Goal: Use online tool/utility: Utilize a website feature to perform a specific function

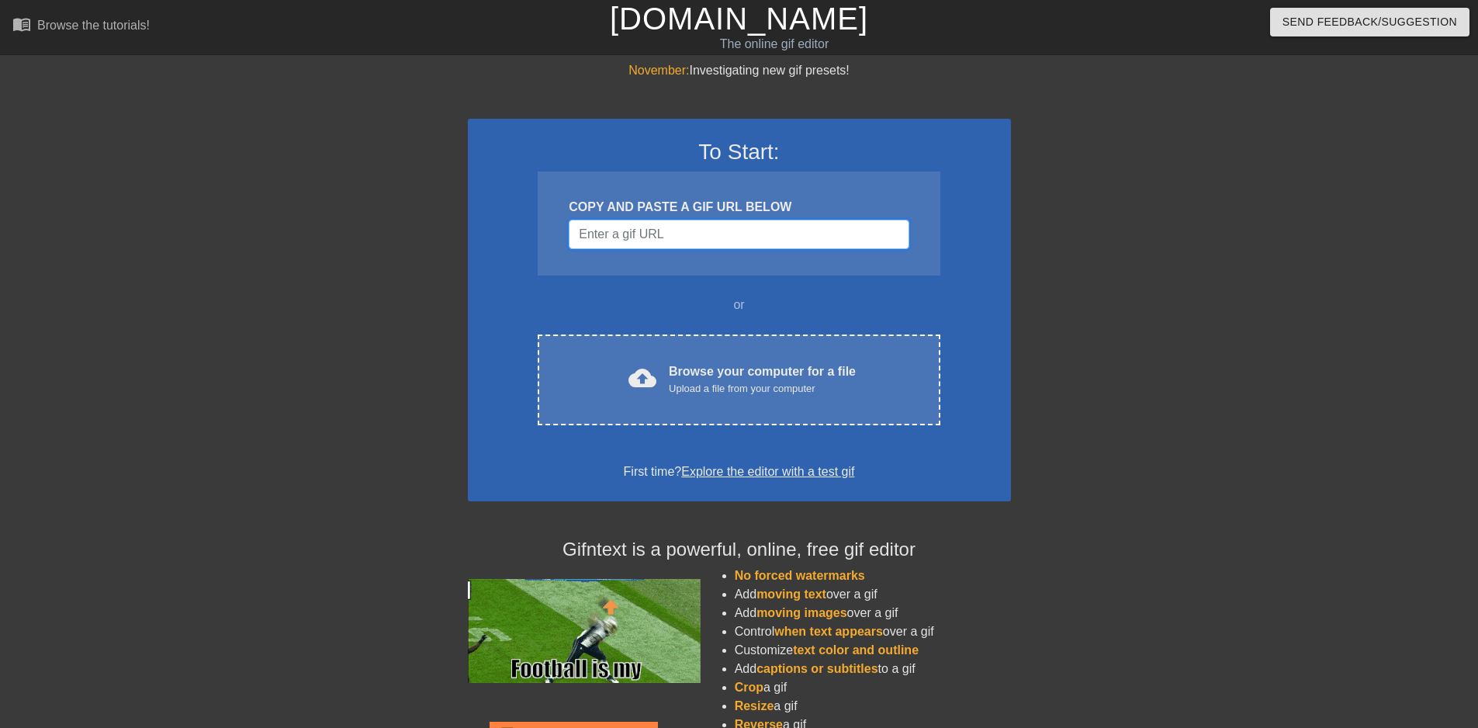
click at [675, 240] on input "Username" at bounding box center [739, 234] width 340 height 29
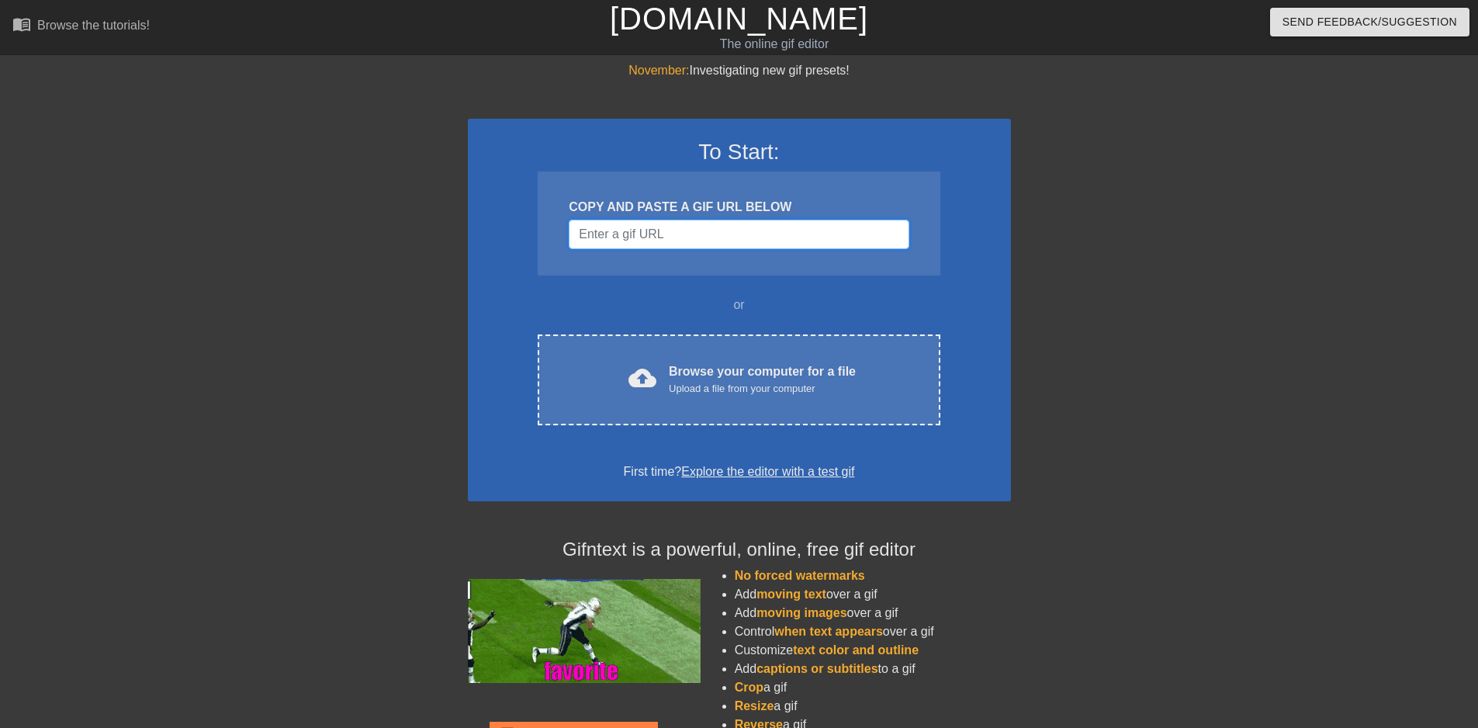
paste input "[URL][DOMAIN_NAME]"
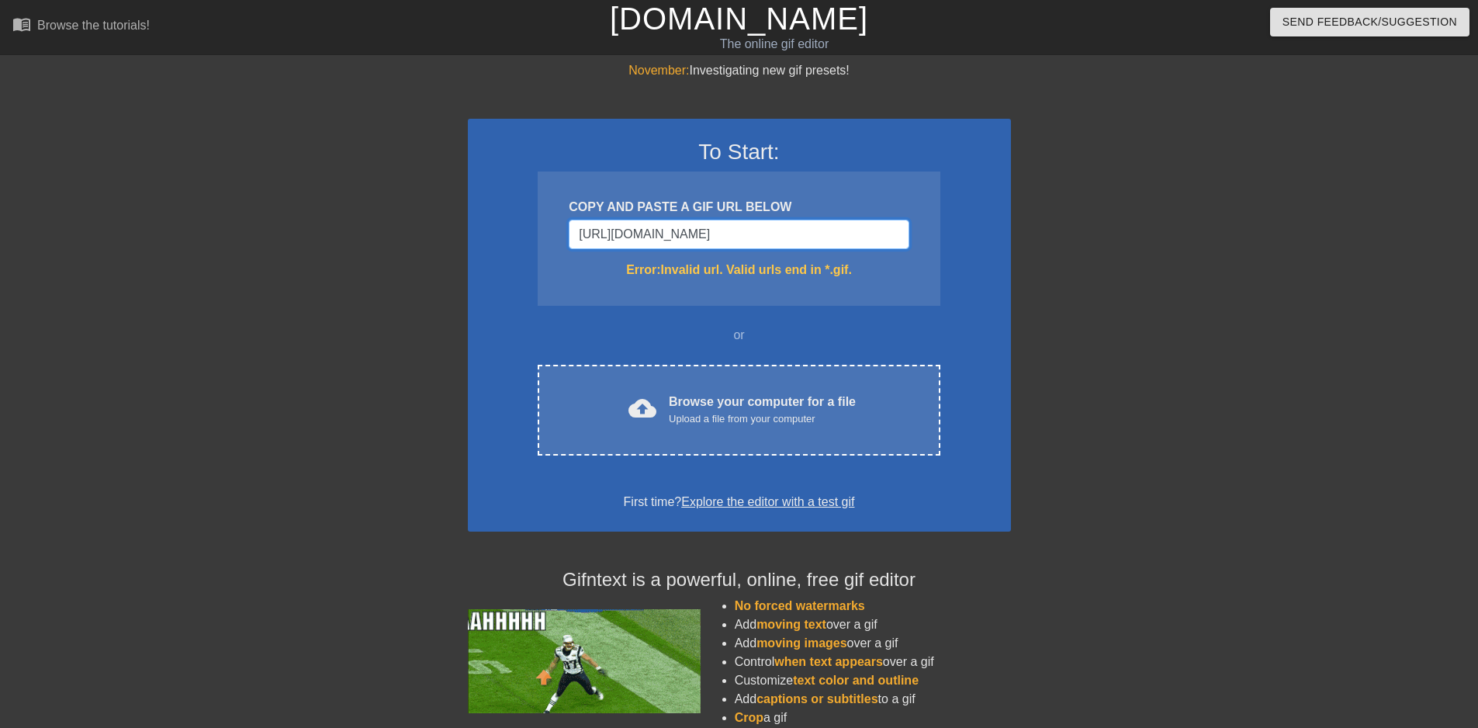
drag, startPoint x: 718, startPoint y: 236, endPoint x: 561, endPoint y: 222, distance: 157.4
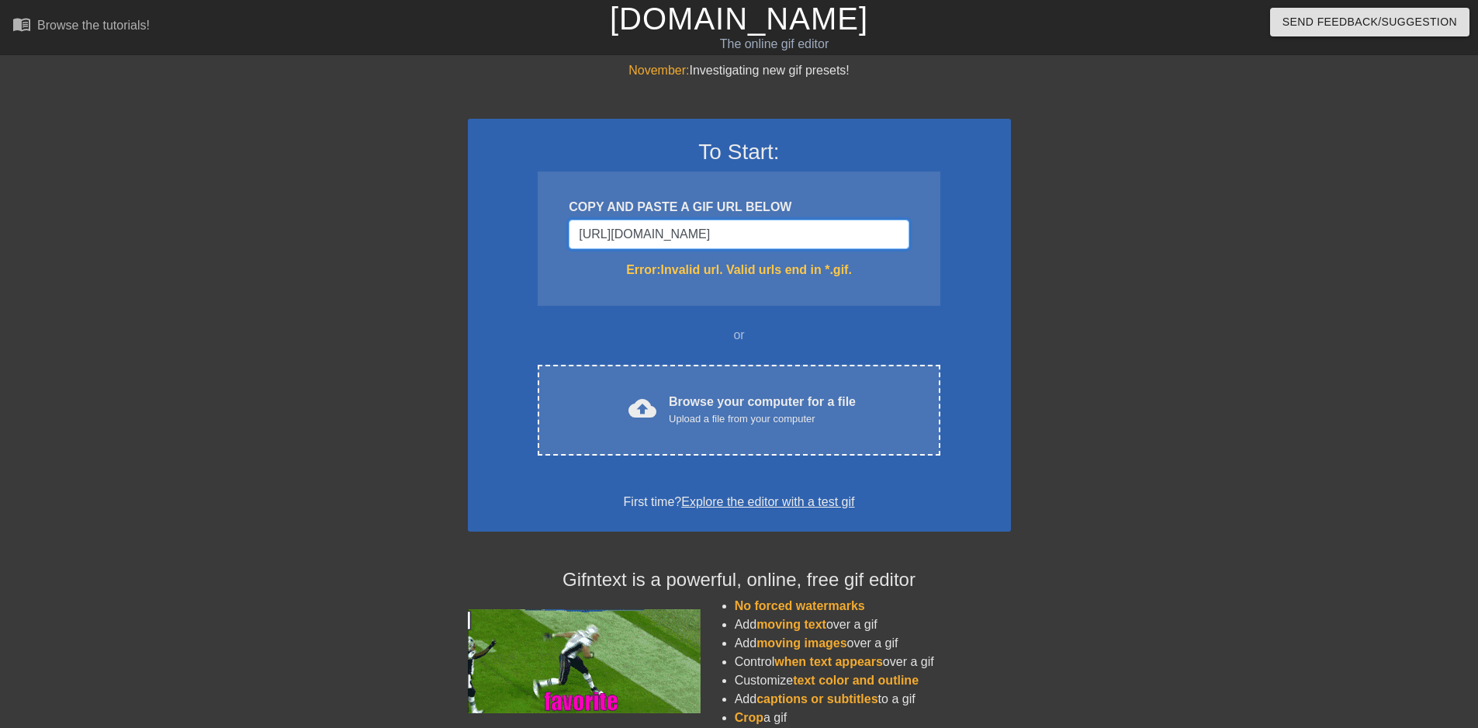
click at [561, 222] on div "COPY AND PASTE A GIF URL BELOW [URL][DOMAIN_NAME] Error: Invalid url. Valid url…" at bounding box center [739, 239] width 402 height 134
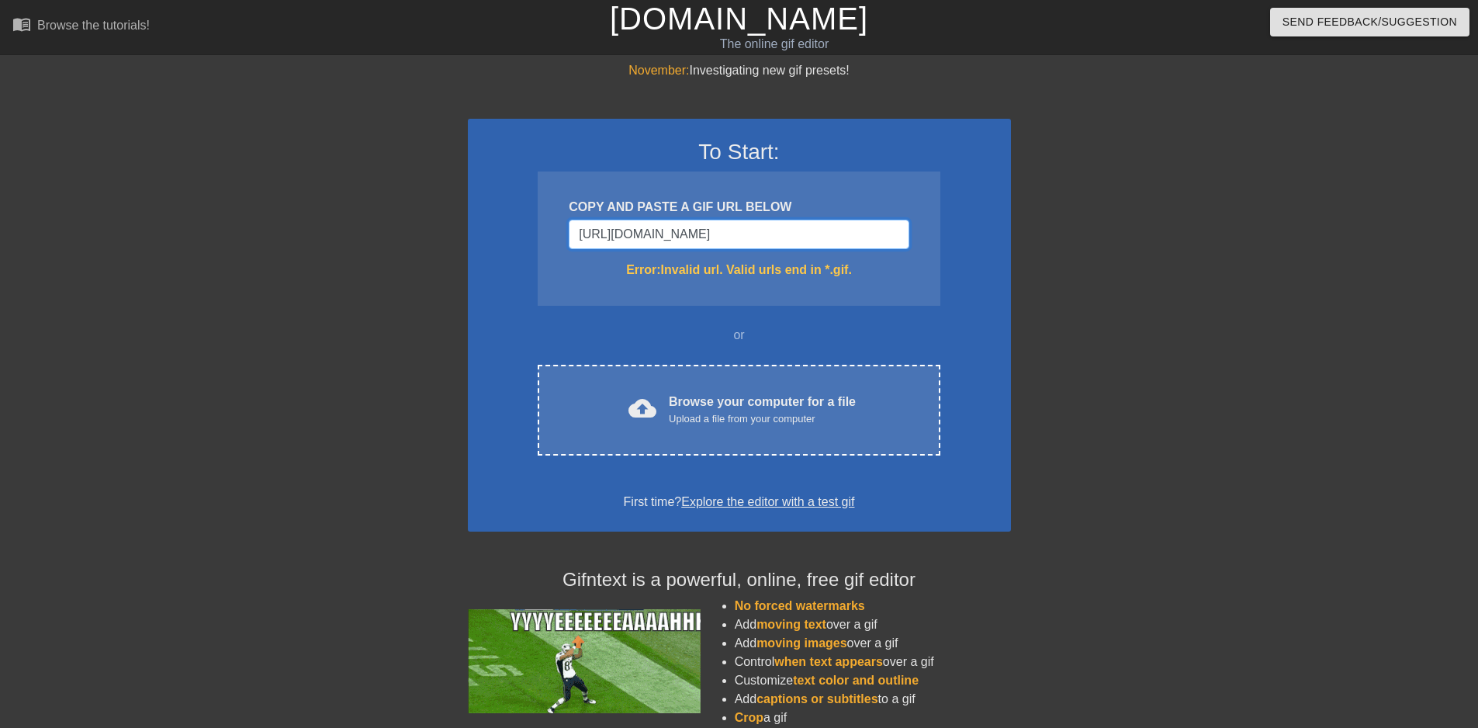
drag, startPoint x: 892, startPoint y: 236, endPoint x: -214, endPoint y: 268, distance: 1106.3
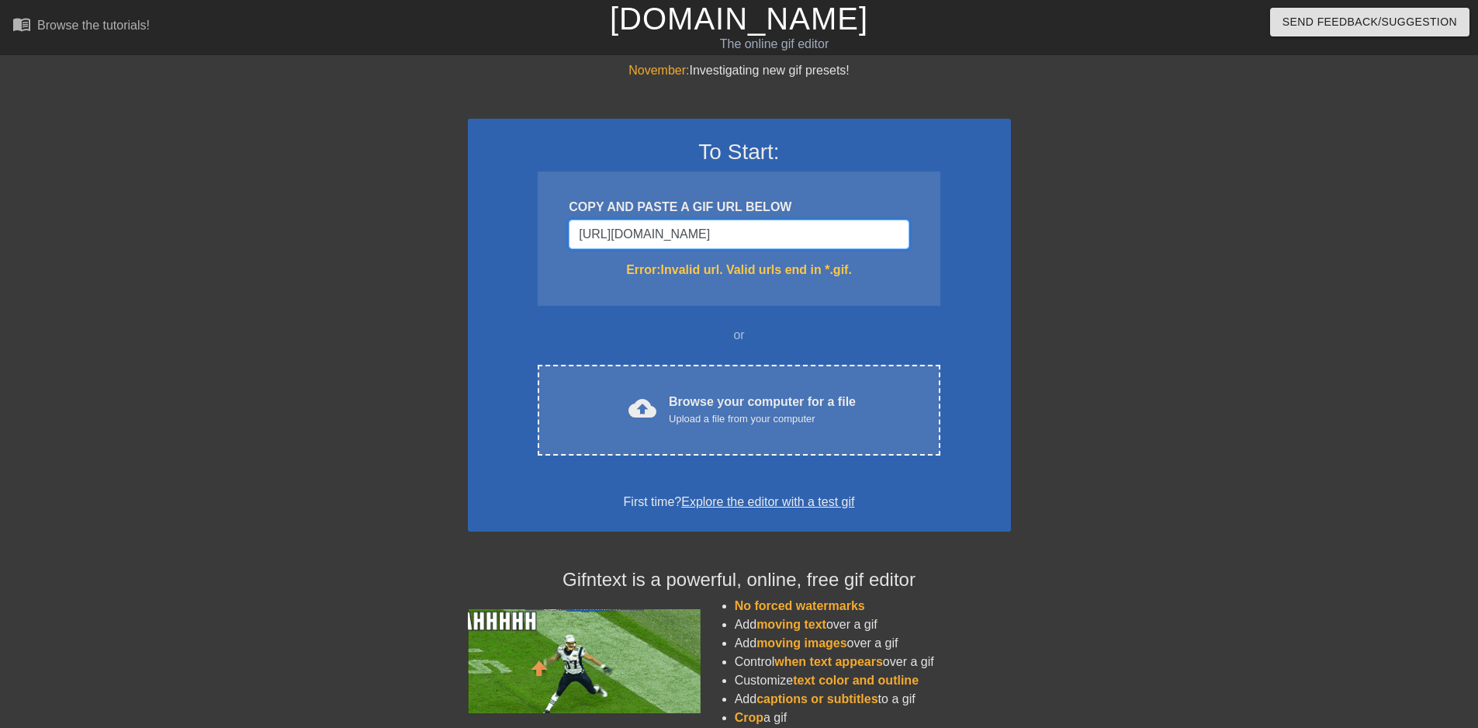
click at [0, 268] on html "menu_book Browse the tutorials! [DOMAIN_NAME] The online gif editor Send Feedba…" at bounding box center [739, 429] width 1478 height 858
type input "i77ZY8Ivj4PVFl6em"
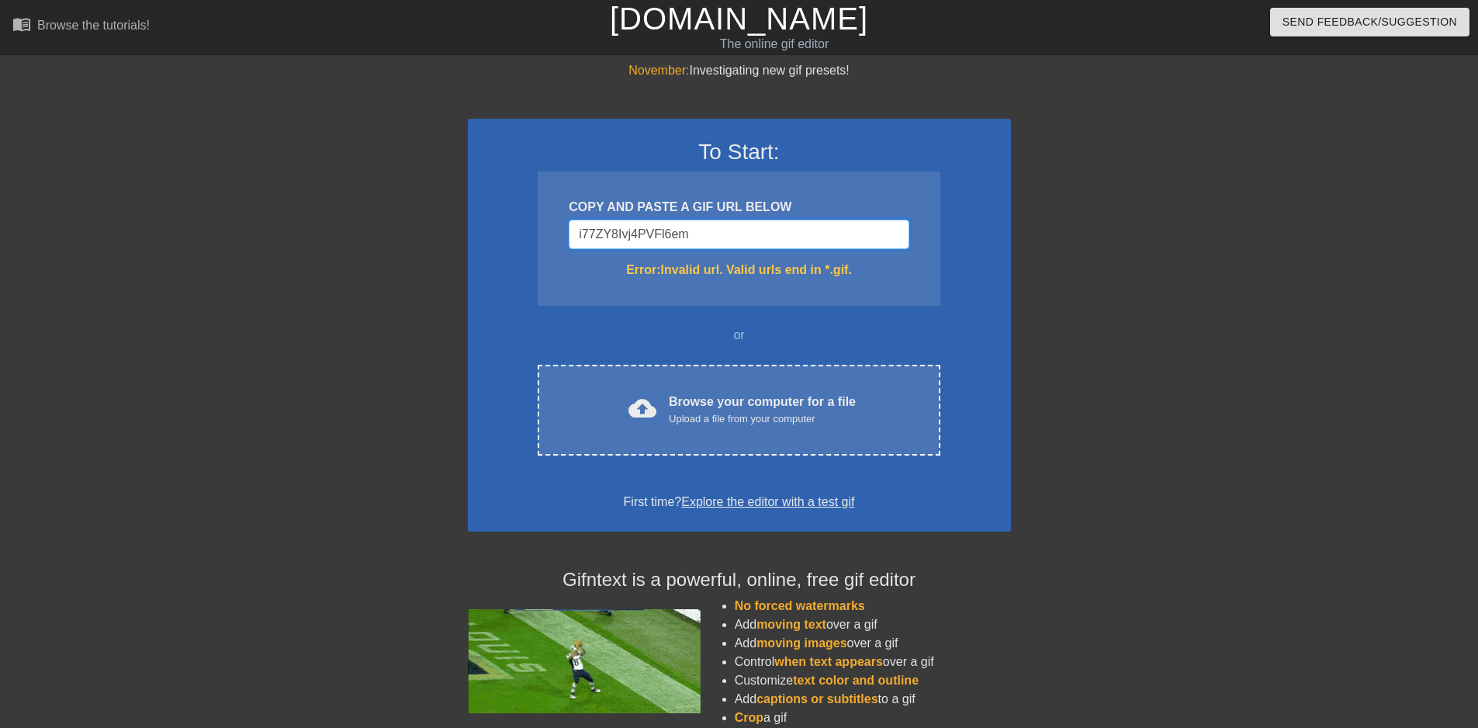
drag, startPoint x: 705, startPoint y: 230, endPoint x: 431, endPoint y: 210, distance: 274.7
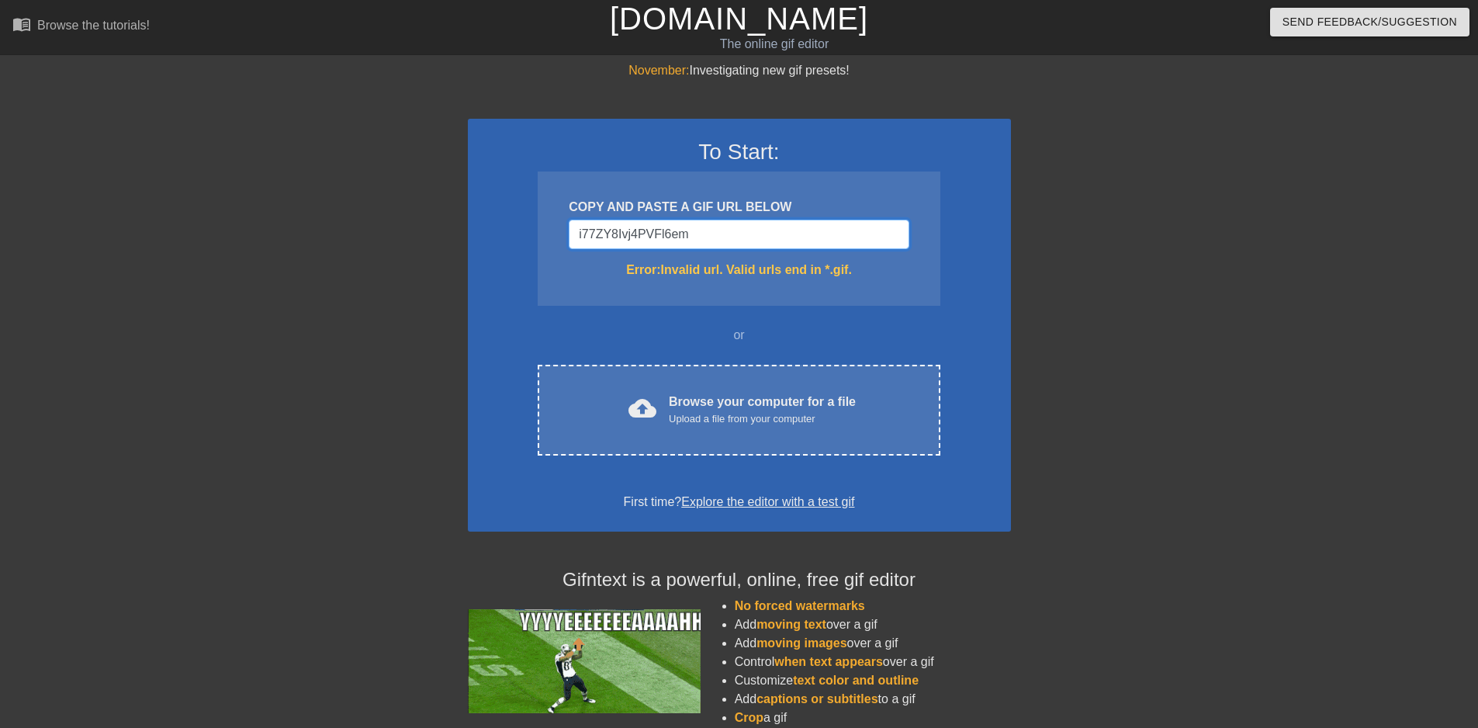
click at [431, 210] on div "November: Investigating new gif presets! To Start: COPY AND PASTE A GIF URL BEL…" at bounding box center [739, 456] width 1478 height 790
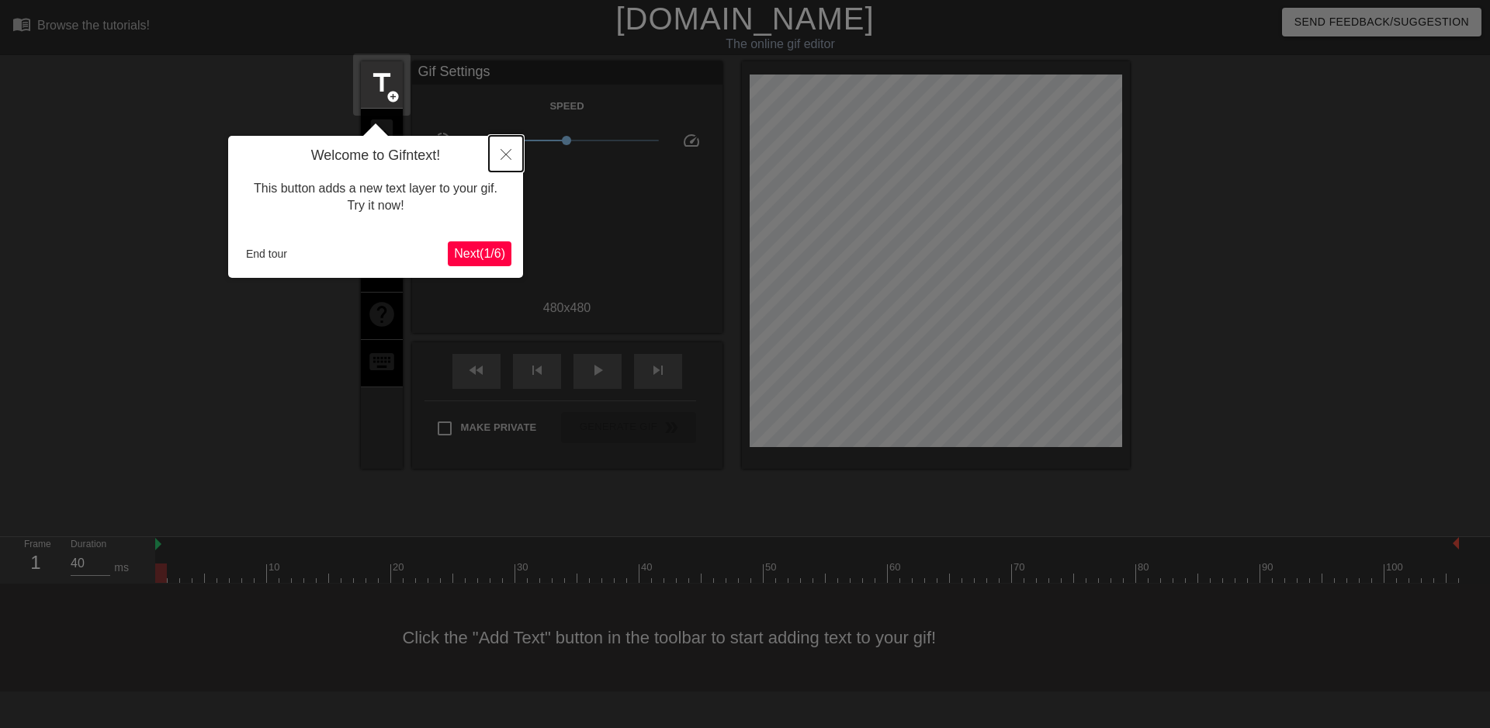
click at [507, 155] on icon "Close" at bounding box center [506, 154] width 11 height 11
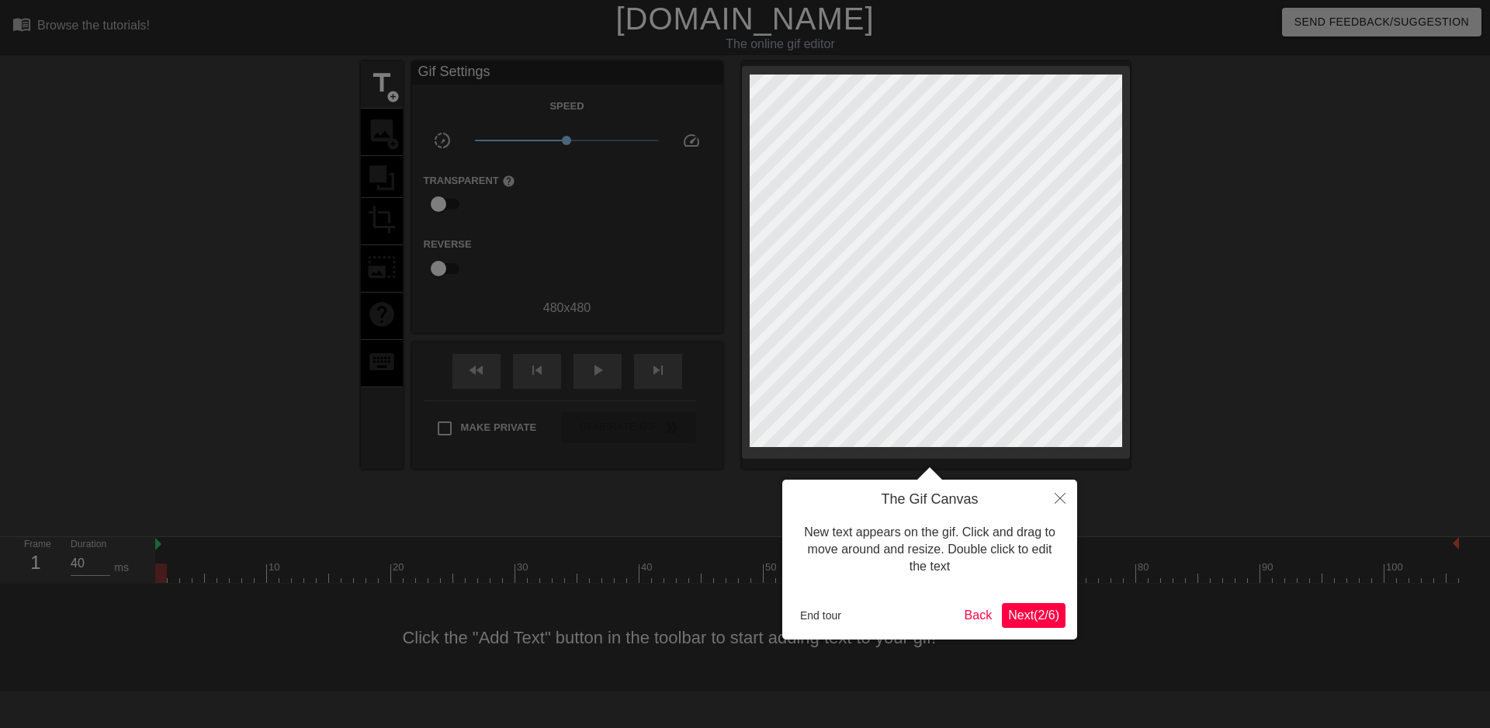
click at [1037, 615] on span "Next ( 2 / 6 )" at bounding box center [1033, 614] width 51 height 13
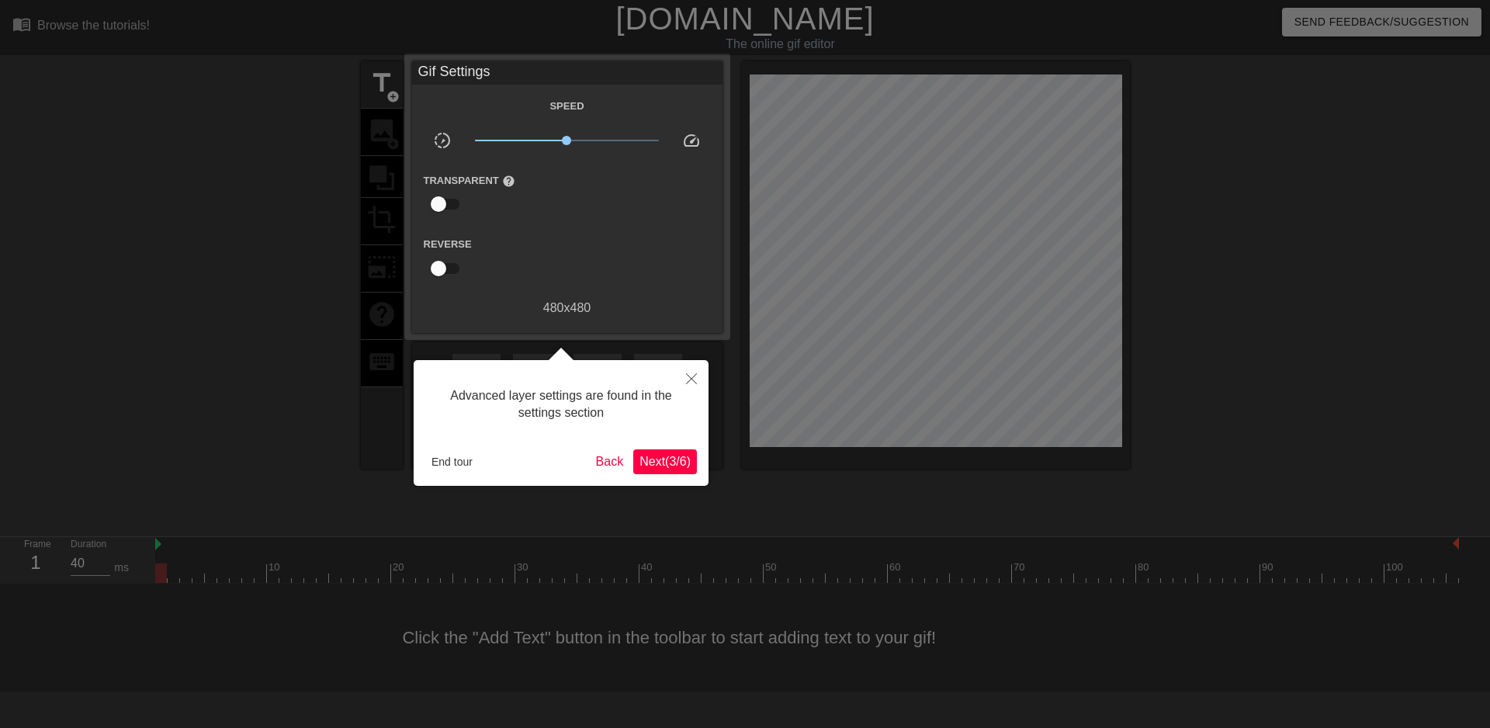
click at [667, 465] on span "Next ( 3 / 6 )" at bounding box center [664, 461] width 51 height 13
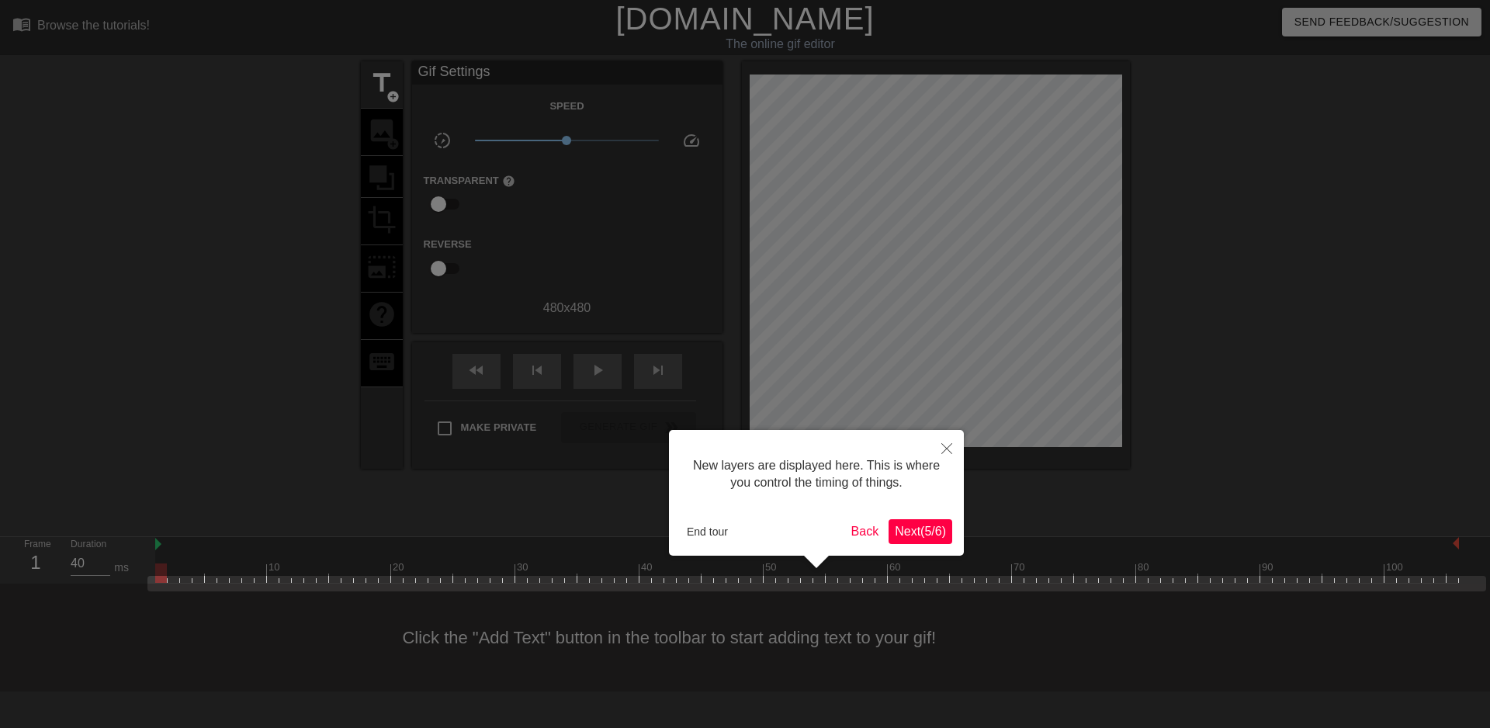
scroll to position [13, 0]
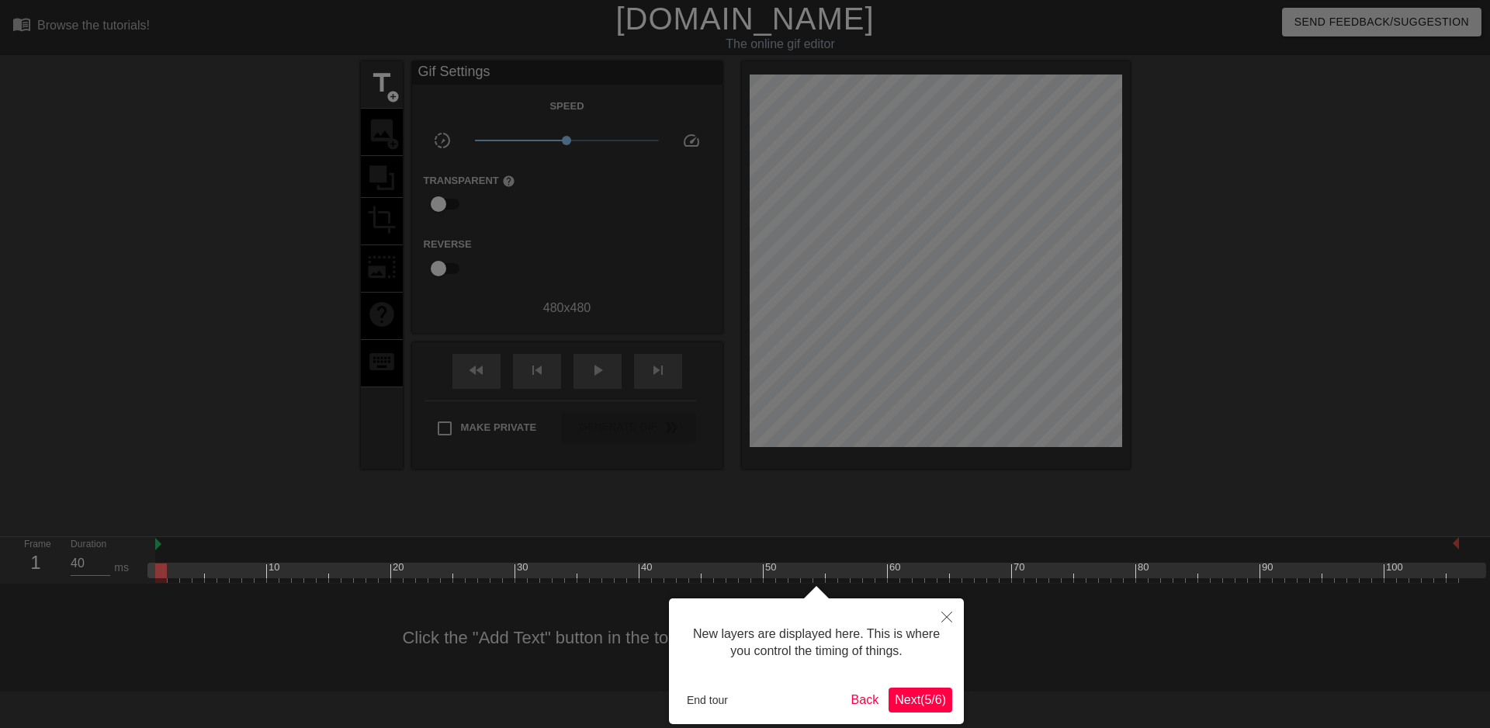
click at [944, 704] on span "Next ( 5 / 6 )" at bounding box center [920, 699] width 51 height 13
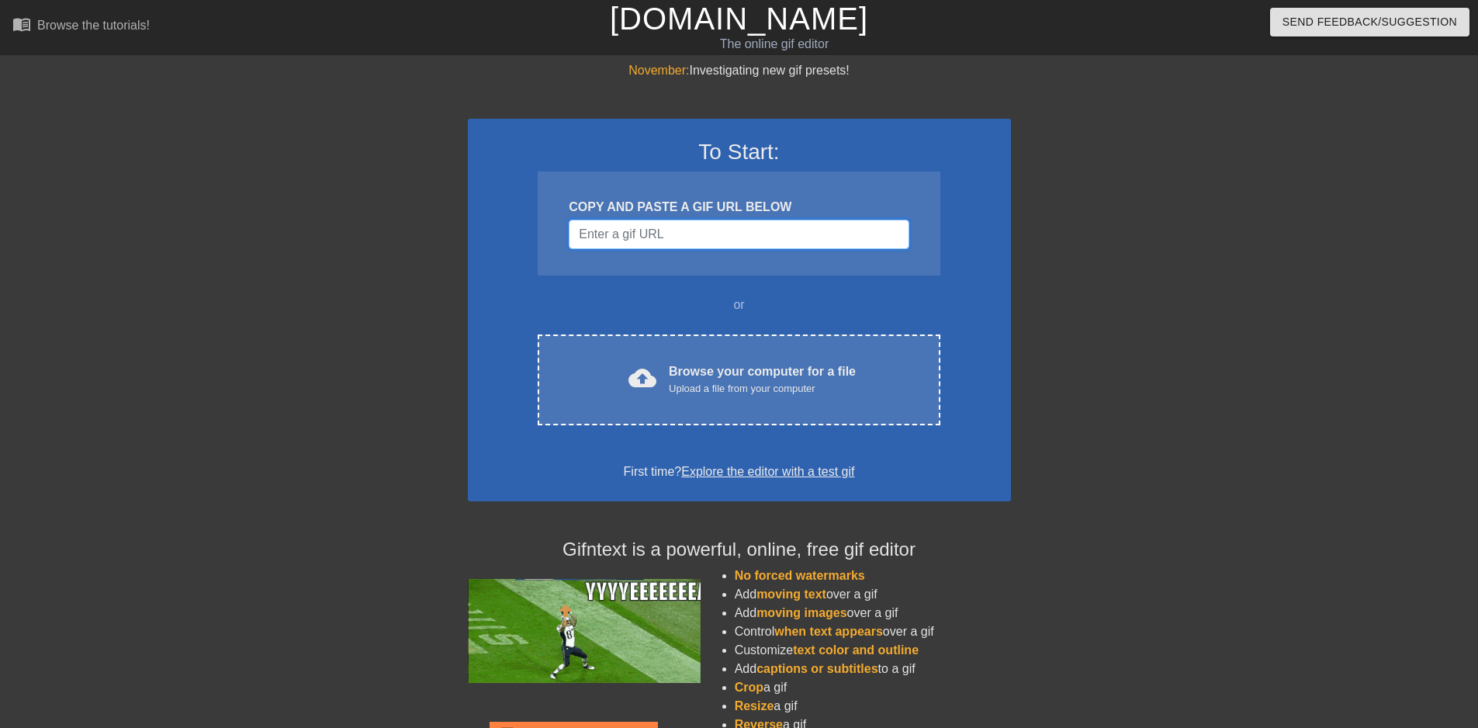
click at [699, 232] on input "Username" at bounding box center [739, 234] width 340 height 29
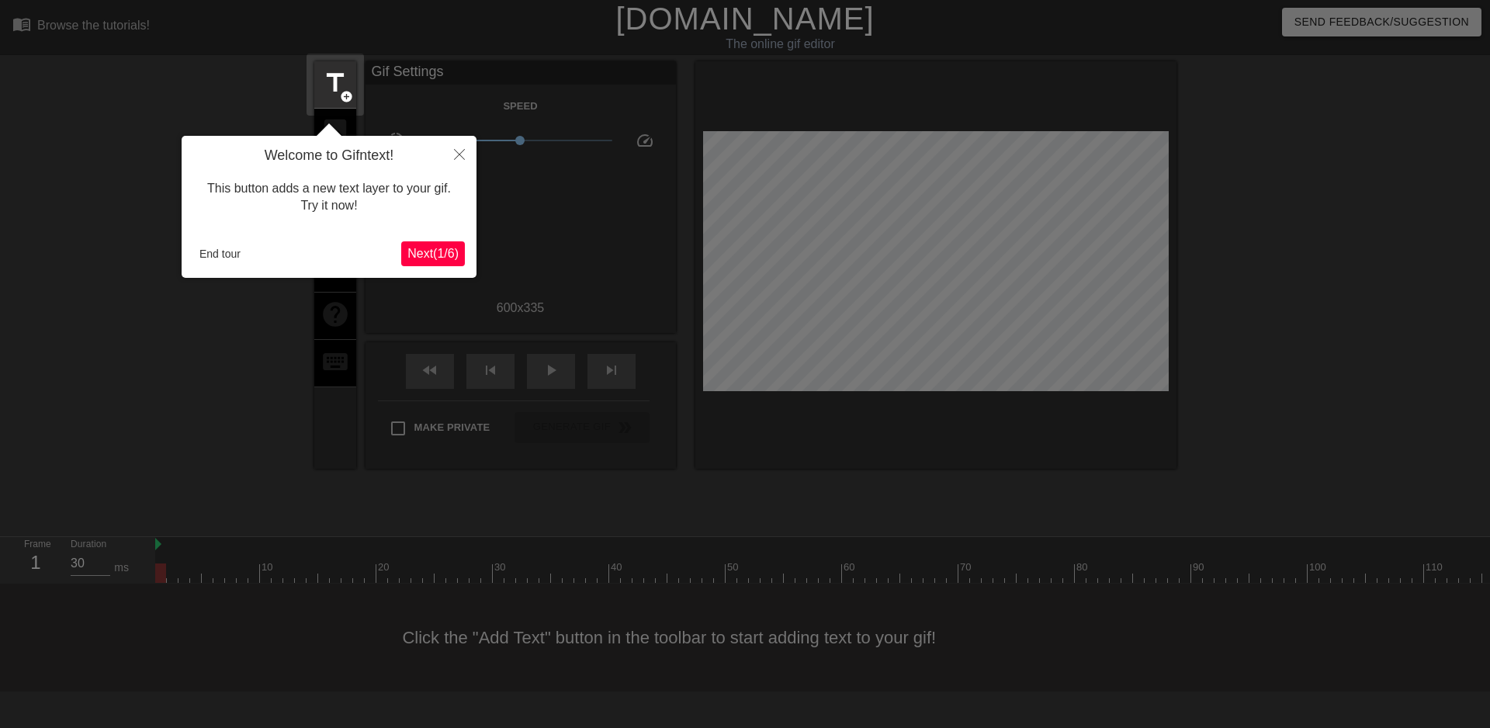
click at [432, 241] on div "Welcome to Gifntext! This button adds a new text layer to your gif. Try it now!…" at bounding box center [329, 207] width 295 height 142
drag, startPoint x: 442, startPoint y: 260, endPoint x: 442, endPoint y: 250, distance: 10.1
click at [442, 250] on span "Next ( 1 / 6 )" at bounding box center [432, 253] width 51 height 13
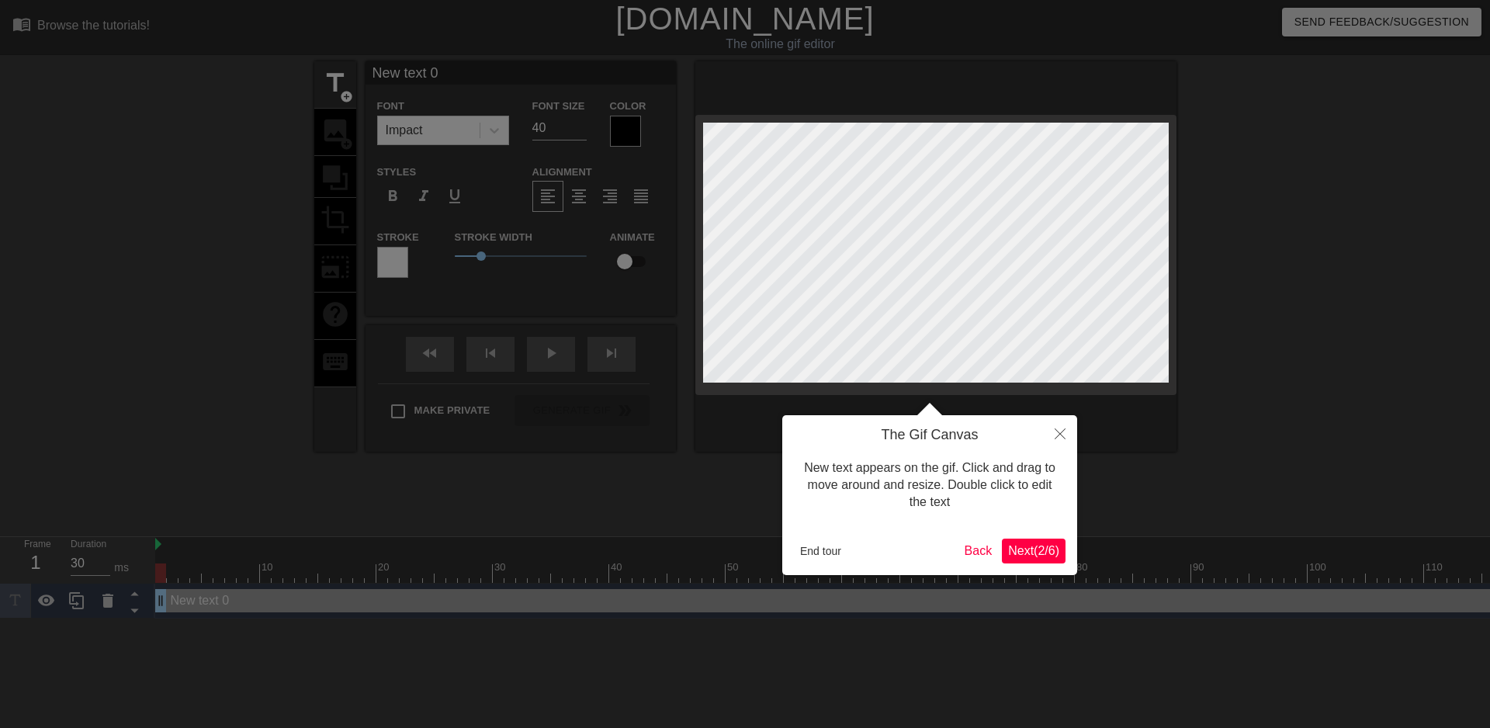
click at [1056, 554] on span "Next ( 2 / 6 )" at bounding box center [1033, 550] width 51 height 13
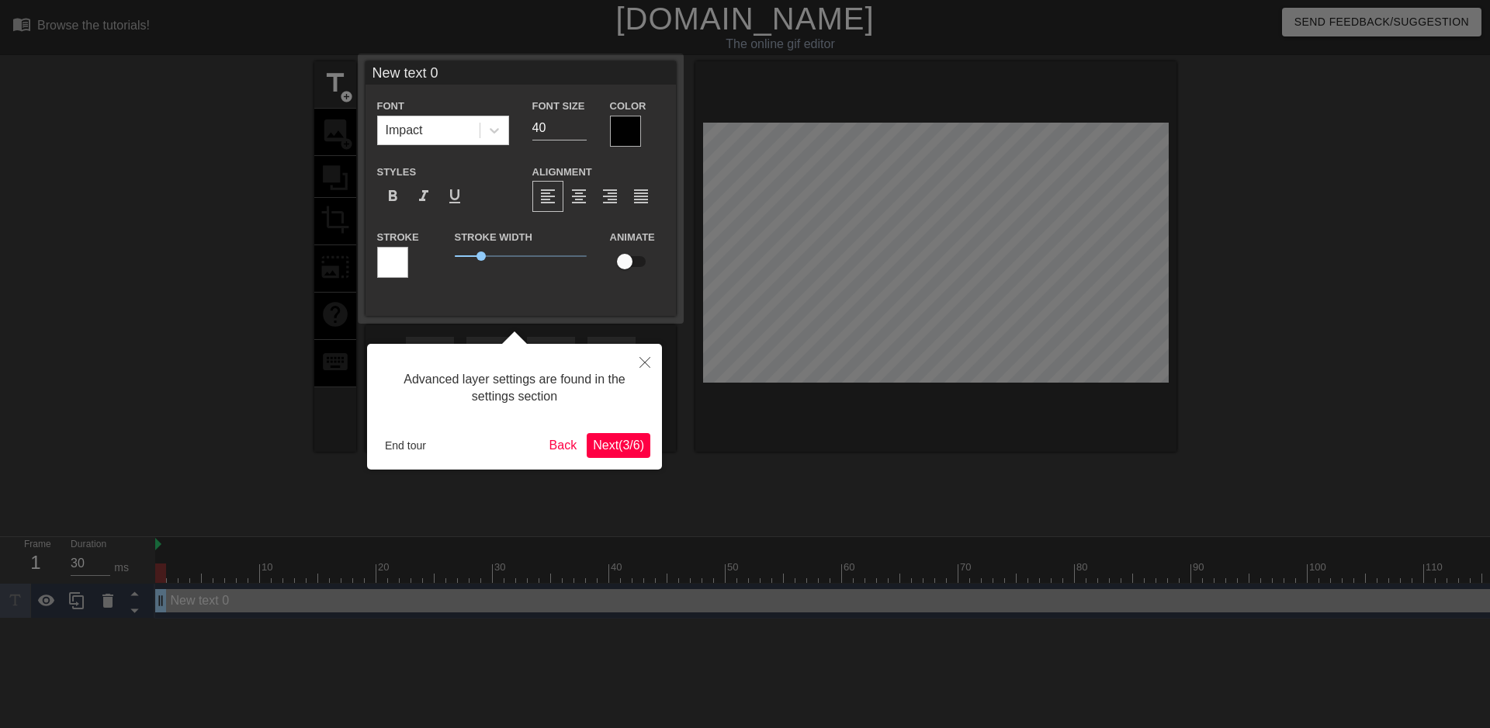
click at [626, 438] on span "Next ( 3 / 6 )" at bounding box center [618, 444] width 51 height 13
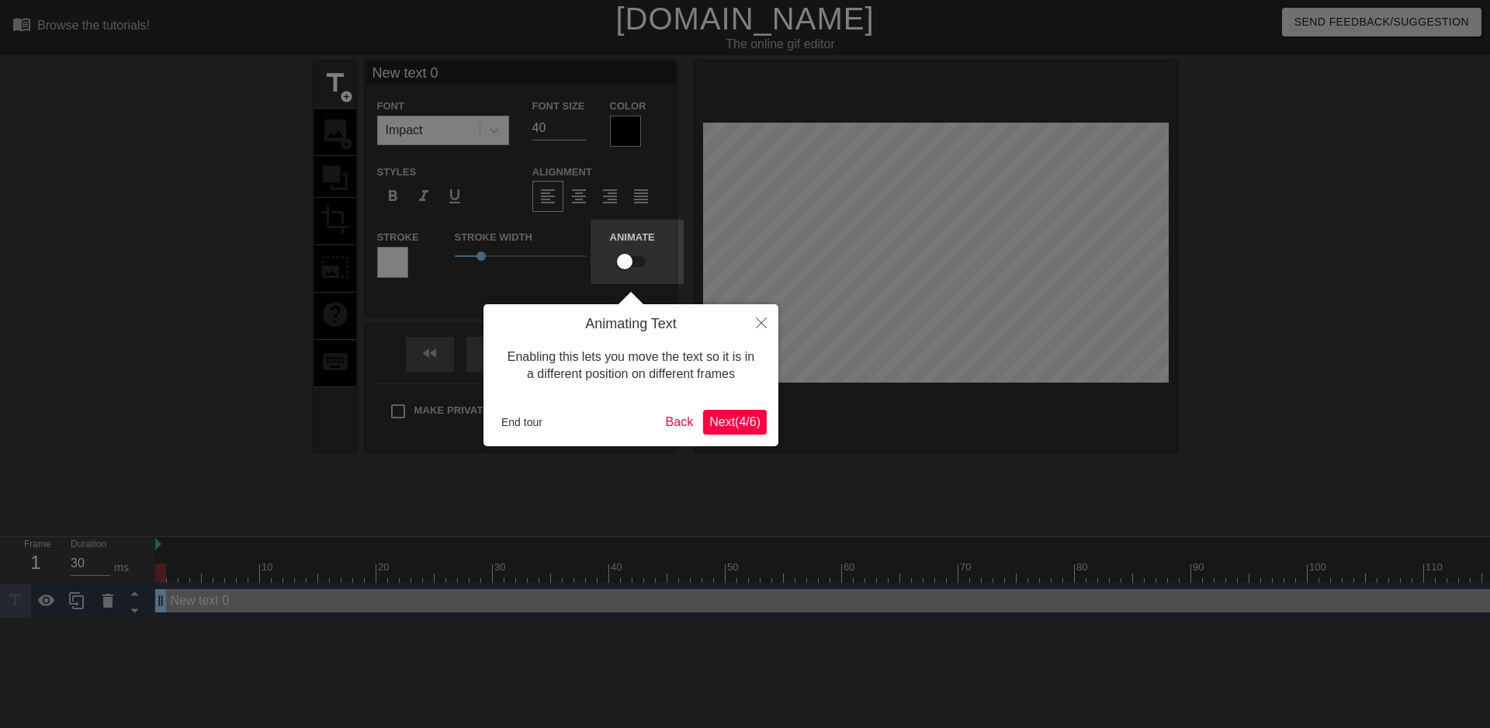
click at [722, 420] on span "Next ( 4 / 6 )" at bounding box center [734, 421] width 51 height 13
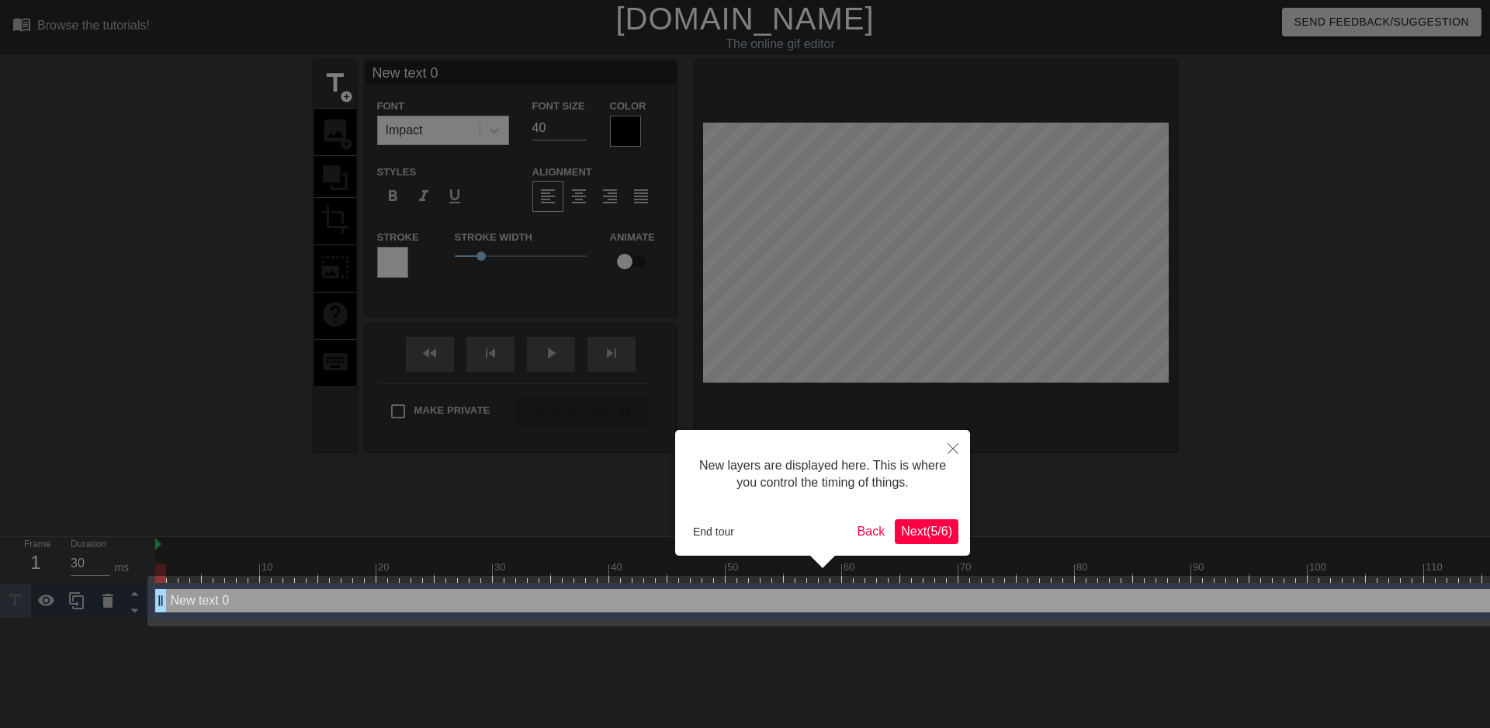
click at [941, 538] on span "Next ( 5 / 6 )" at bounding box center [926, 531] width 51 height 13
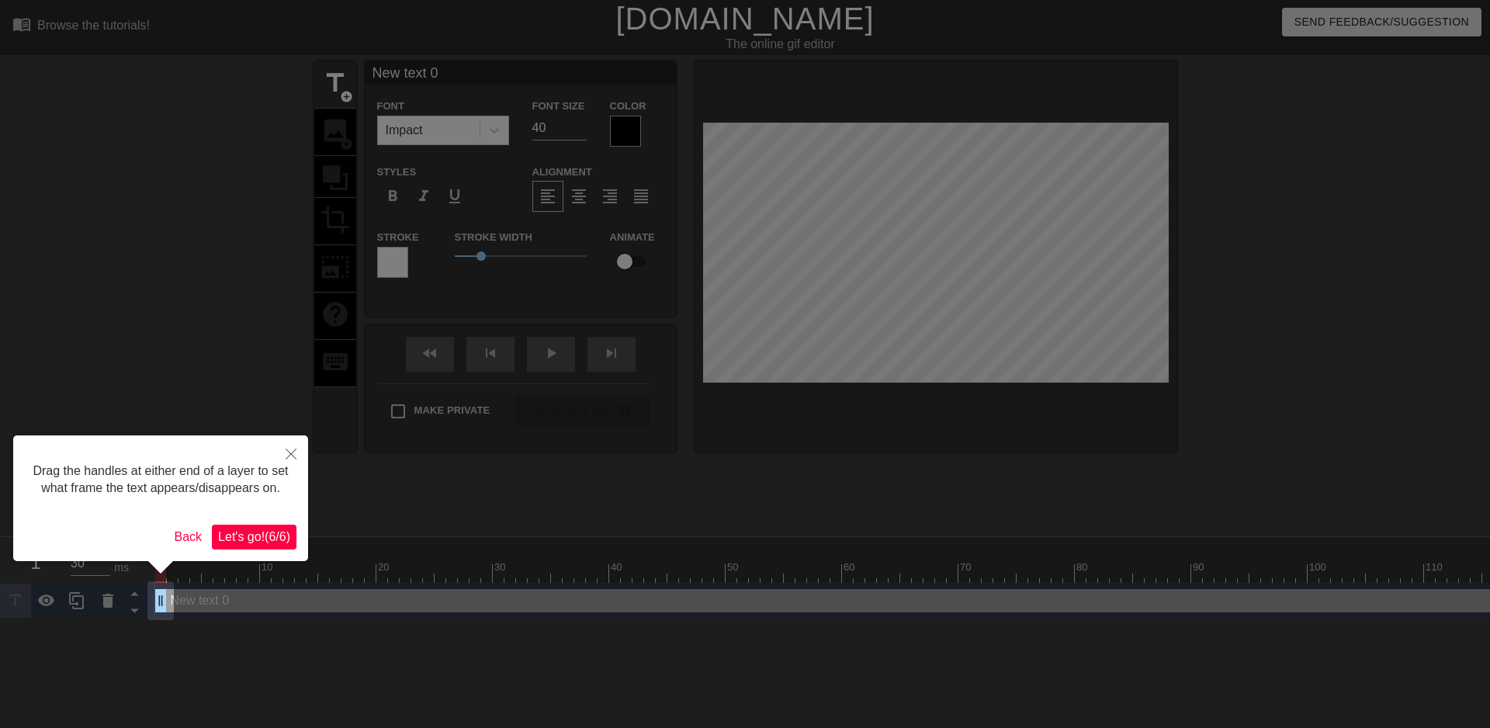
click at [269, 533] on span "Let's go! ( 6 / 6 )" at bounding box center [254, 536] width 72 height 13
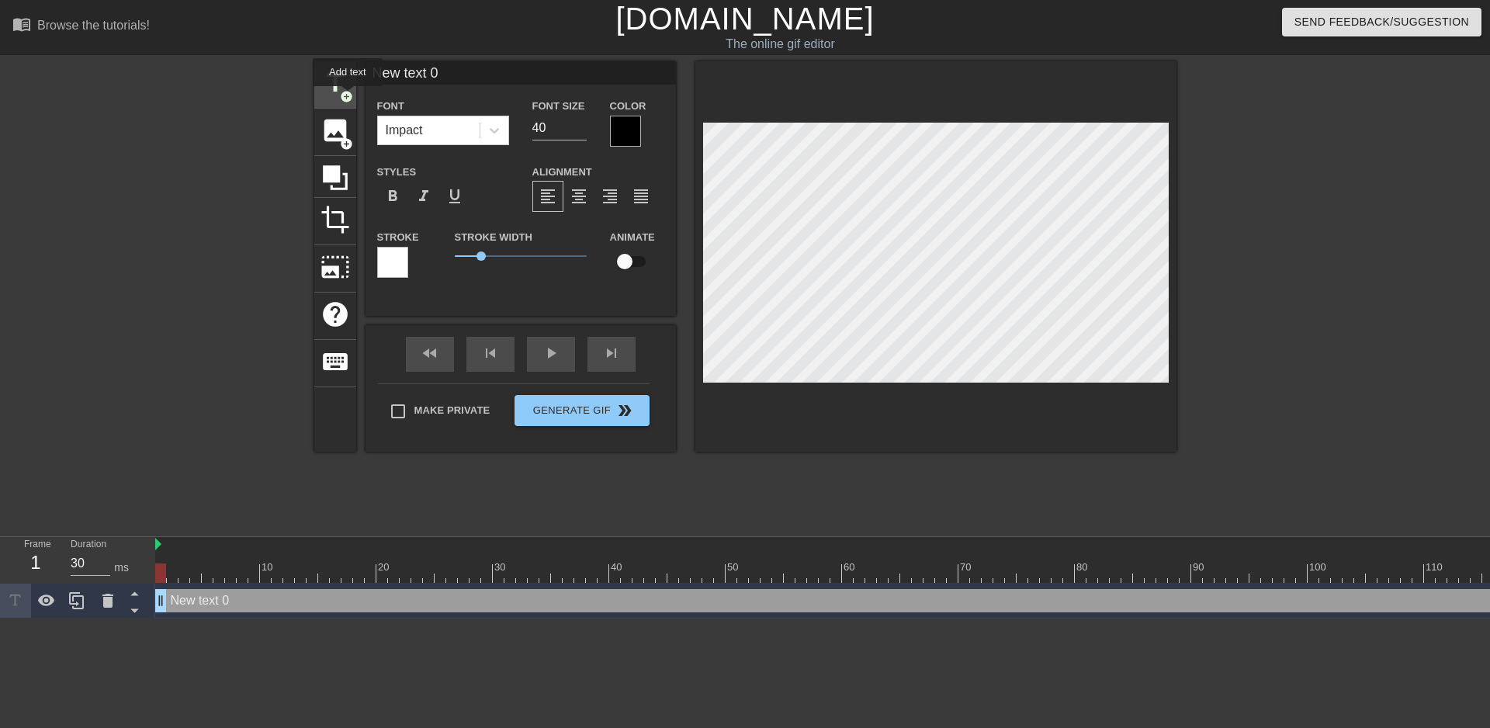
click at [348, 97] on span "add_circle" at bounding box center [346, 96] width 13 height 13
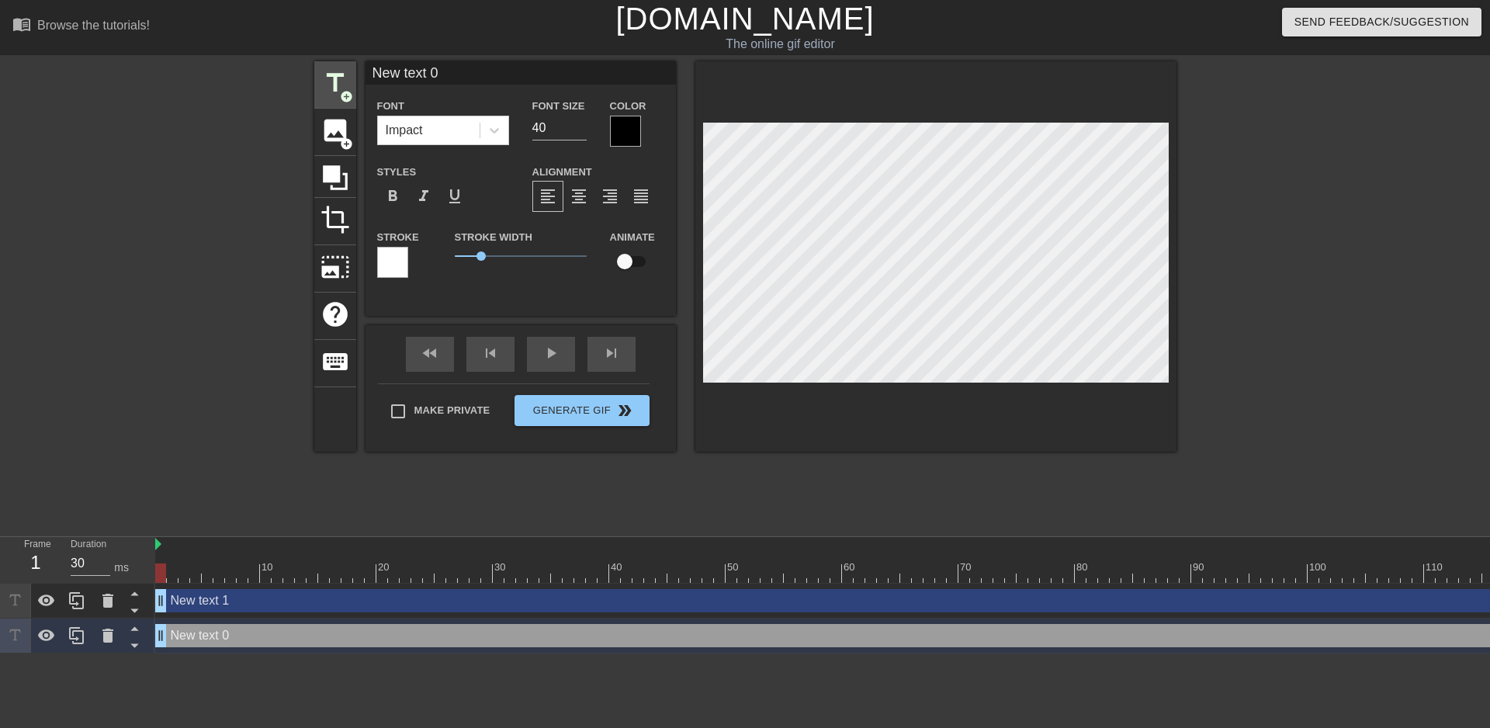
drag, startPoint x: 682, startPoint y: 210, endPoint x: 335, endPoint y: 83, distance: 369.2
click at [335, 83] on span "title" at bounding box center [335, 82] width 29 height 29
type input "New text 2"
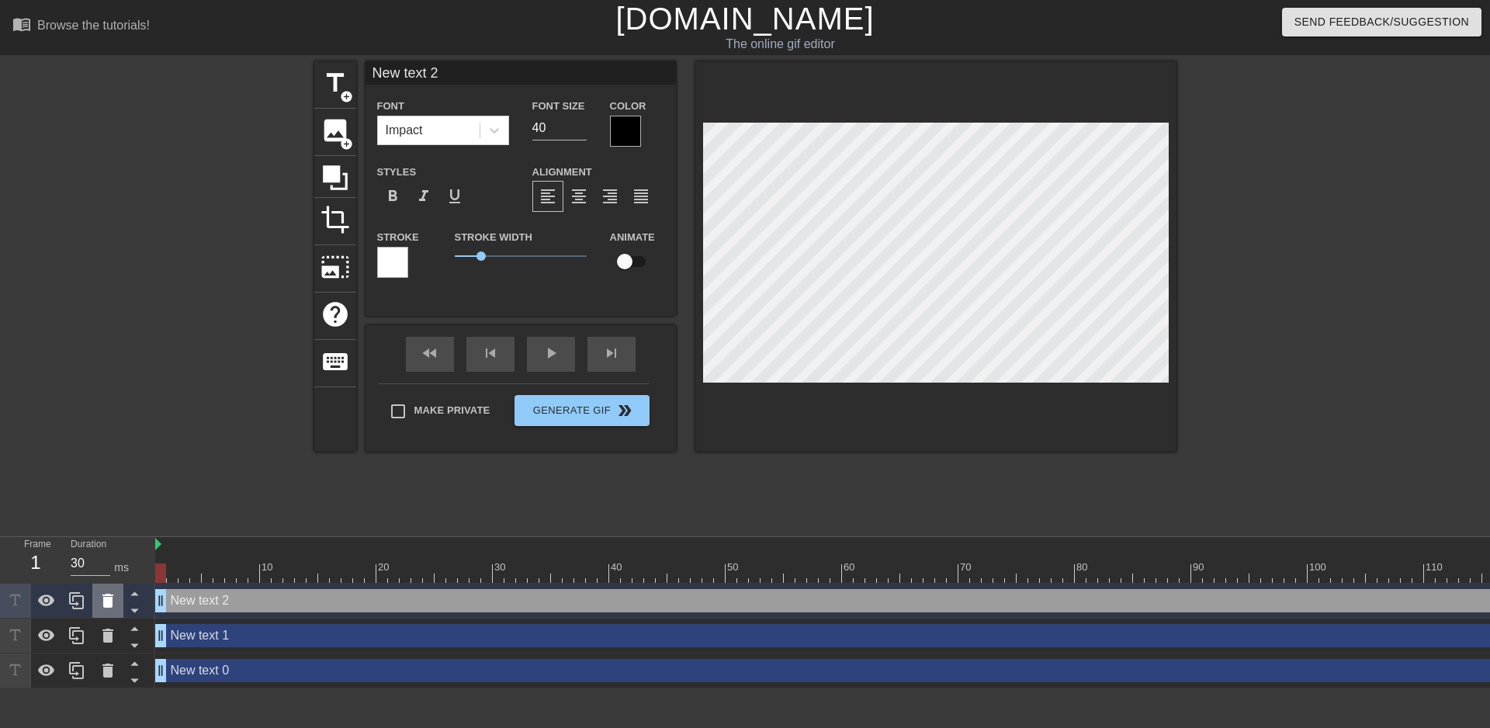
click at [108, 605] on icon at bounding box center [107, 601] width 11 height 14
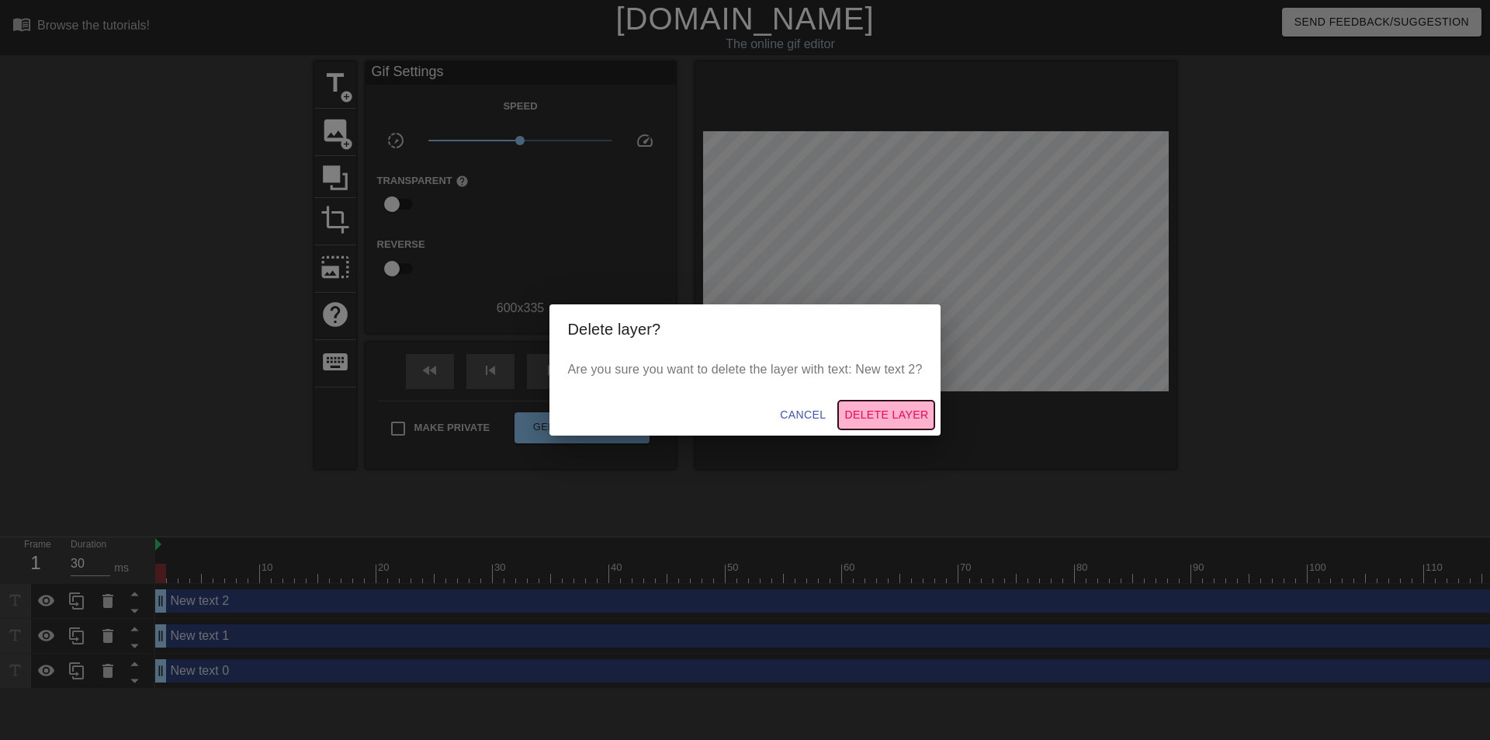
click at [870, 411] on span "Delete Layer" at bounding box center [886, 414] width 84 height 19
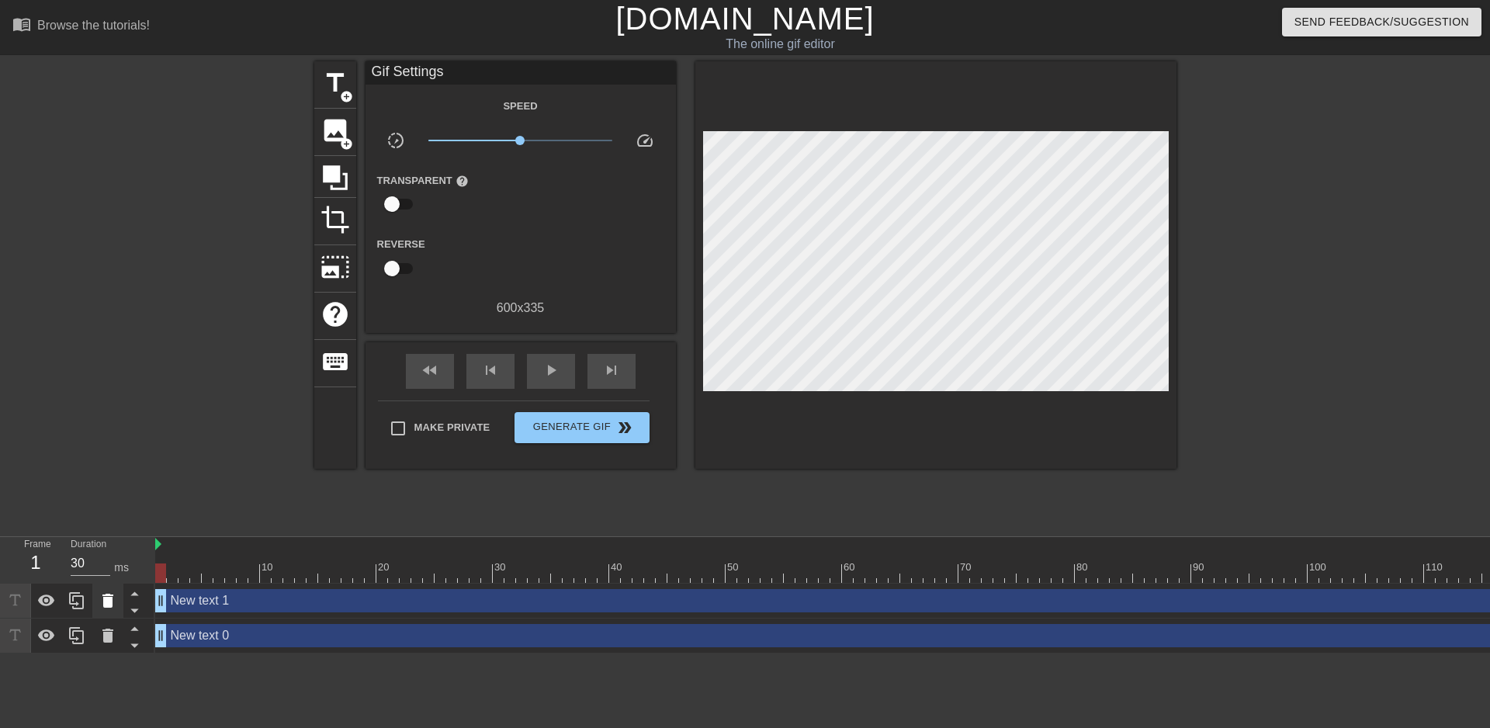
click at [99, 609] on icon at bounding box center [108, 600] width 19 height 19
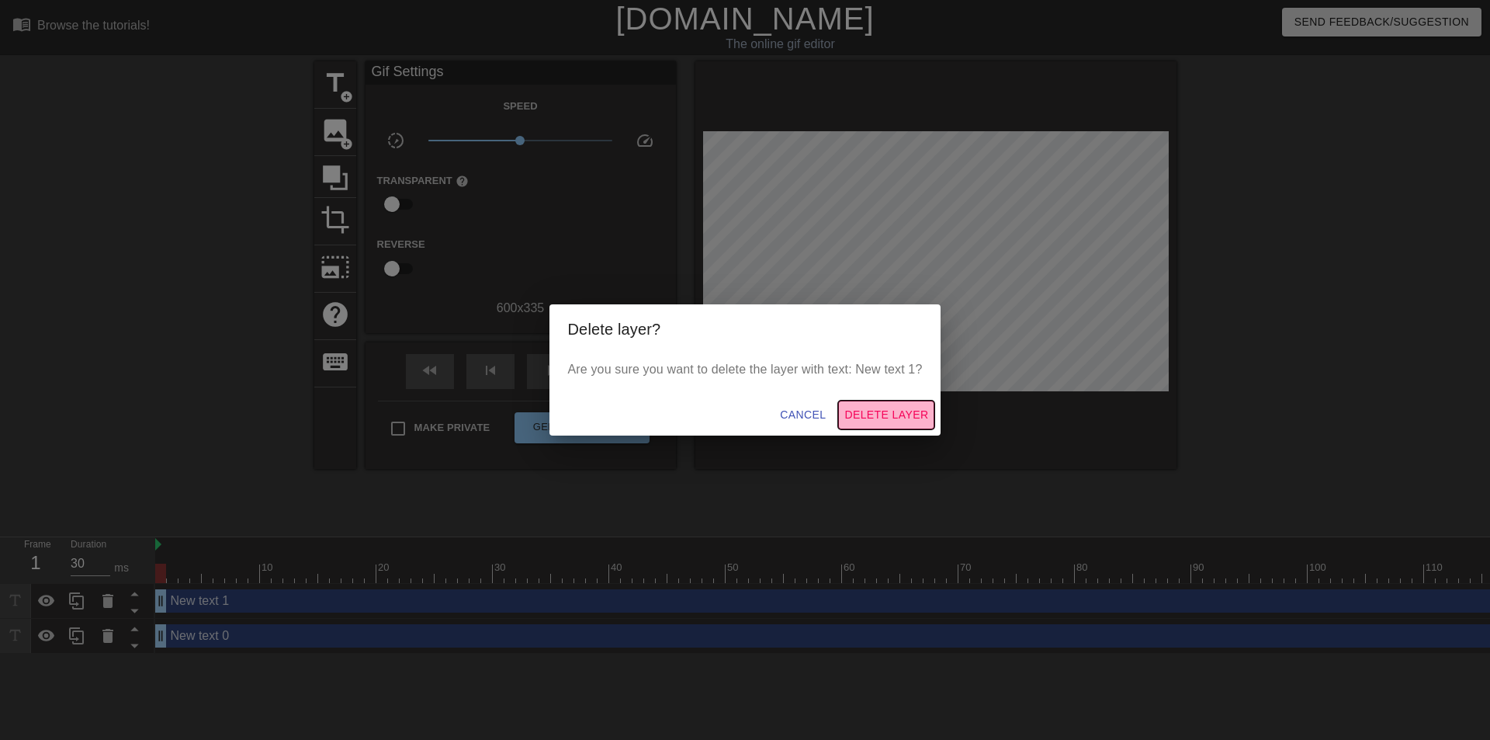
click at [893, 411] on span "Delete Layer" at bounding box center [886, 414] width 84 height 19
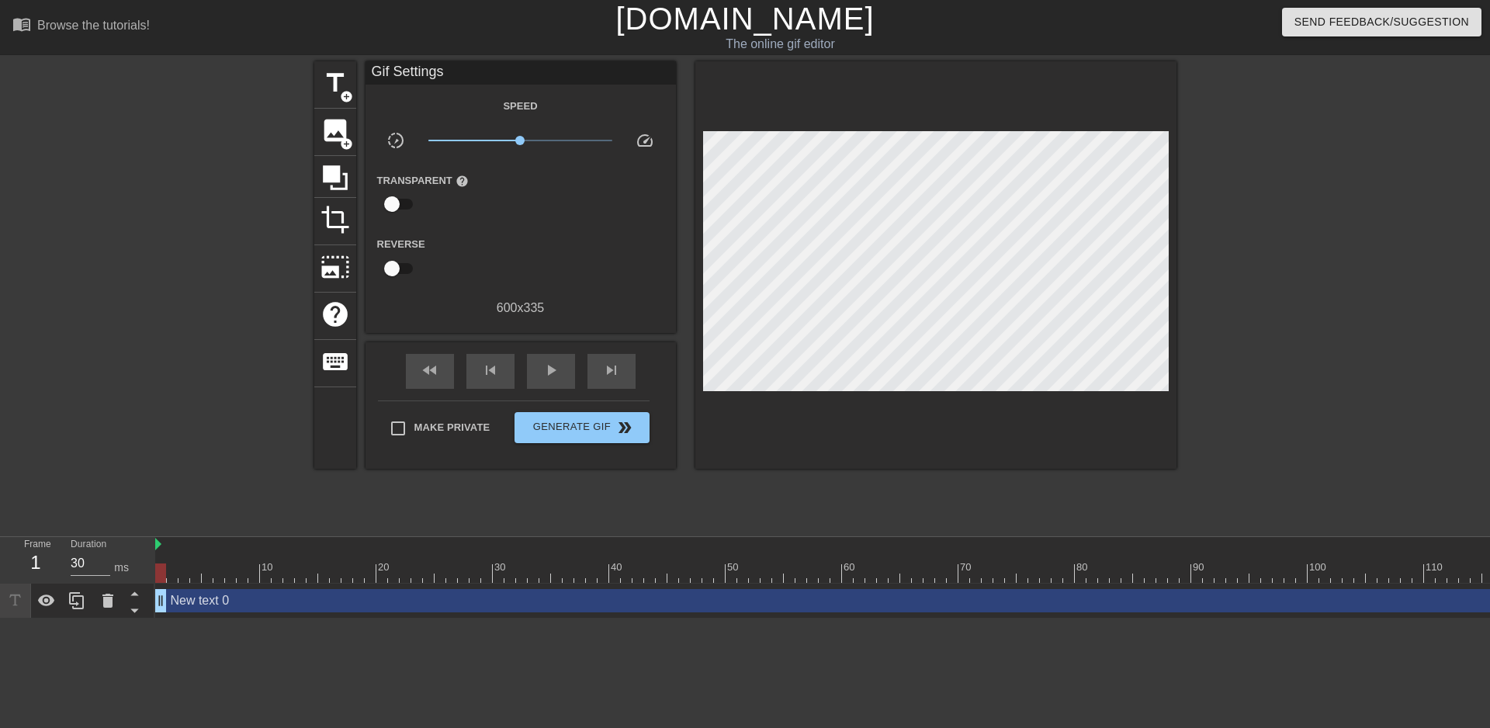
click at [226, 612] on div "New text 0 drag_handle drag_handle" at bounding box center [1482, 600] width 2654 height 23
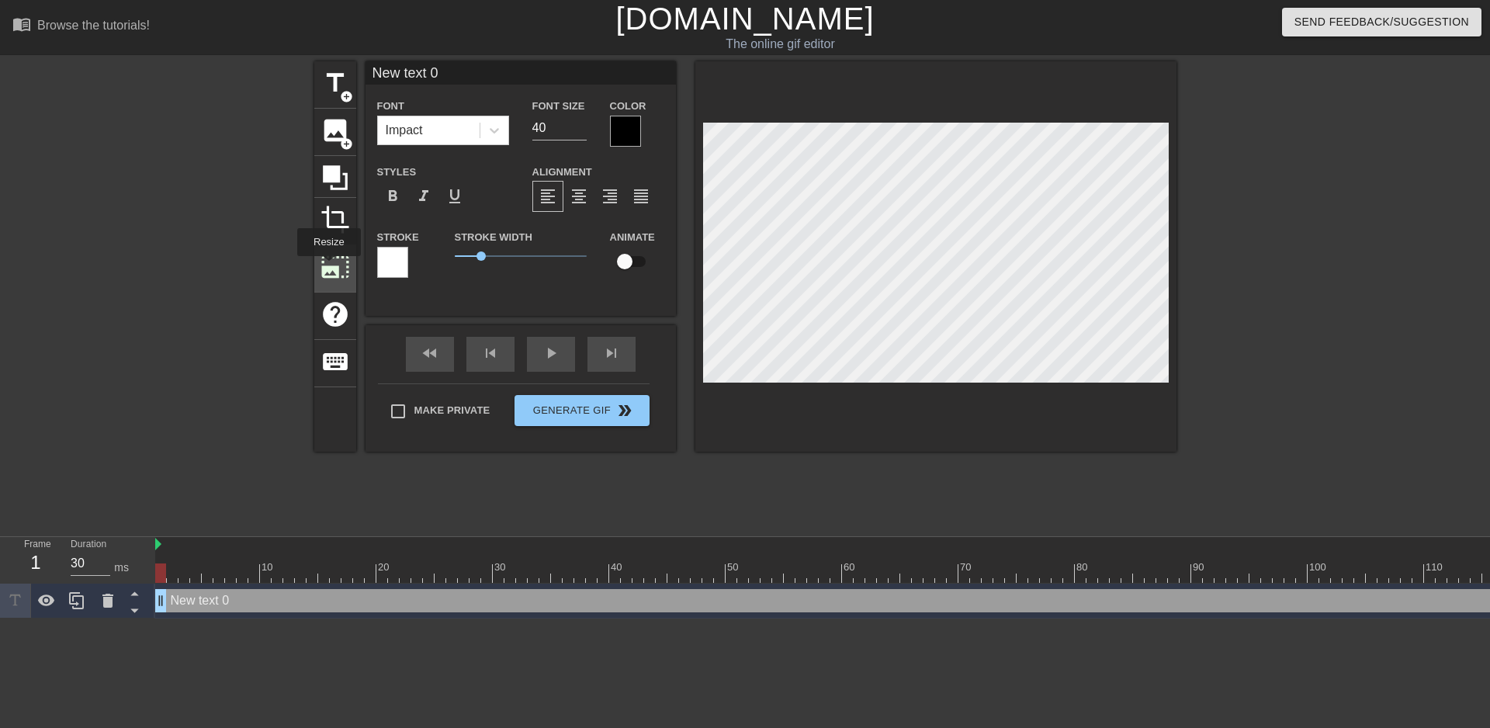
click at [327, 267] on span "photo_size_select_large" at bounding box center [335, 266] width 29 height 29
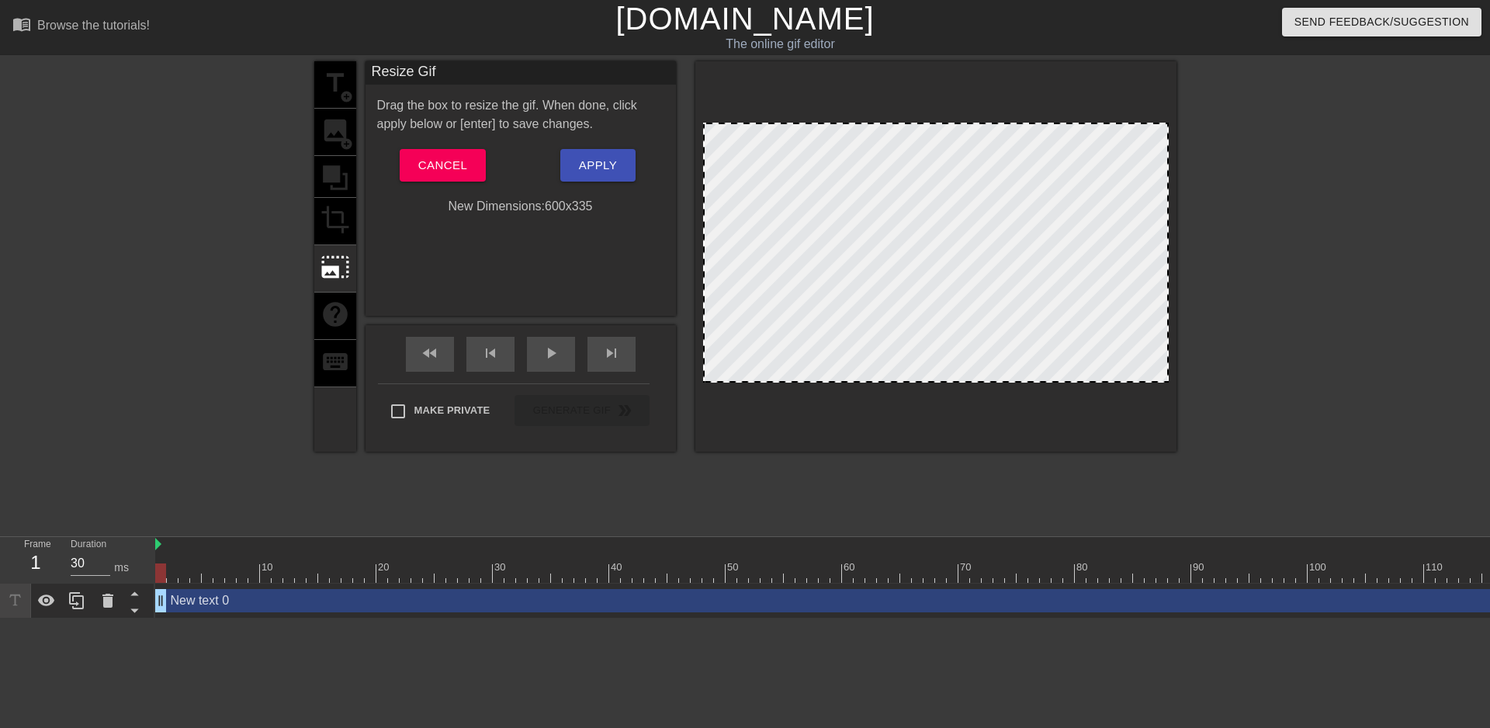
drag, startPoint x: 934, startPoint y: 124, endPoint x: 935, endPoint y: 104, distance: 20.2
click at [935, 104] on div at bounding box center [935, 256] width 481 height 390
drag, startPoint x: 702, startPoint y: 193, endPoint x: 754, endPoint y: 199, distance: 53.1
click at [754, 198] on div at bounding box center [935, 256] width 481 height 390
click at [712, 120] on div at bounding box center [935, 256] width 481 height 390
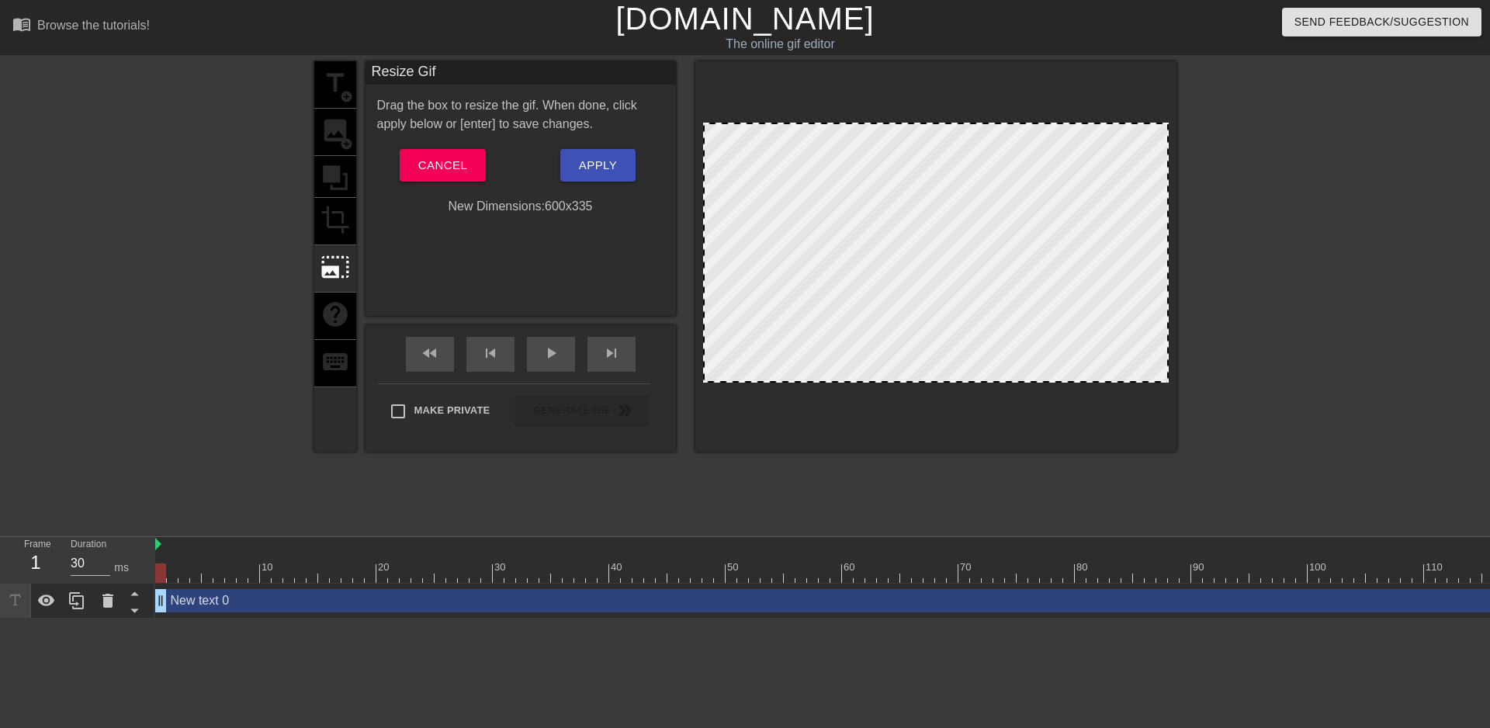
click at [705, 121] on div at bounding box center [935, 256] width 481 height 390
drag, startPoint x: 705, startPoint y: 121, endPoint x: 705, endPoint y: 147, distance: 25.6
click at [705, 140] on div at bounding box center [935, 256] width 481 height 390
drag, startPoint x: 832, startPoint y: 373, endPoint x: 827, endPoint y: 384, distance: 11.8
click at [827, 384] on div at bounding box center [935, 256] width 481 height 390
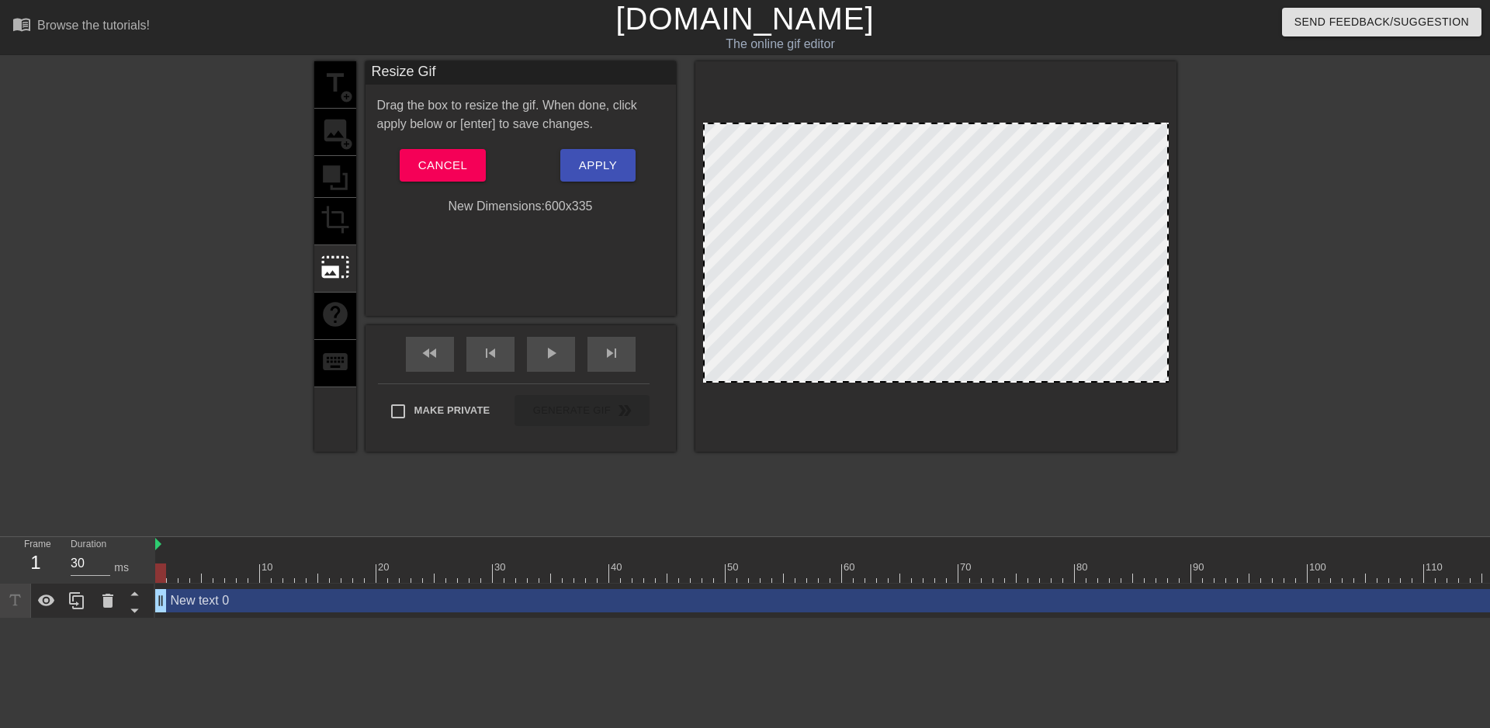
drag, startPoint x: 827, startPoint y: 381, endPoint x: 863, endPoint y: 393, distance: 37.8
click at [863, 393] on div at bounding box center [935, 256] width 481 height 390
click at [883, 118] on div at bounding box center [935, 256] width 481 height 390
click at [1135, 123] on div at bounding box center [936, 253] width 466 height 260
drag, startPoint x: 1169, startPoint y: 120, endPoint x: 1159, endPoint y: 160, distance: 40.8
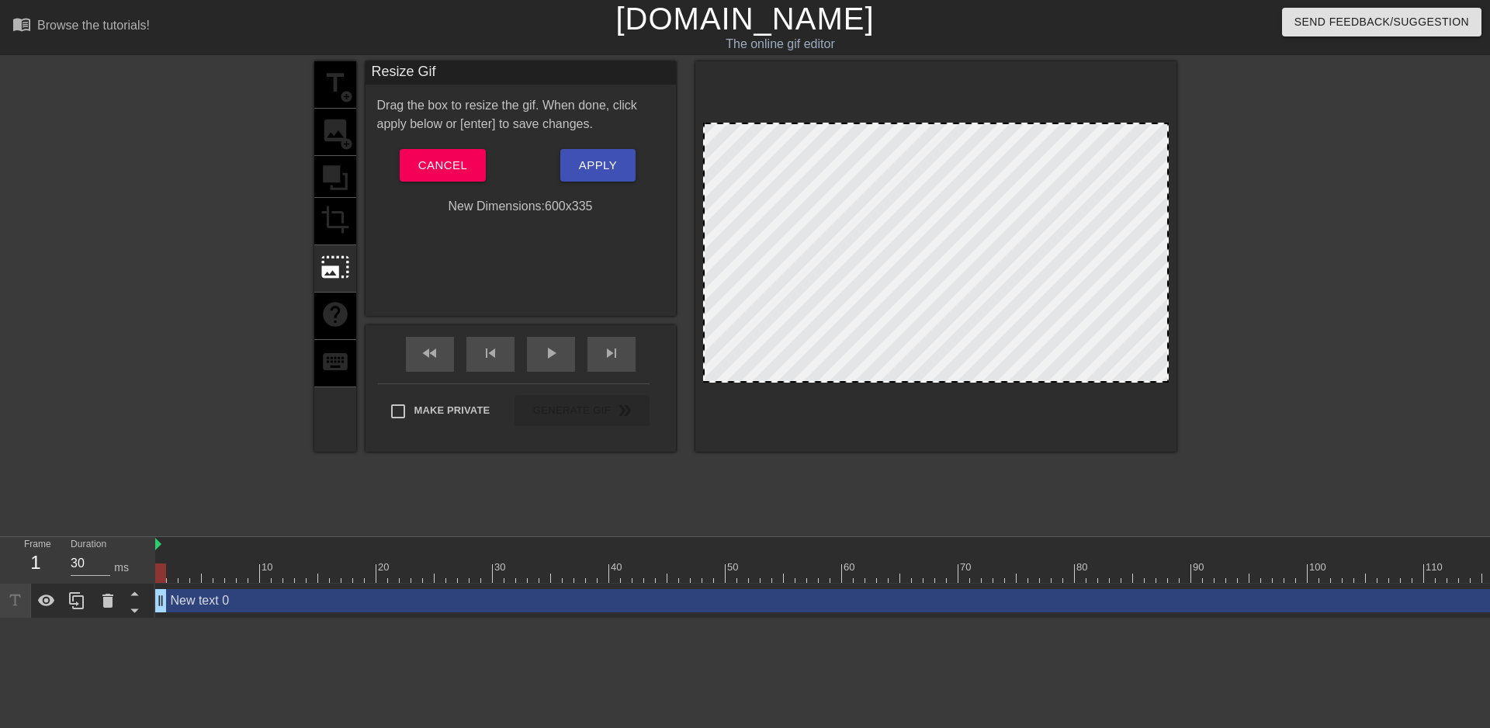
click at [1163, 123] on div at bounding box center [935, 256] width 481 height 390
drag, startPoint x: 1067, startPoint y: 379, endPoint x: 1317, endPoint y: 417, distance: 252.8
click at [1317, 417] on div "title add_circle image add_circle crop photo_size_select_large help keyboard Re…" at bounding box center [745, 294] width 1490 height 466
click at [462, 173] on span "Cancel" at bounding box center [442, 165] width 49 height 20
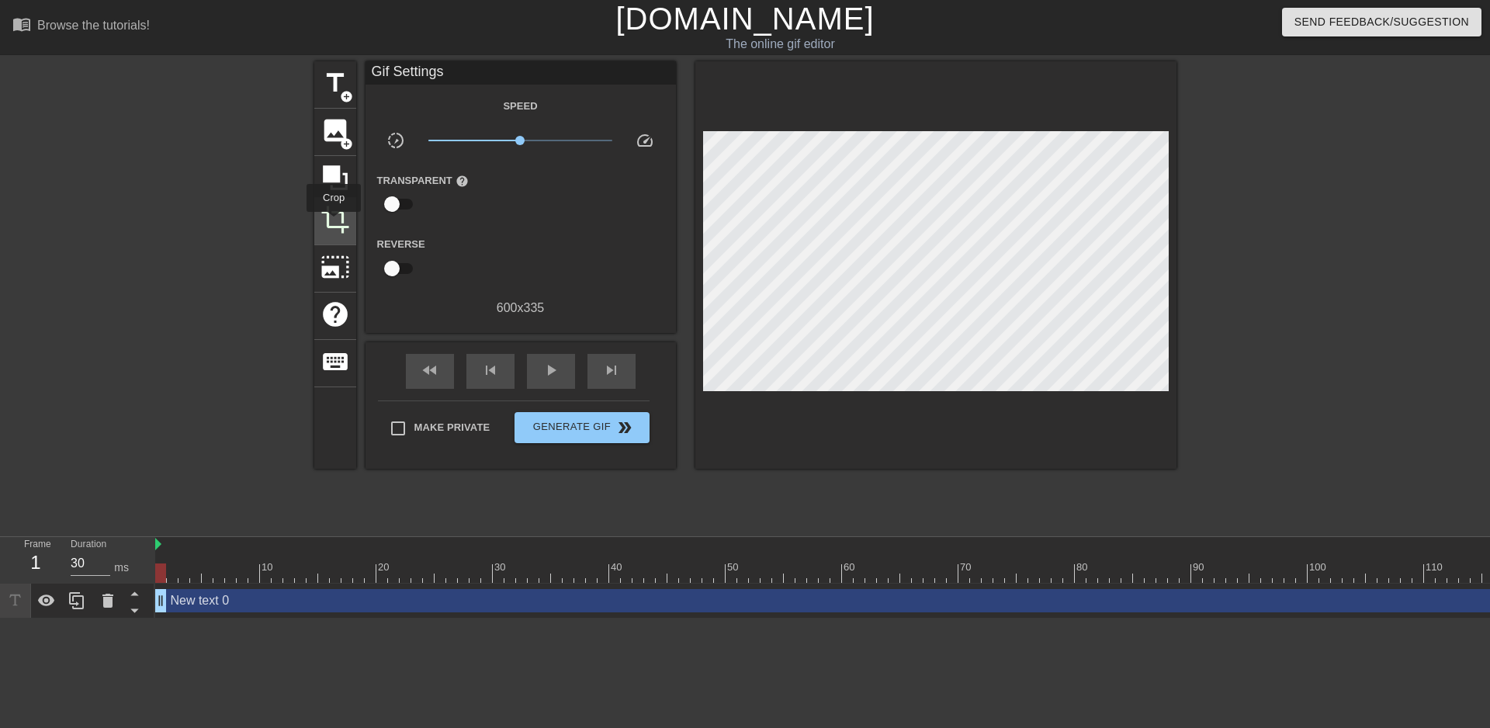
click at [334, 223] on span "crop" at bounding box center [335, 219] width 29 height 29
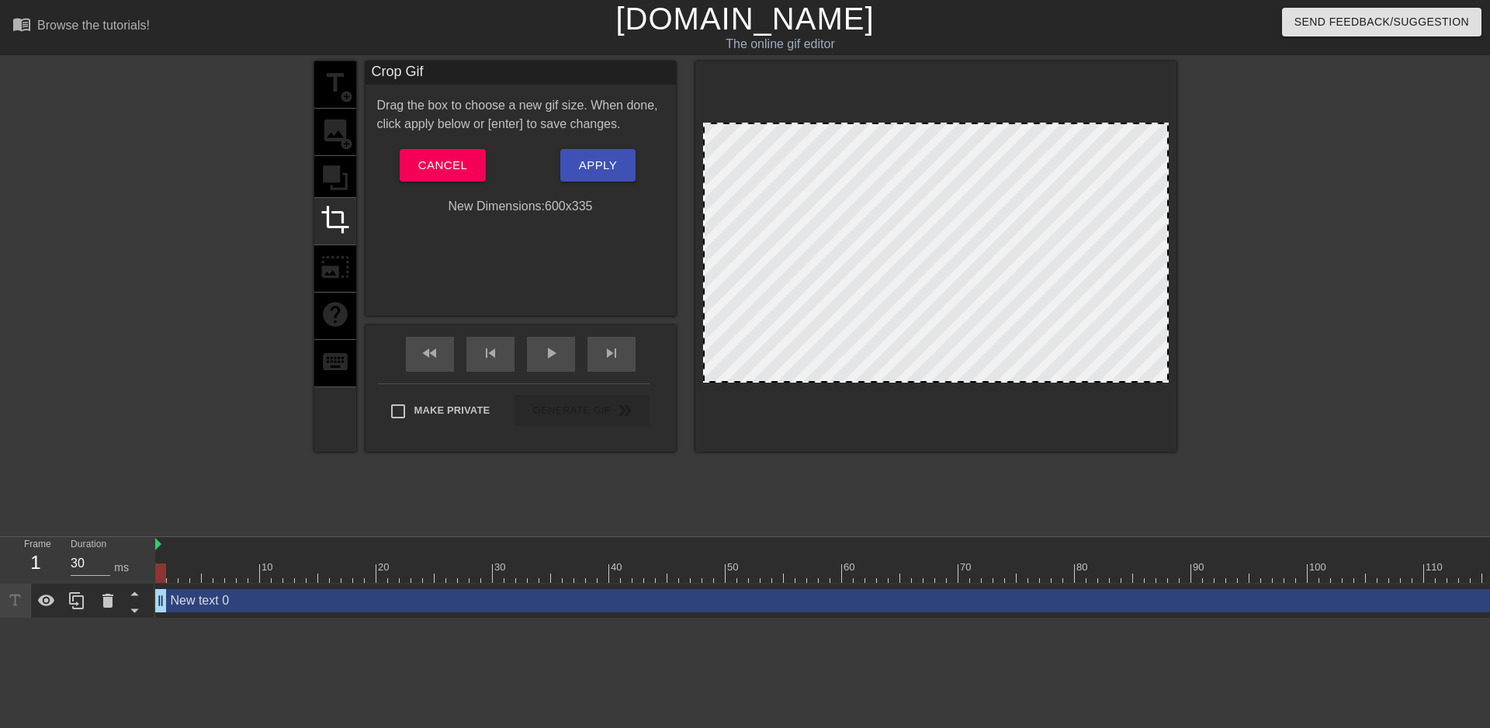
drag, startPoint x: 935, startPoint y: 124, endPoint x: 937, endPoint y: 92, distance: 31.9
click at [937, 92] on div at bounding box center [935, 256] width 481 height 390
click at [586, 176] on button "Apply" at bounding box center [597, 165] width 75 height 33
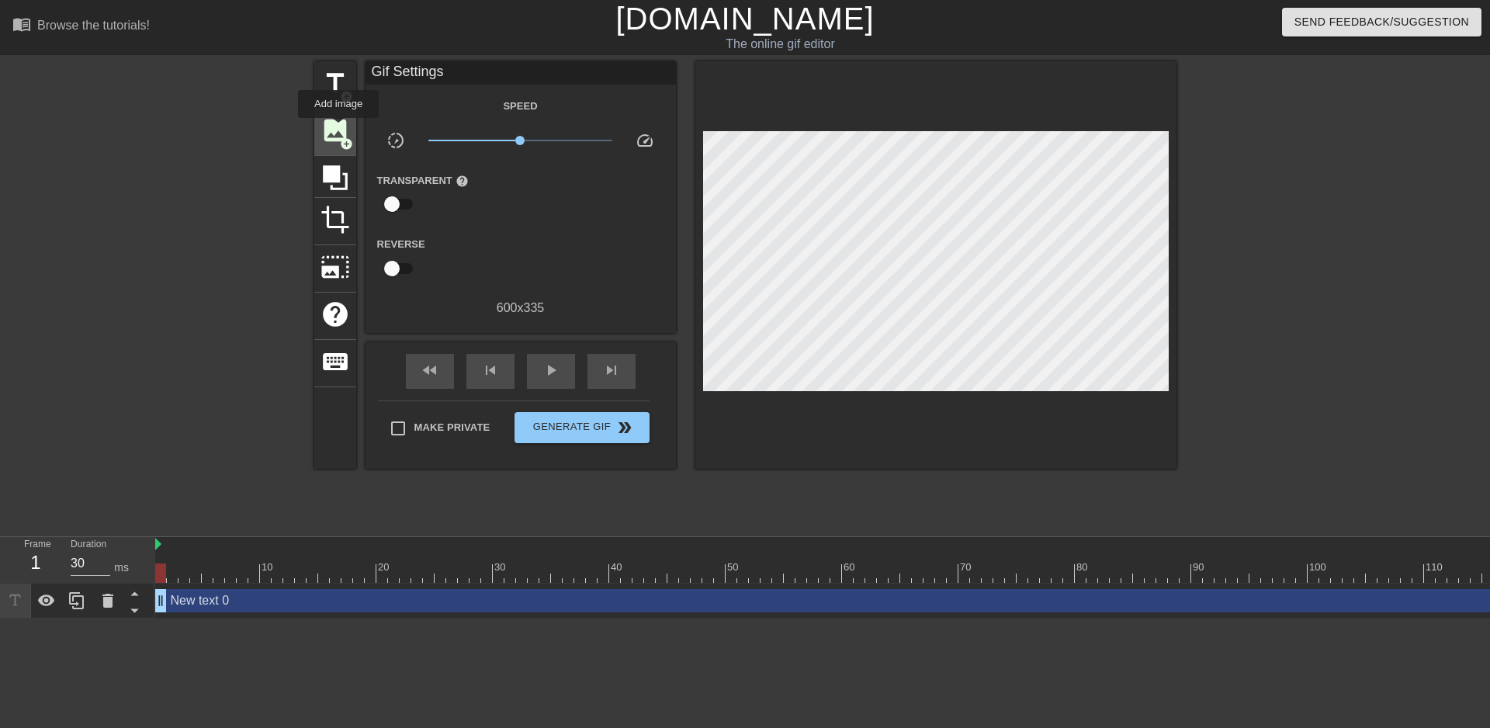
click at [338, 129] on span "image" at bounding box center [335, 130] width 29 height 29
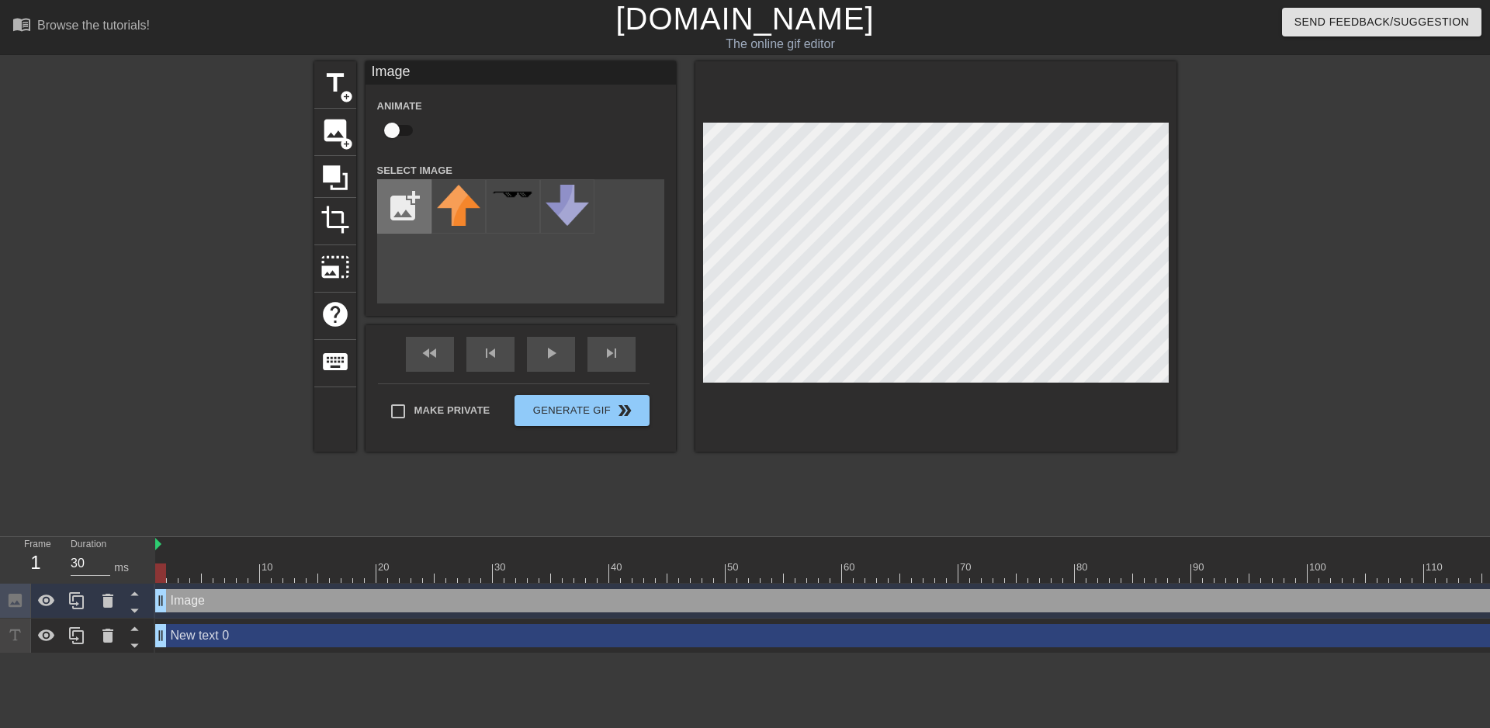
click at [408, 205] on input "file" at bounding box center [404, 206] width 53 height 53
click at [116, 611] on div at bounding box center [107, 601] width 31 height 34
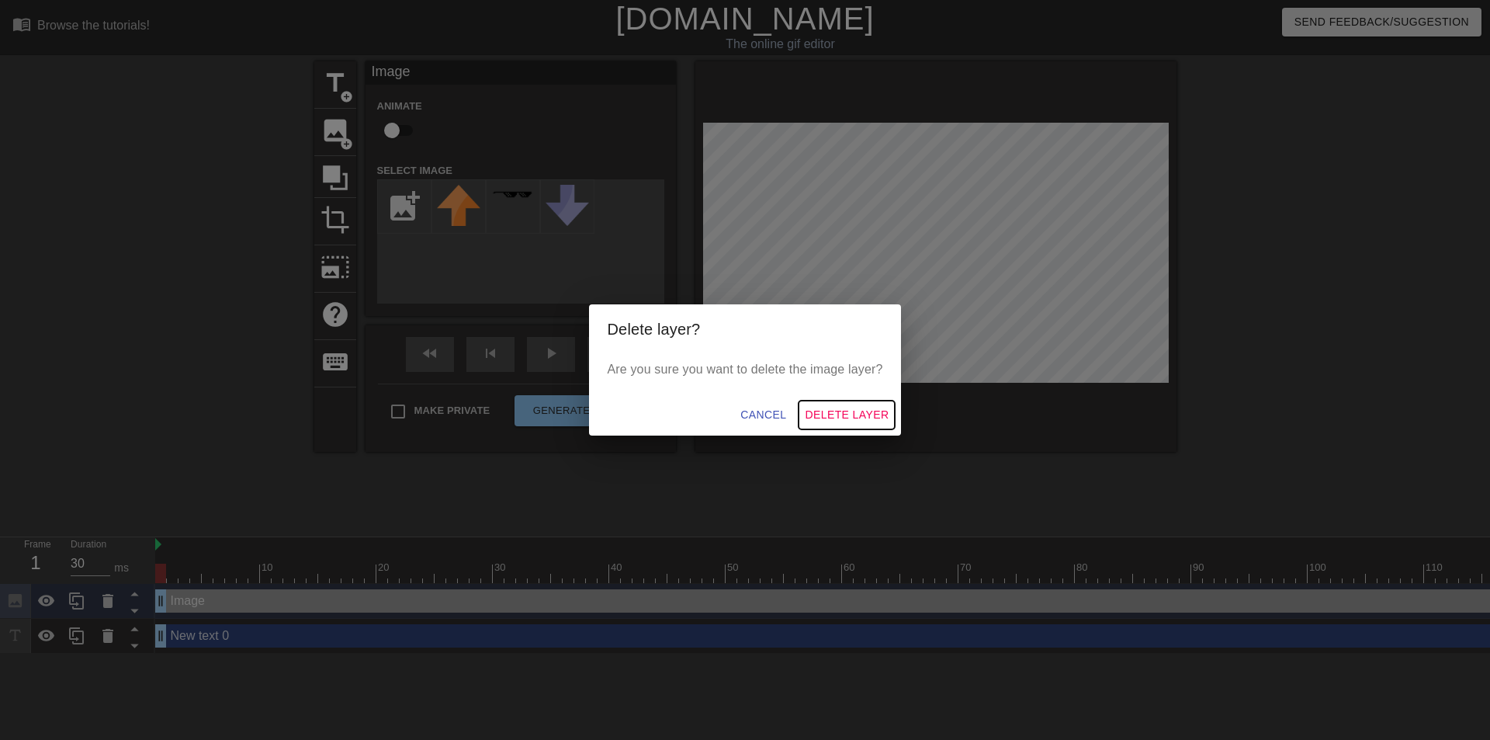
click at [857, 408] on span "Delete Layer" at bounding box center [847, 414] width 84 height 19
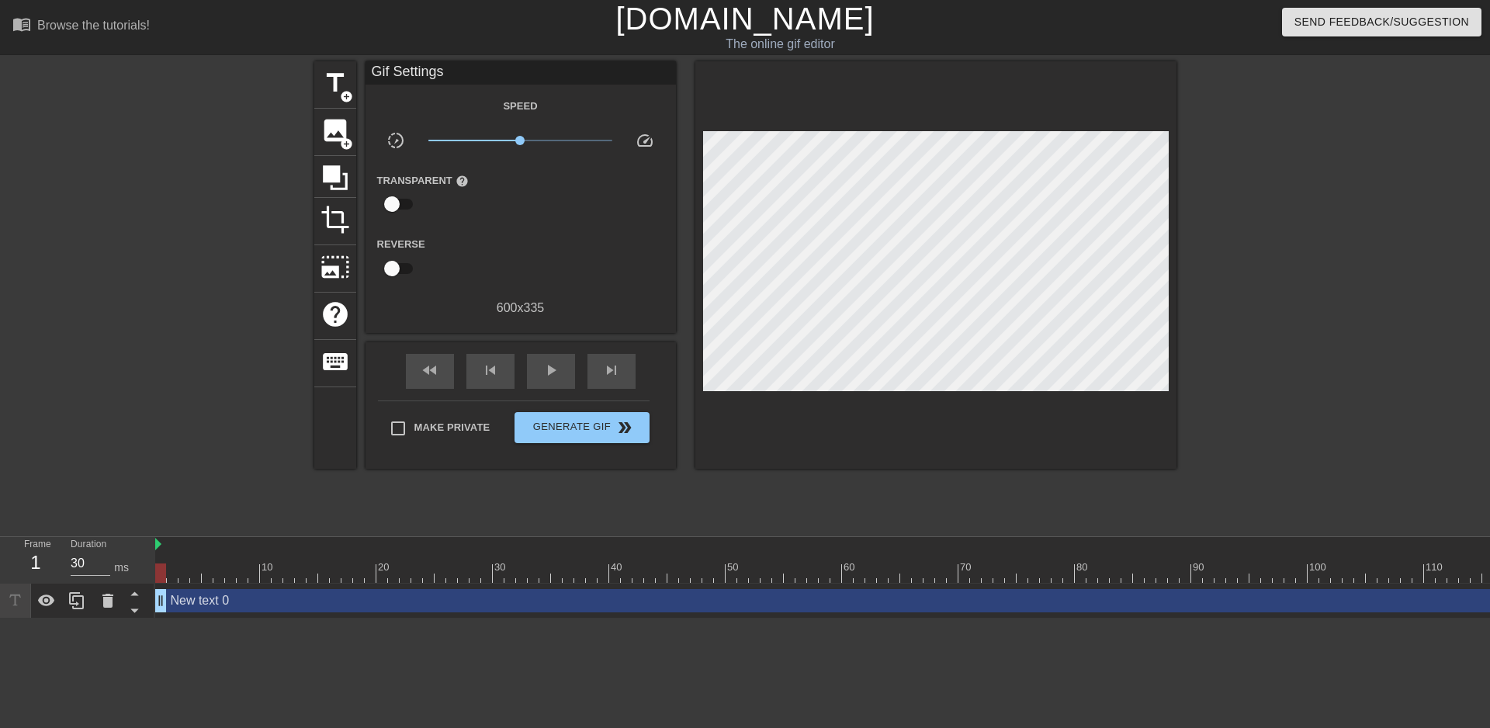
click at [239, 604] on div "New text 0 drag_handle drag_handle" at bounding box center [1482, 600] width 2654 height 23
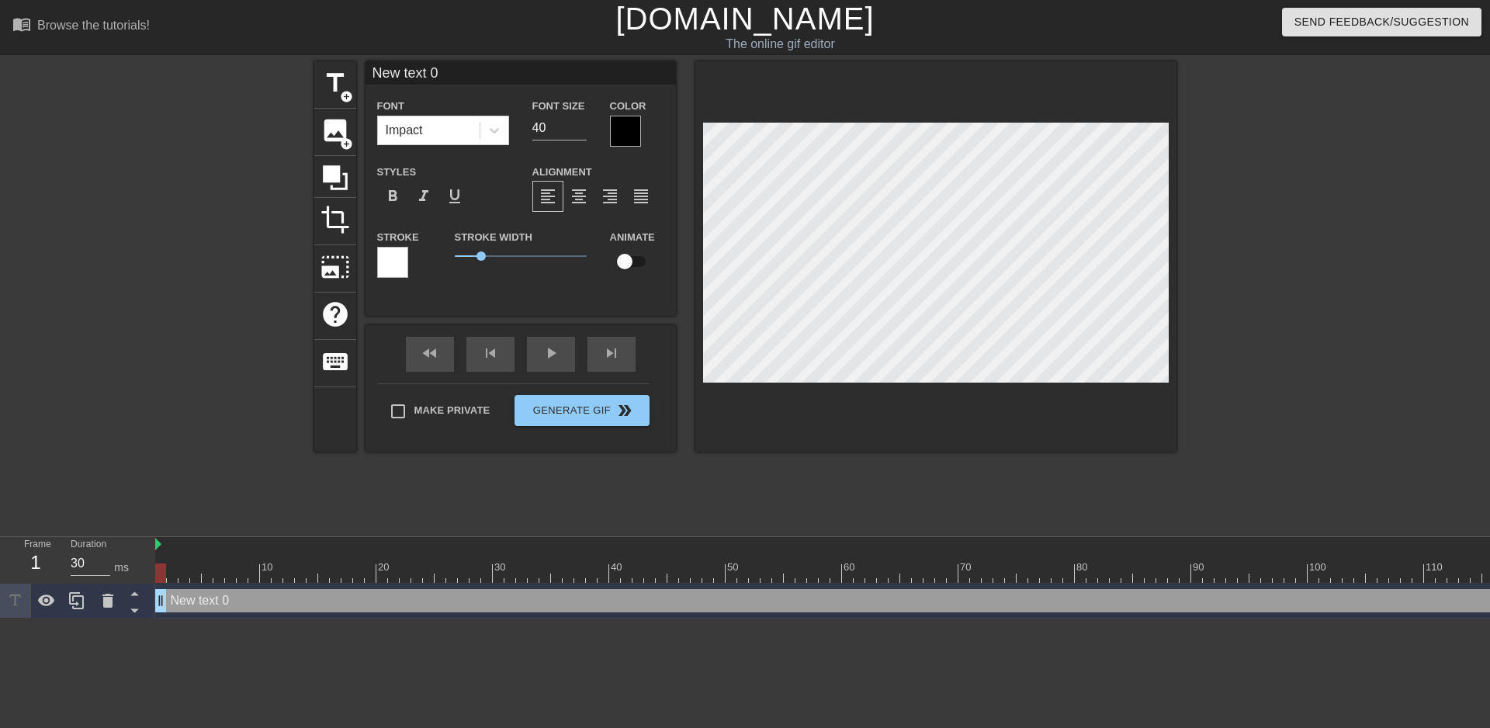
scroll to position [2, 5]
type input "New text"
type textarea "New text"
type input "New text"
type textarea "New text"
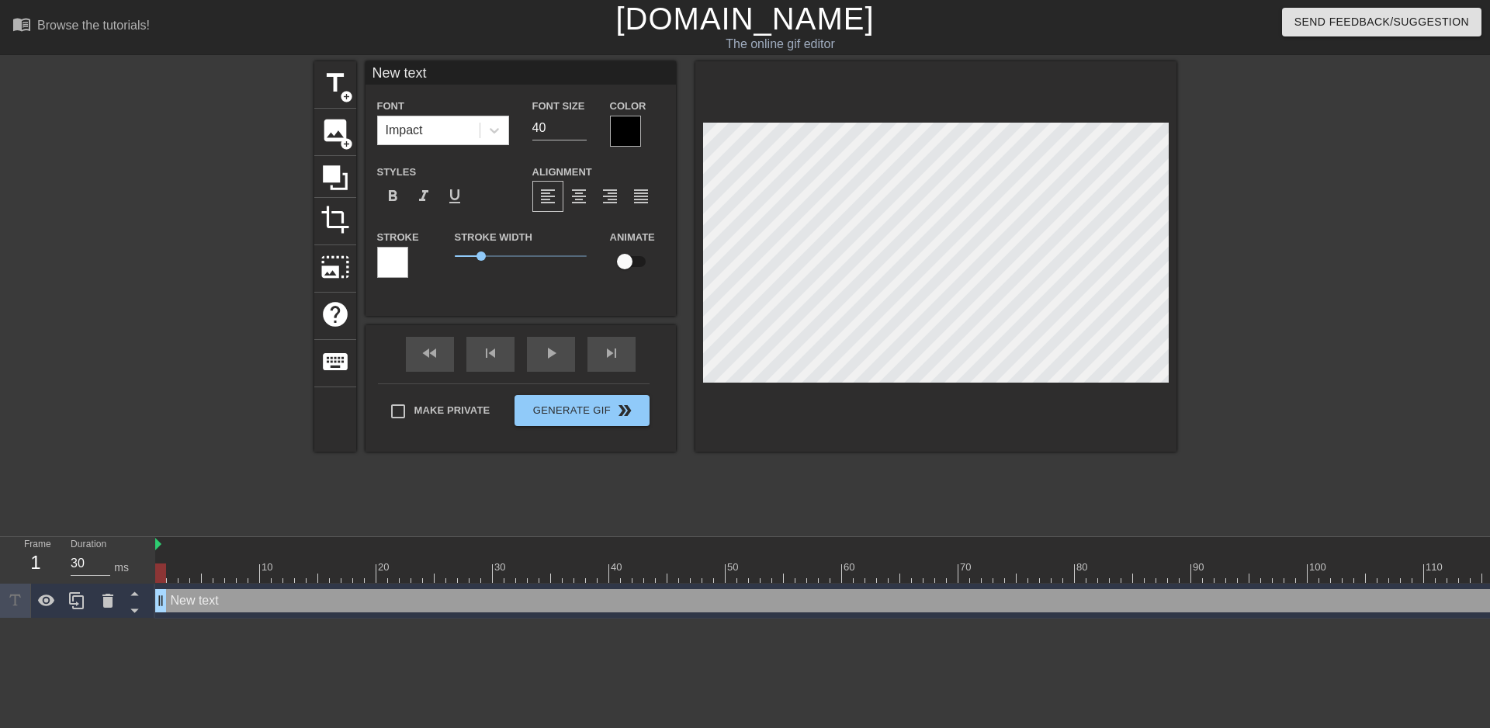
type input "New tex"
type textarea "New tex"
type input "New te"
type textarea "New te"
type input "New t"
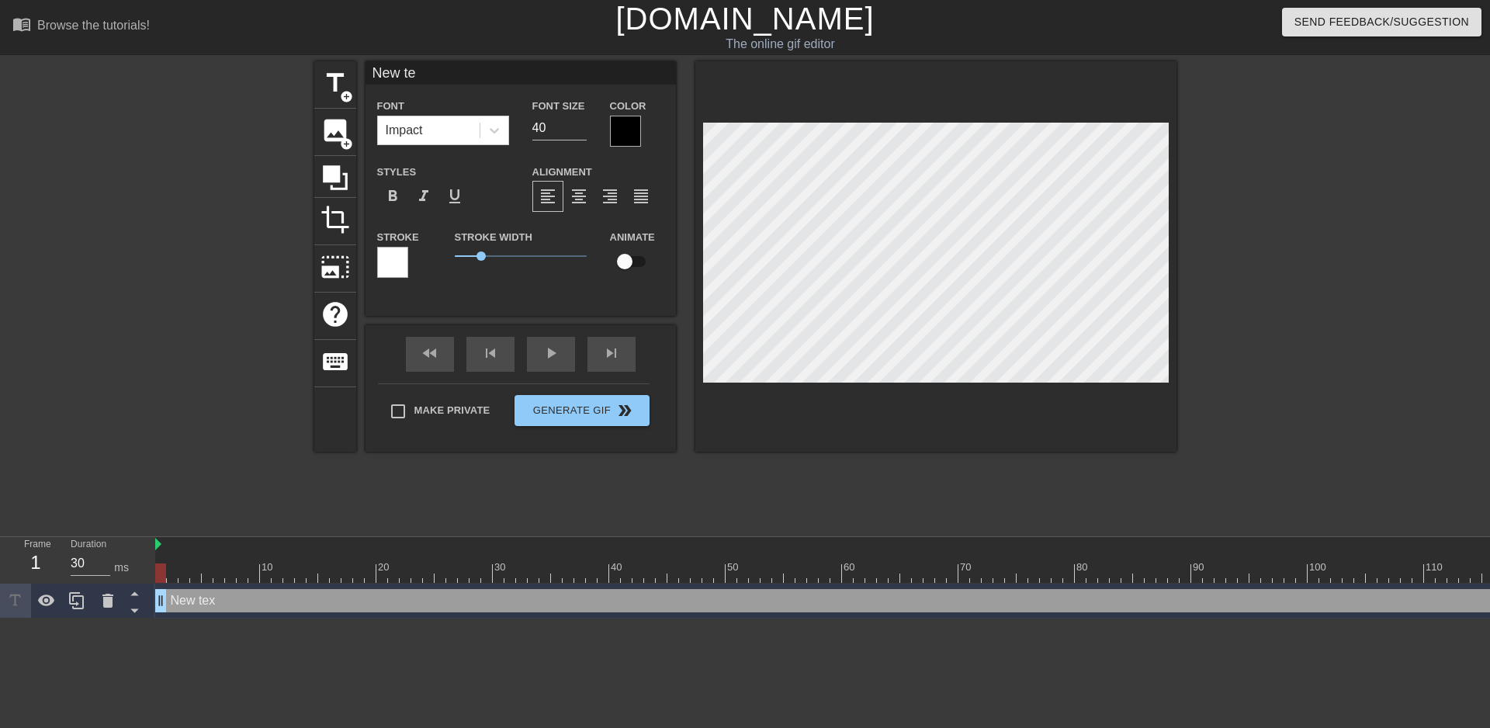
type textarea "New t"
type input "New"
type textarea "New"
type input "New"
type textarea "New"
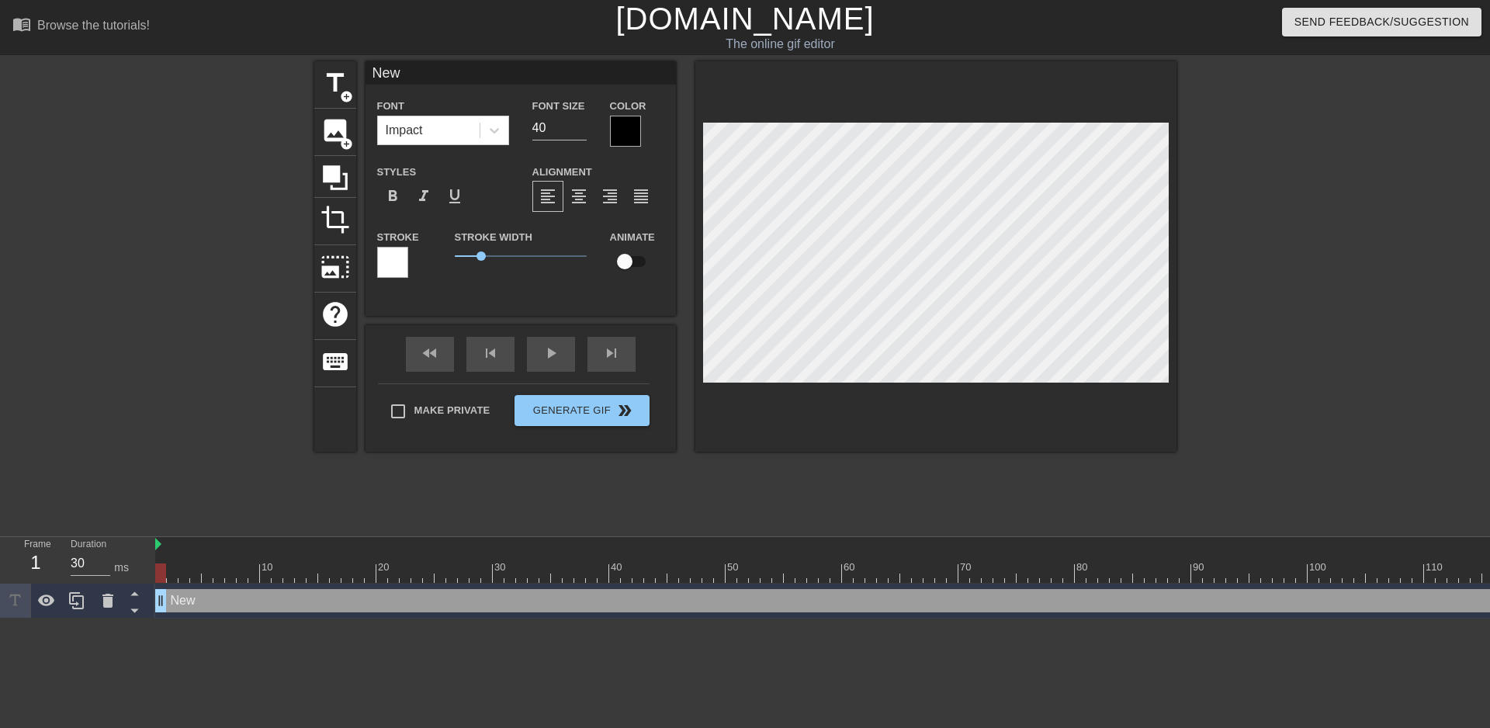
type input "Ne"
type textarea "Ne"
type input "N"
type textarea "N"
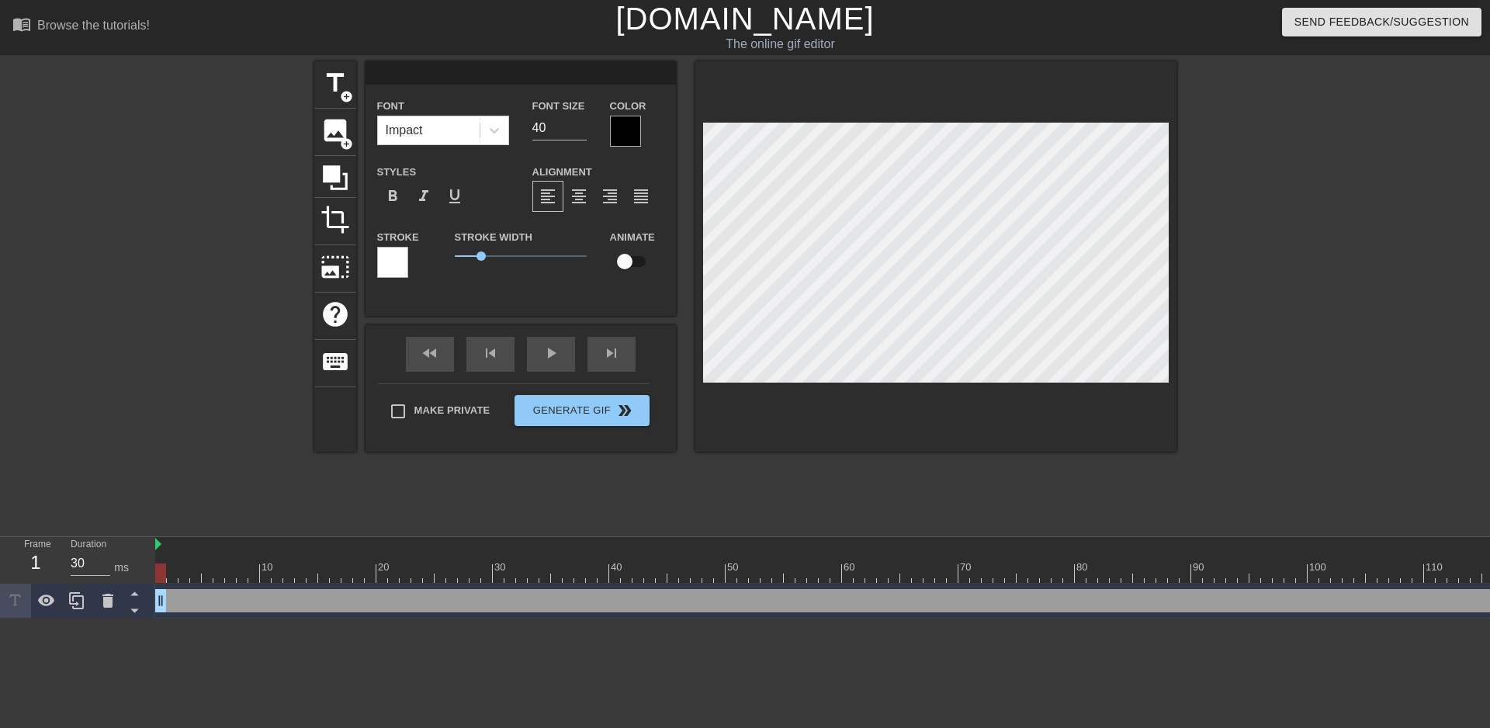
type input "A"
type textarea "A"
type input "Ac"
type textarea "Ac"
type input "Act"
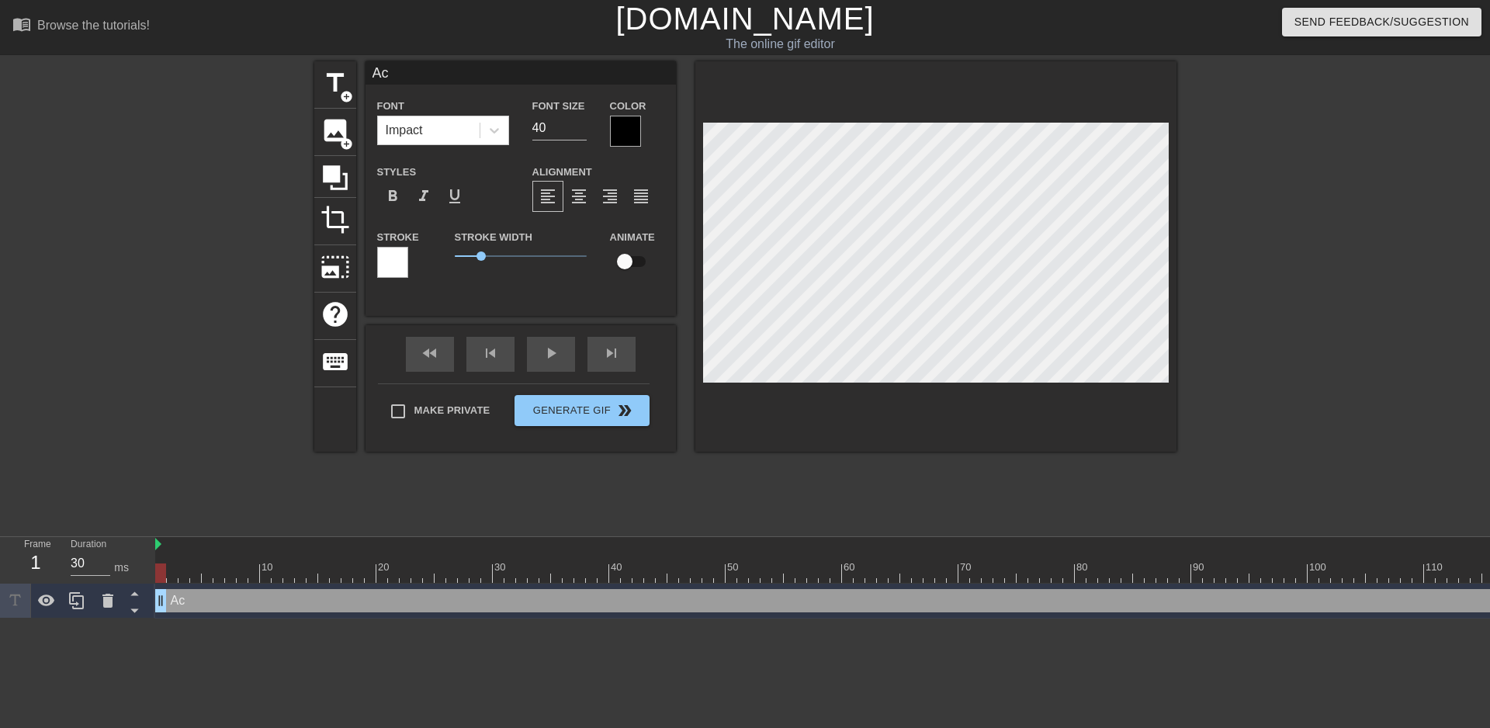
type textarea "Act"
type input "Actu"
type textarea "Actu"
type input "Actua"
type textarea "Actua"
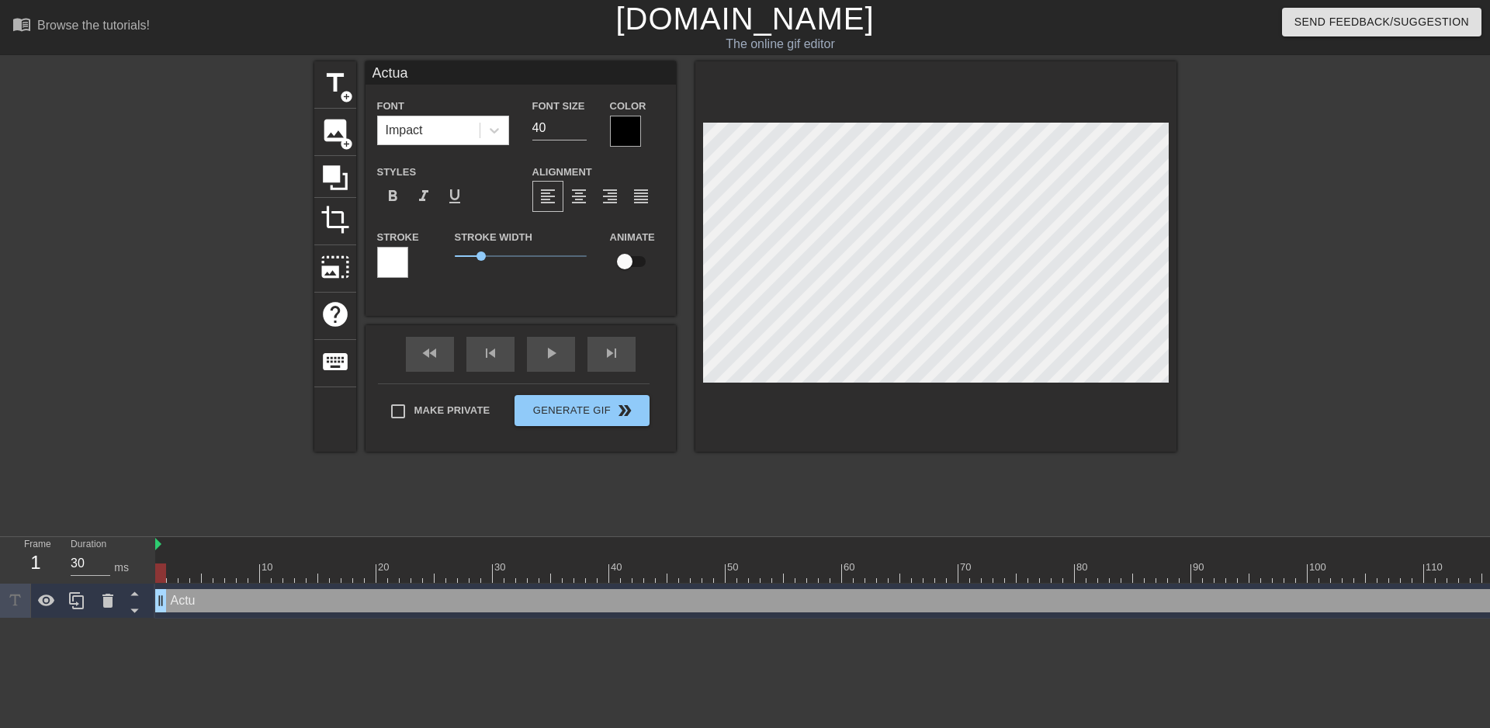
type input "Actual"
type textarea "Actual"
type input "Actuall"
type textarea "Actuall"
type input "Actually"
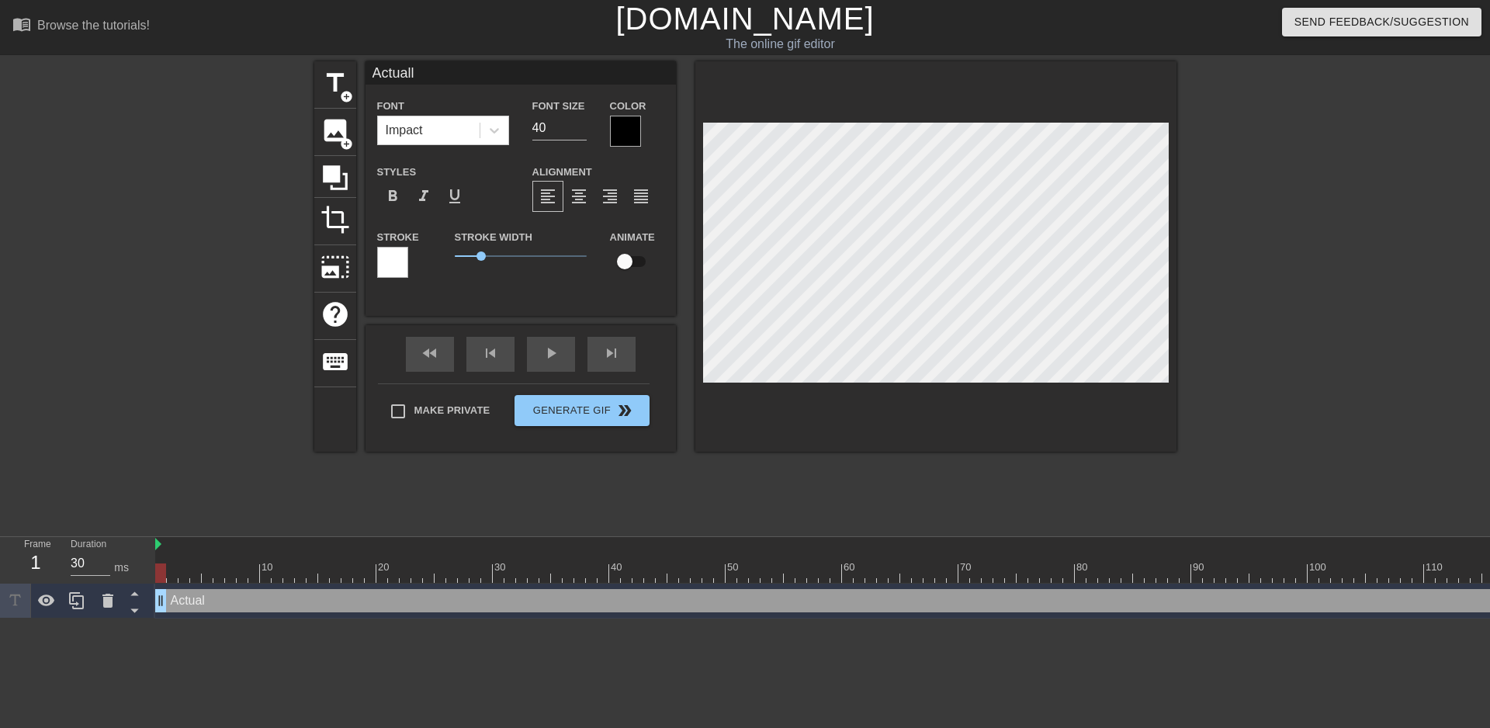
type textarea "Actually"
type input "Actually"
type textarea "Actually"
type input "Actually l"
type textarea "Actually l"
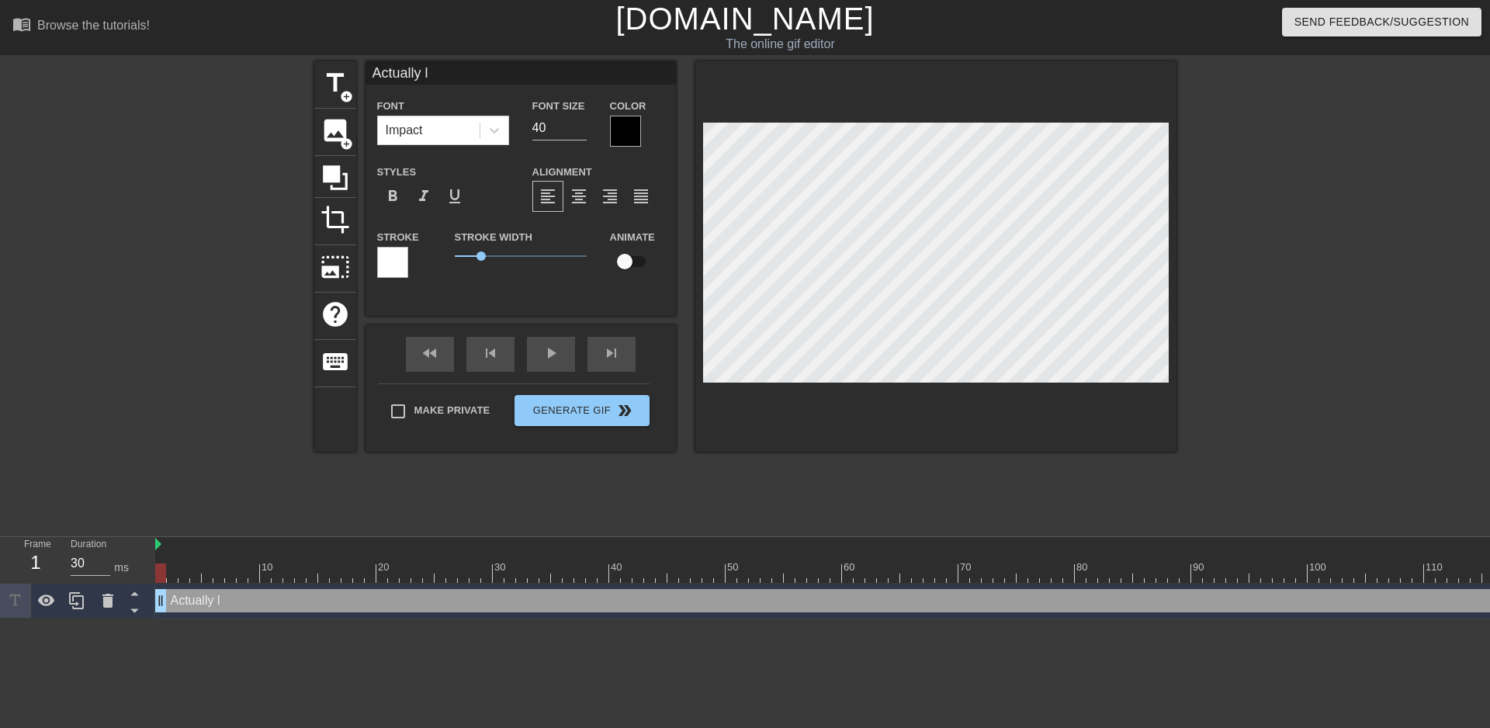
type input "Actually li"
type textarea "Actually li"
type input "Actually lik"
type textarea "Actually lik"
type input "Actually like"
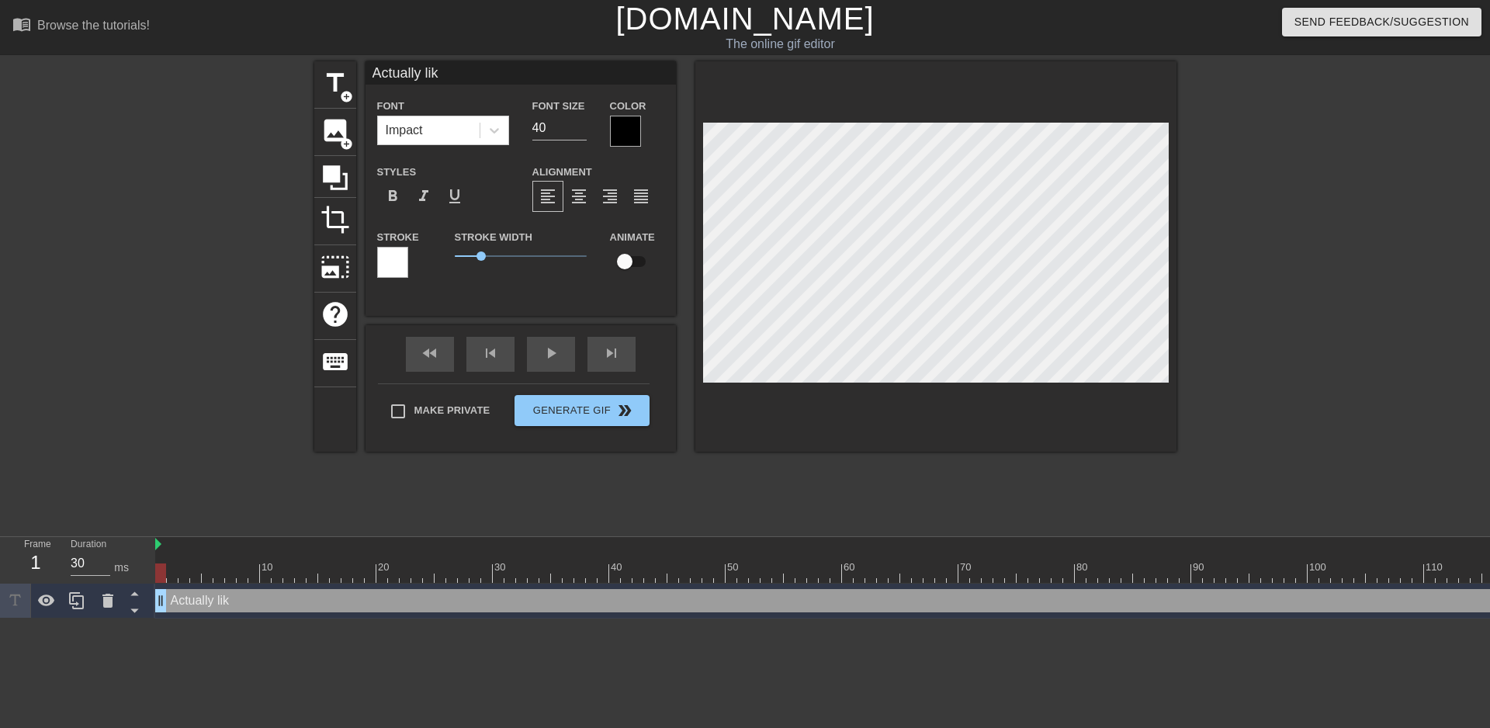
type textarea "Actually like"
type input "Actually likei"
type textarea "Actually likei"
type input "Actually like"
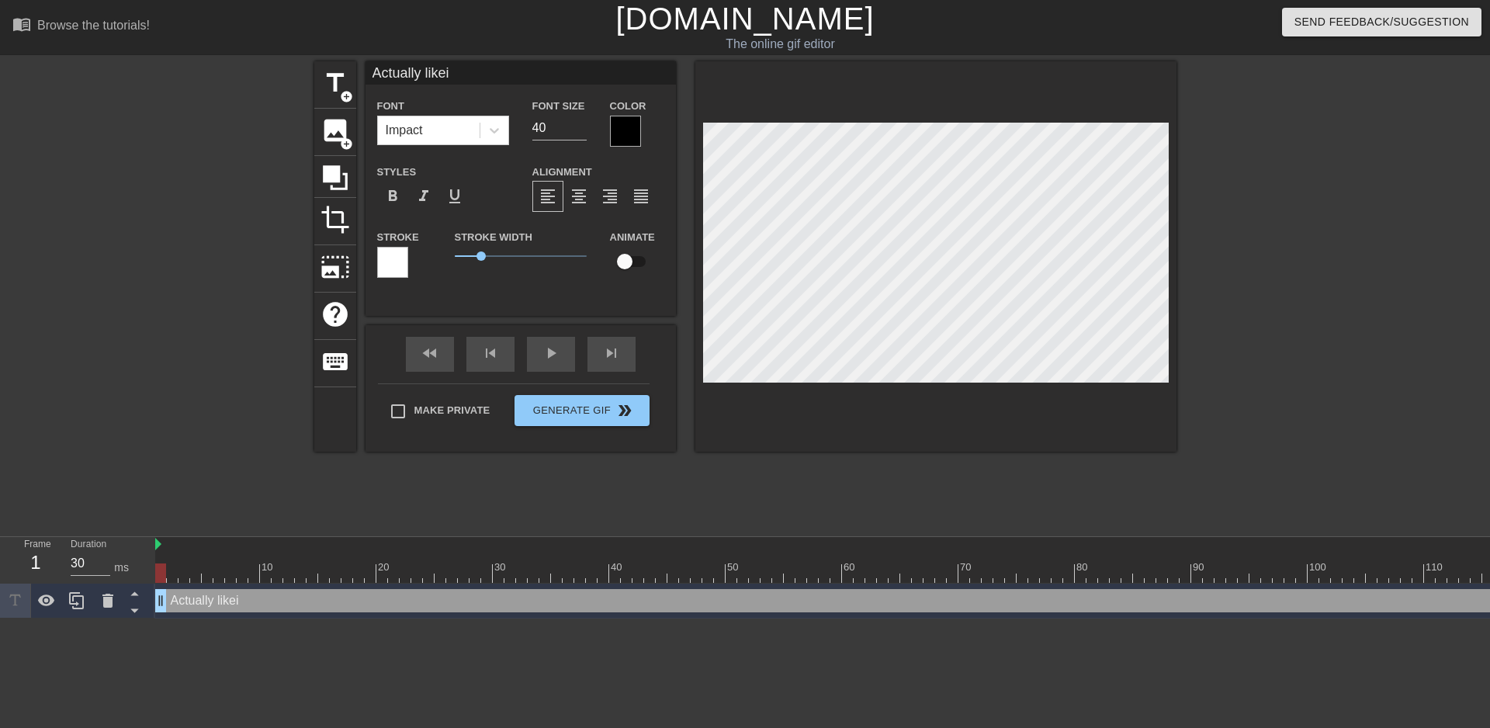
type textarea "Actually like"
type input "Actually lik"
type textarea "Actually lik"
type input "Actually liki"
type textarea "Actually liki"
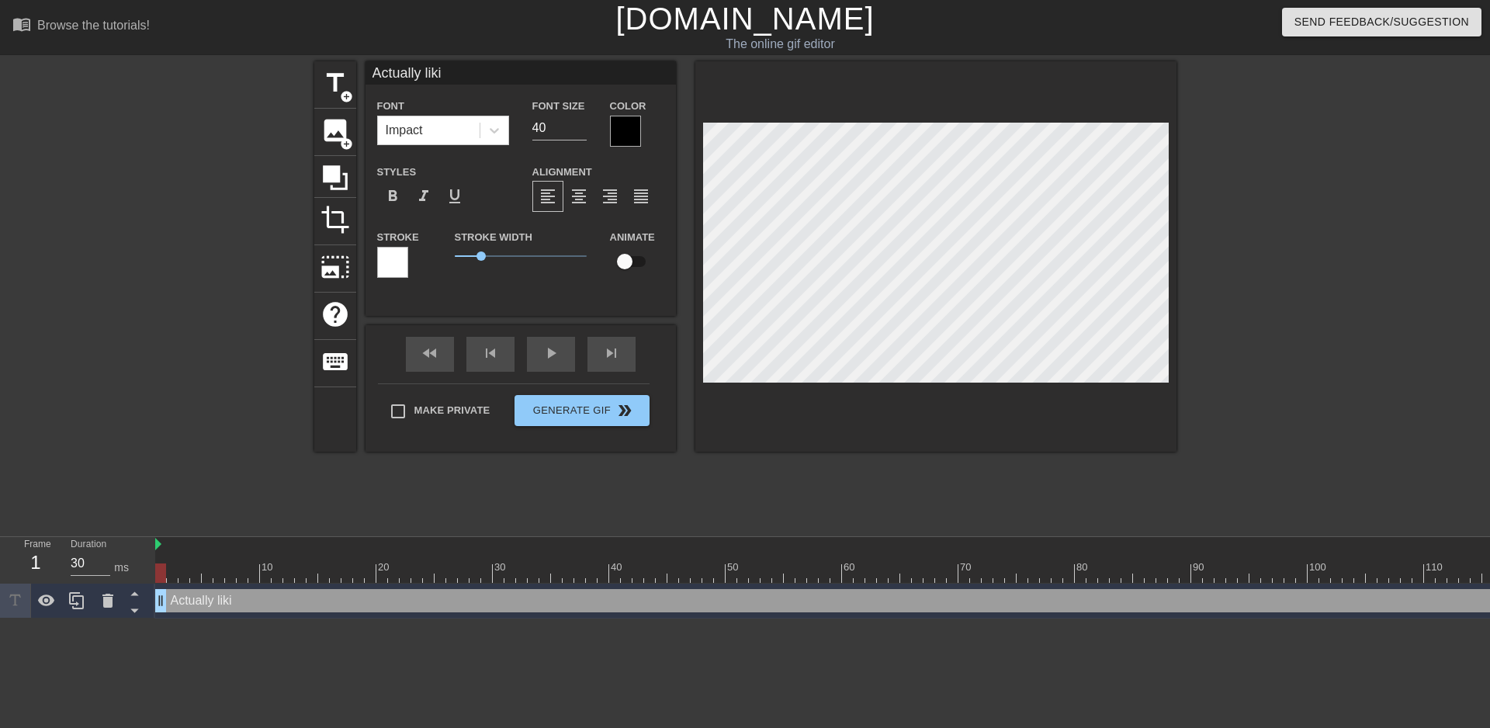
type input "Actually likin"
type textarea "Actually likin"
type input "Actually liking"
type textarea "Actually liking"
type input "Actually liking"
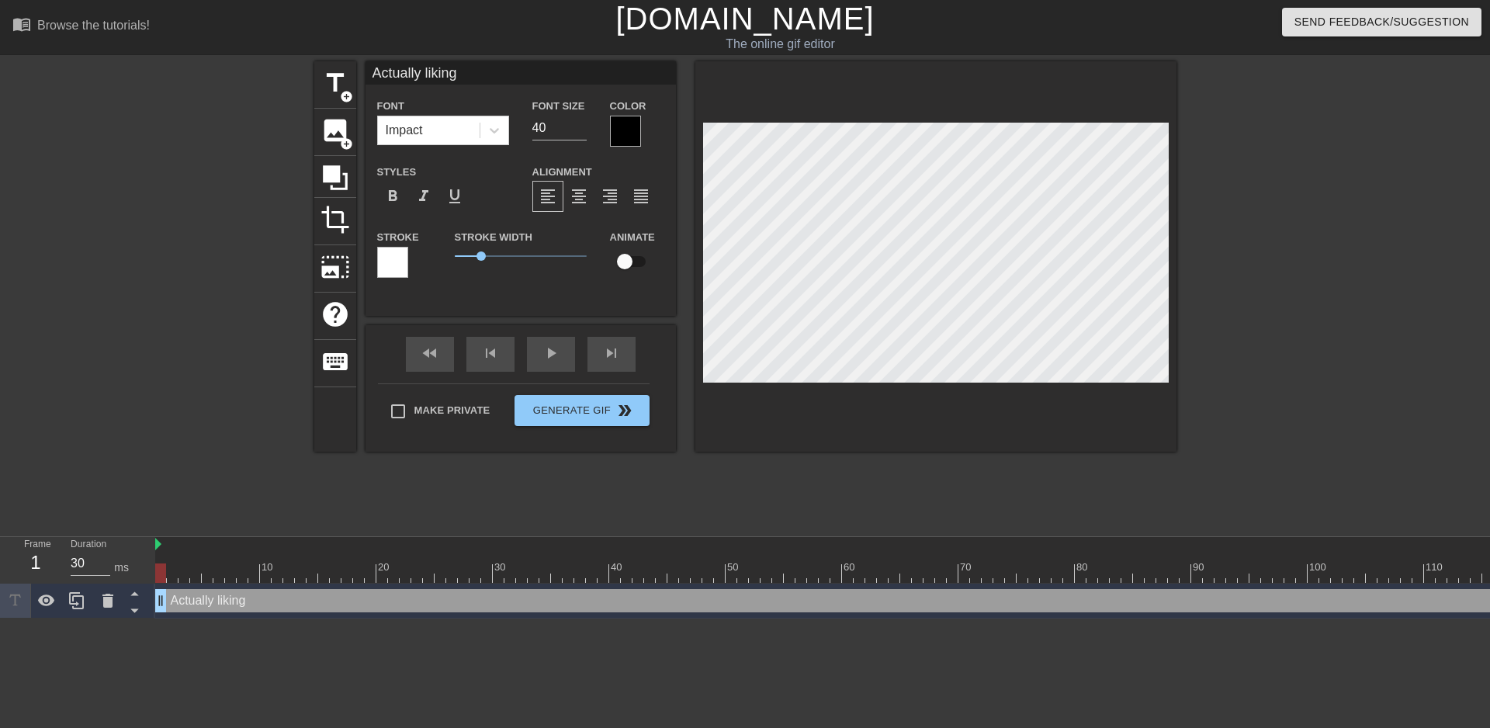
type textarea "Actually liking"
type input "Actually liking d"
type textarea "Actually liking d"
type input "Actually liking"
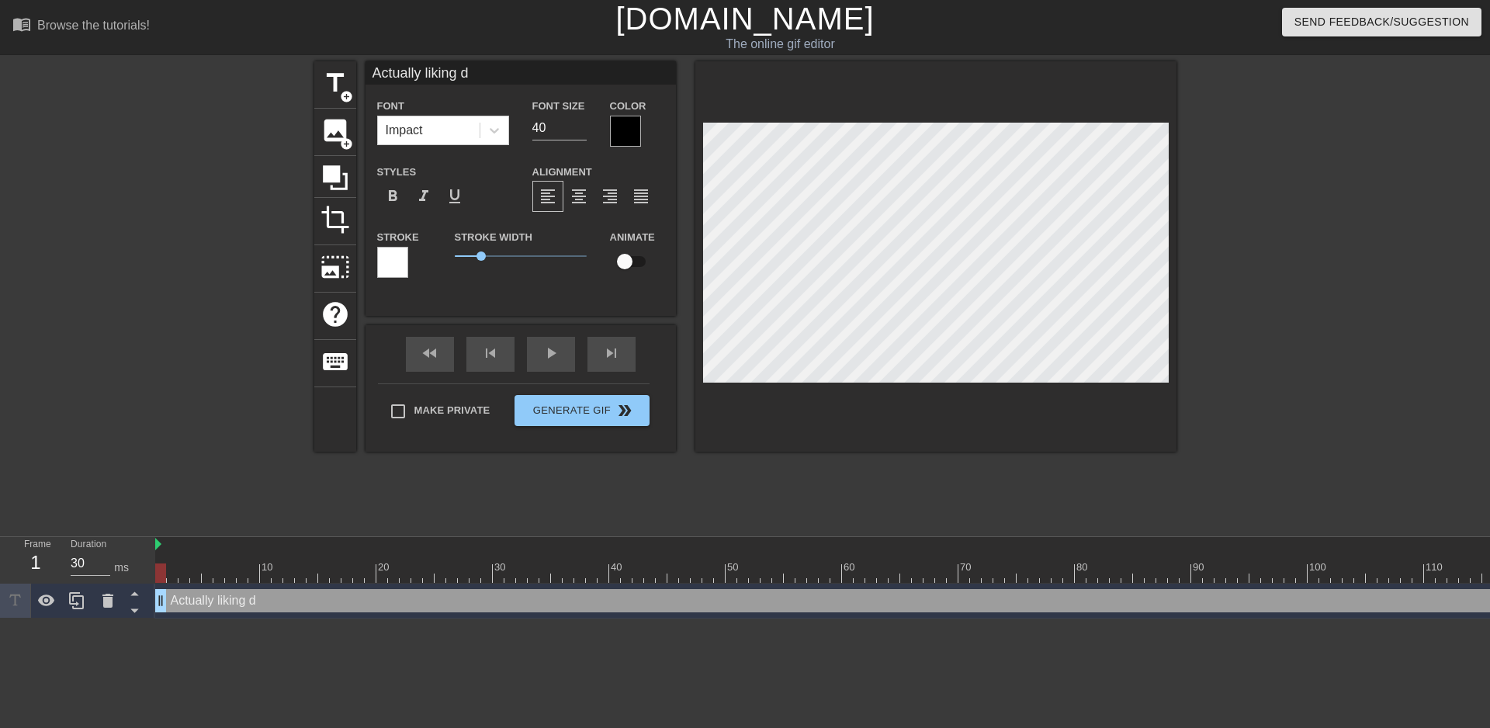
type textarea "Actually liking"
type input "Actually liking"
type textarea "Actually liking"
type input "Actually likin"
type textarea "Actually likin"
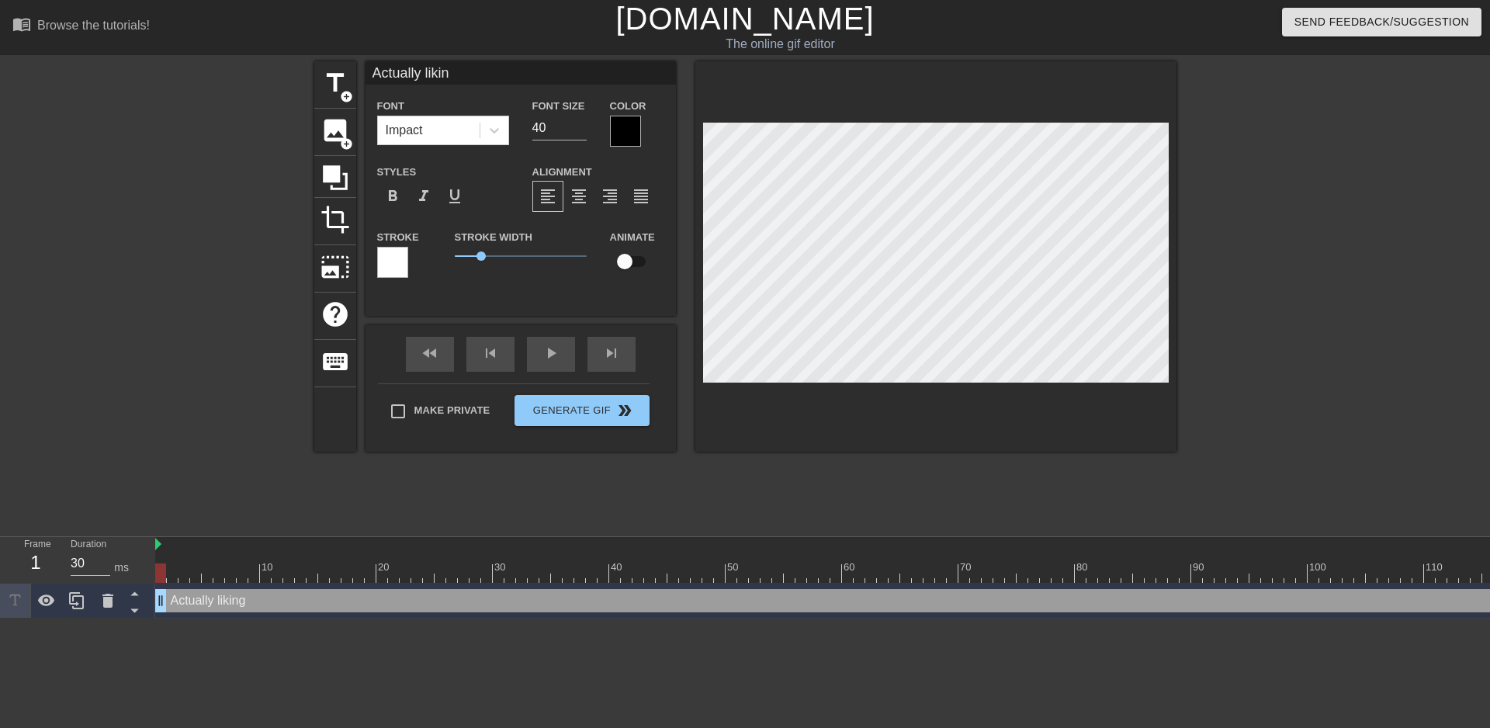
type input "Actually liki"
type textarea "Actually liki"
type input "Actually lik"
type textarea "Actually lik"
type input "Actually li"
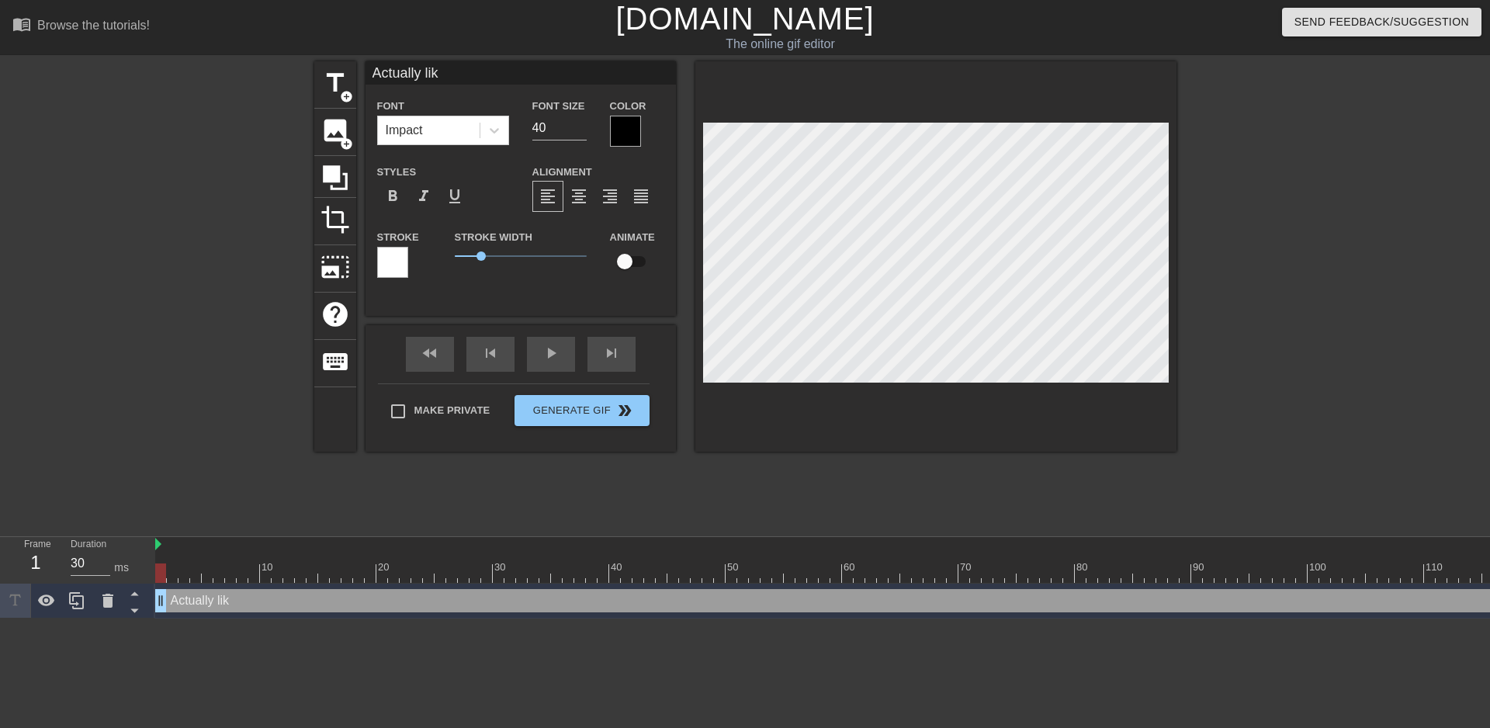
type textarea "Actually li"
type input "Actually l"
type textarea "Actually l"
type input "Actually"
type textarea "Actually"
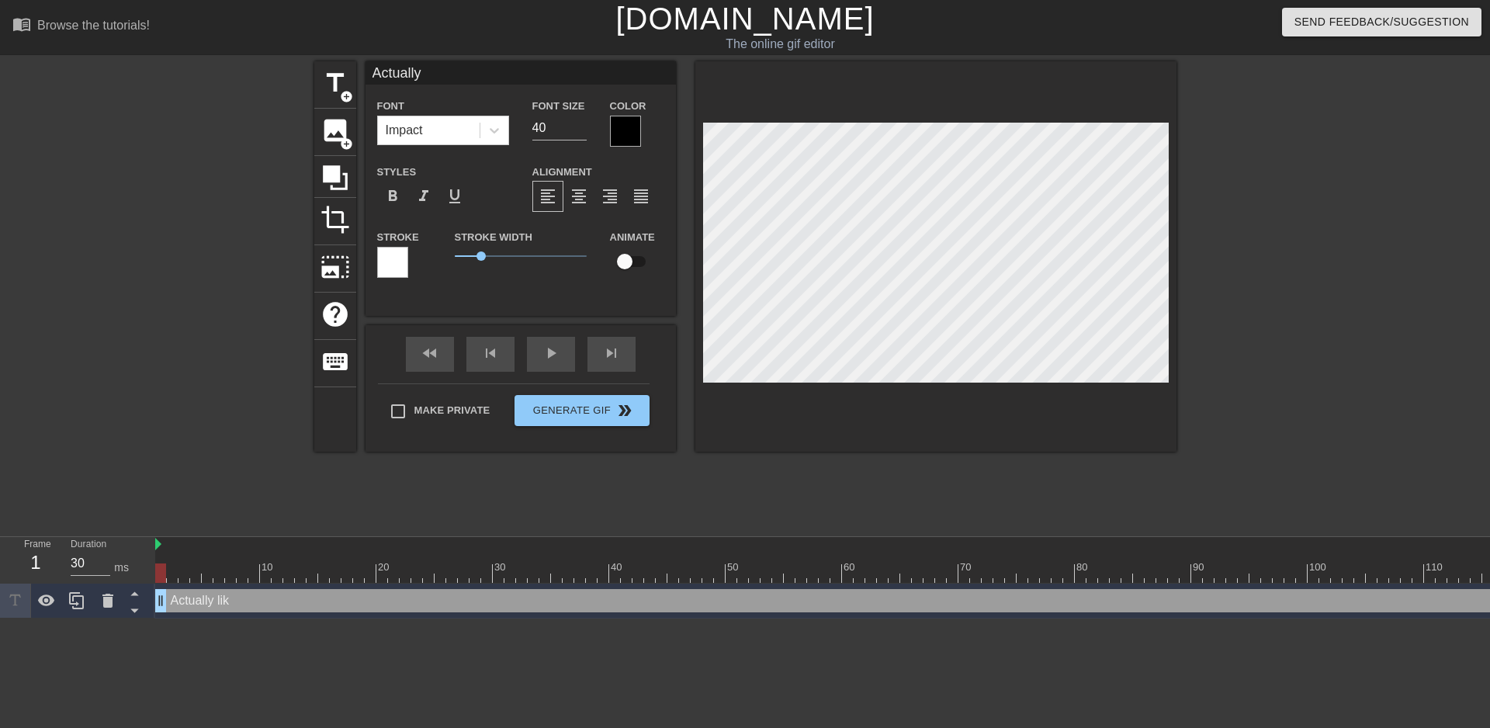
type input "Actually"
type textarea "Actually"
type input "Actuall"
type textarea "Actuall"
type input "Actual"
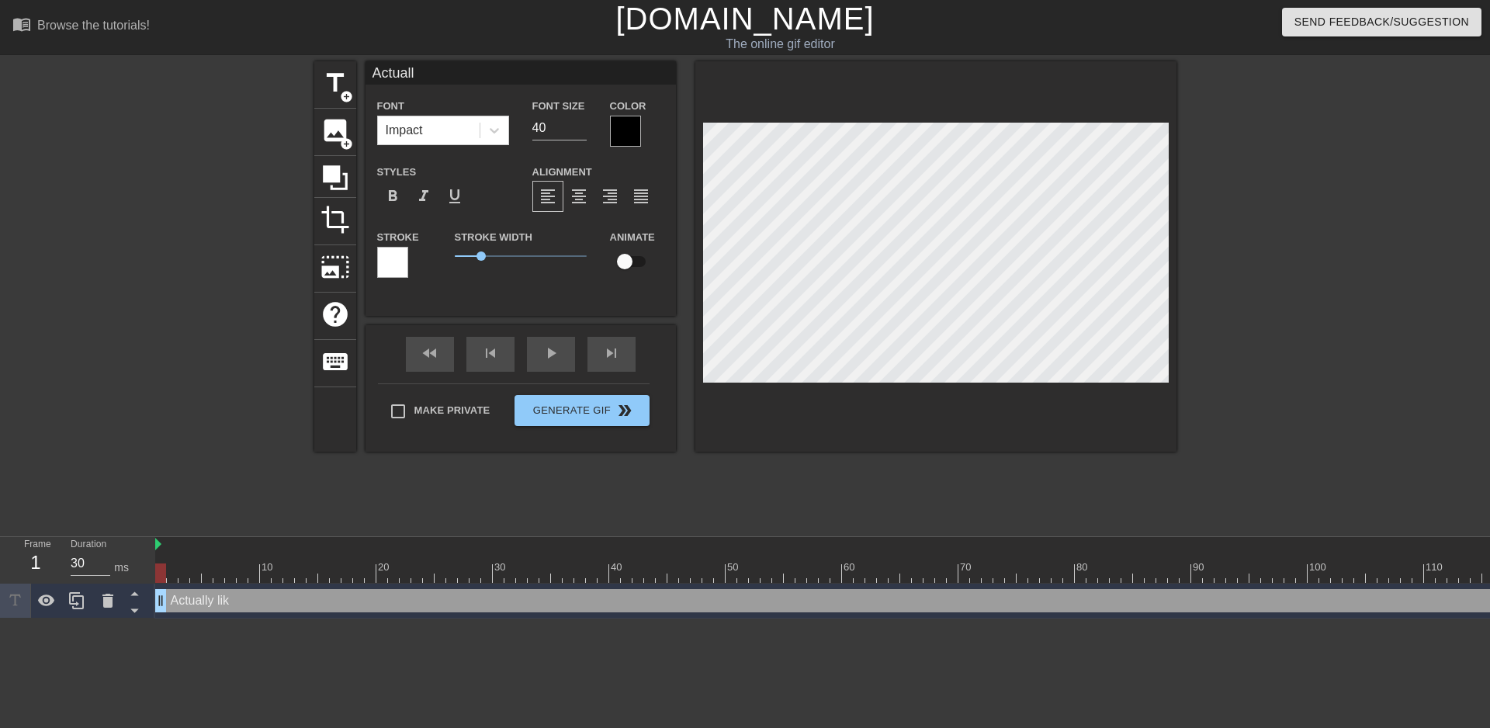
type textarea "Actual"
type input "Actua"
type textarea "Actua"
type input "Actu"
type textarea "Actu"
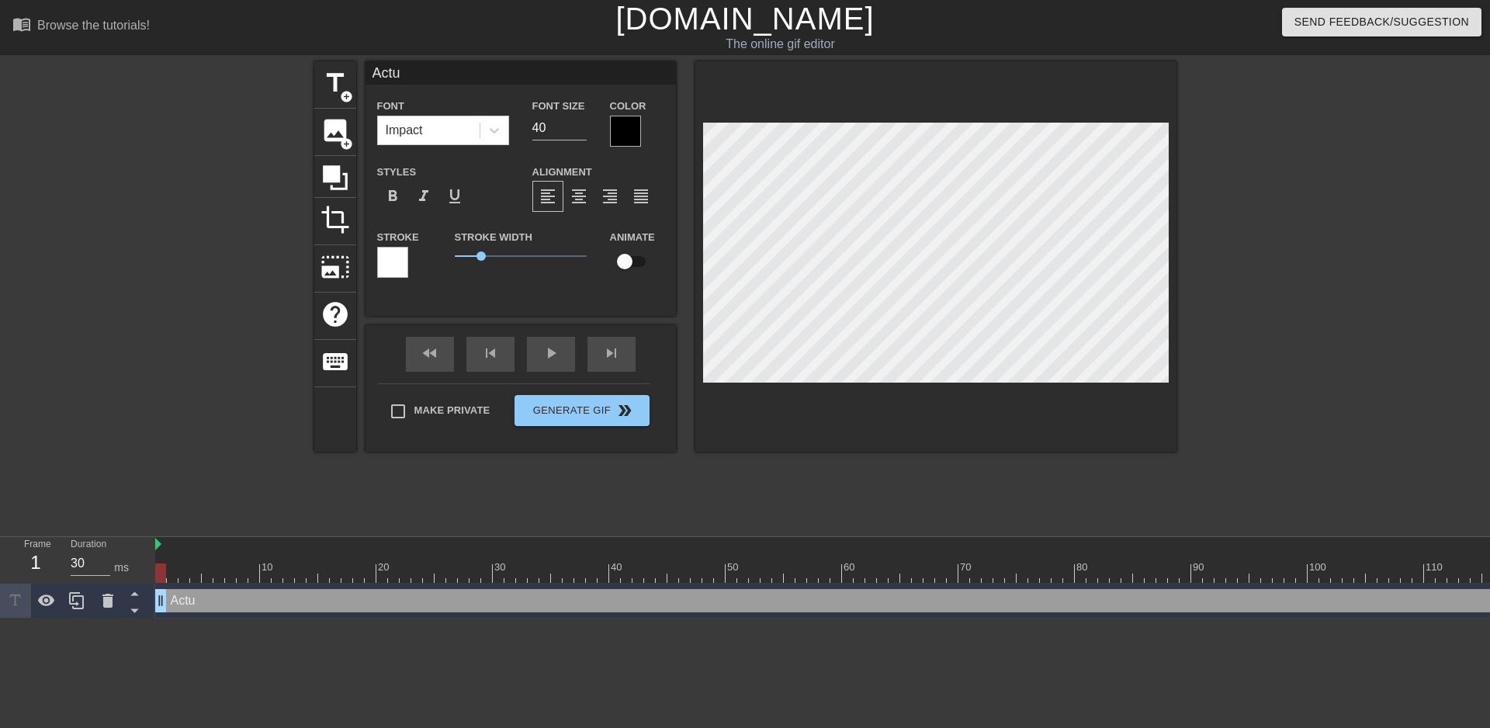
type input "Act"
type textarea "Act"
type input "Ac"
type textarea "Ac"
type input "A"
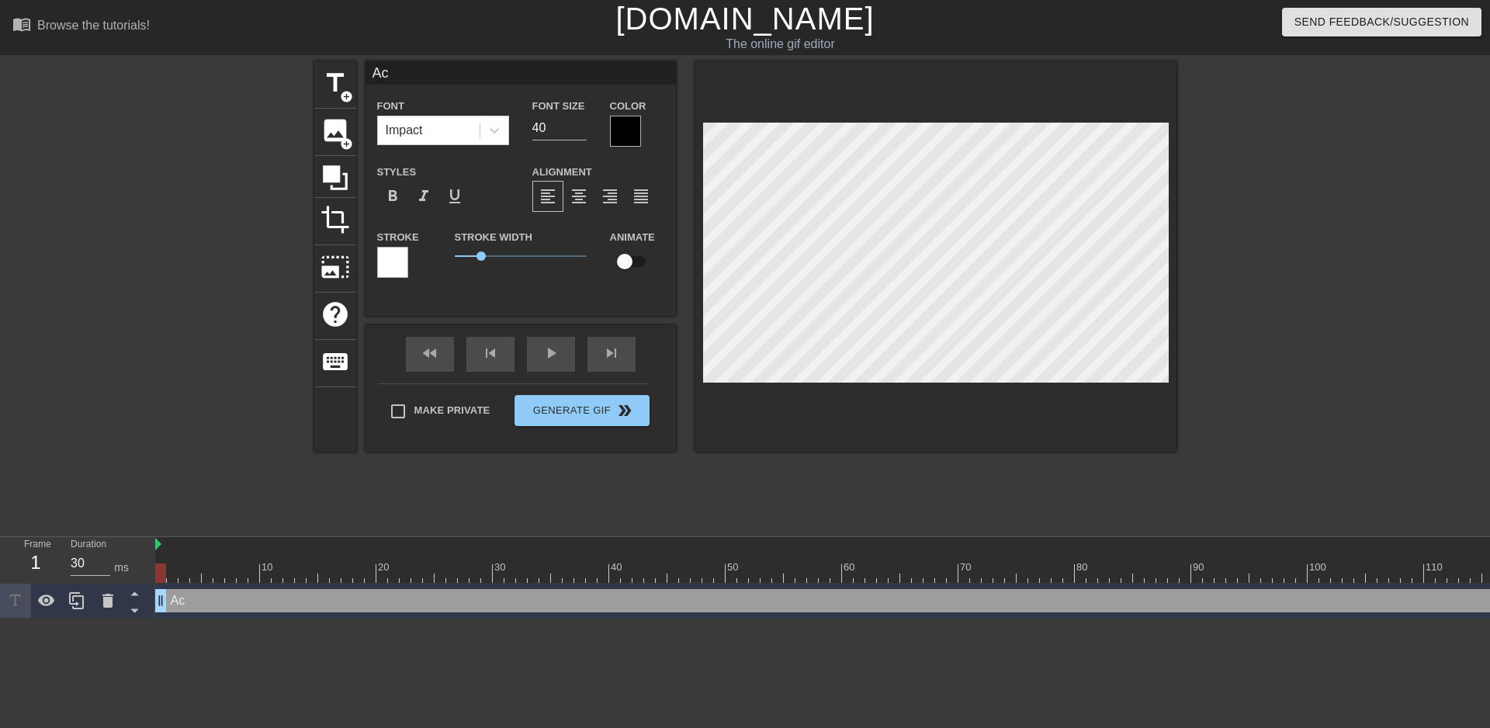
type textarea "A"
type input "P"
type textarea "P"
type input "P"
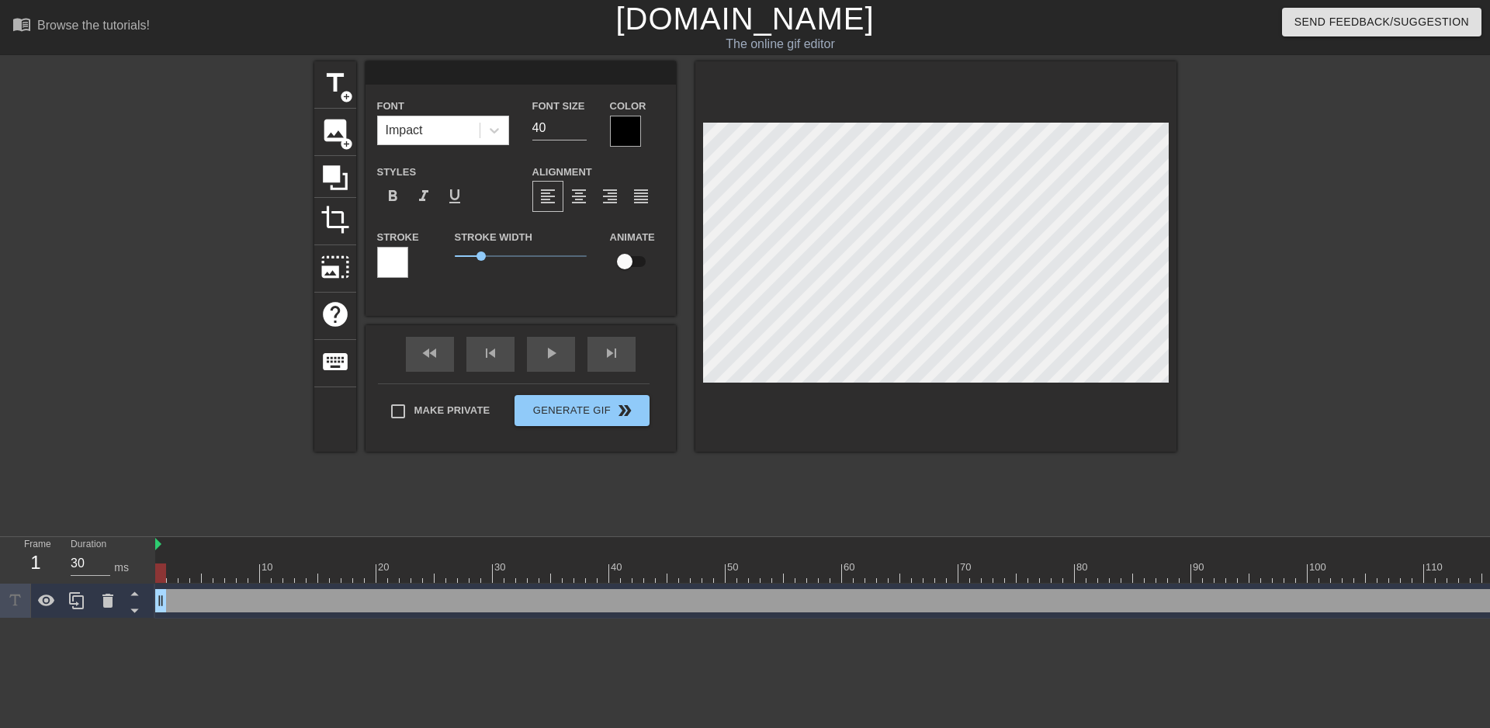
type textarea "P"
type input "PO"
type textarea "PO"
type input "POV"
type textarea "POV"
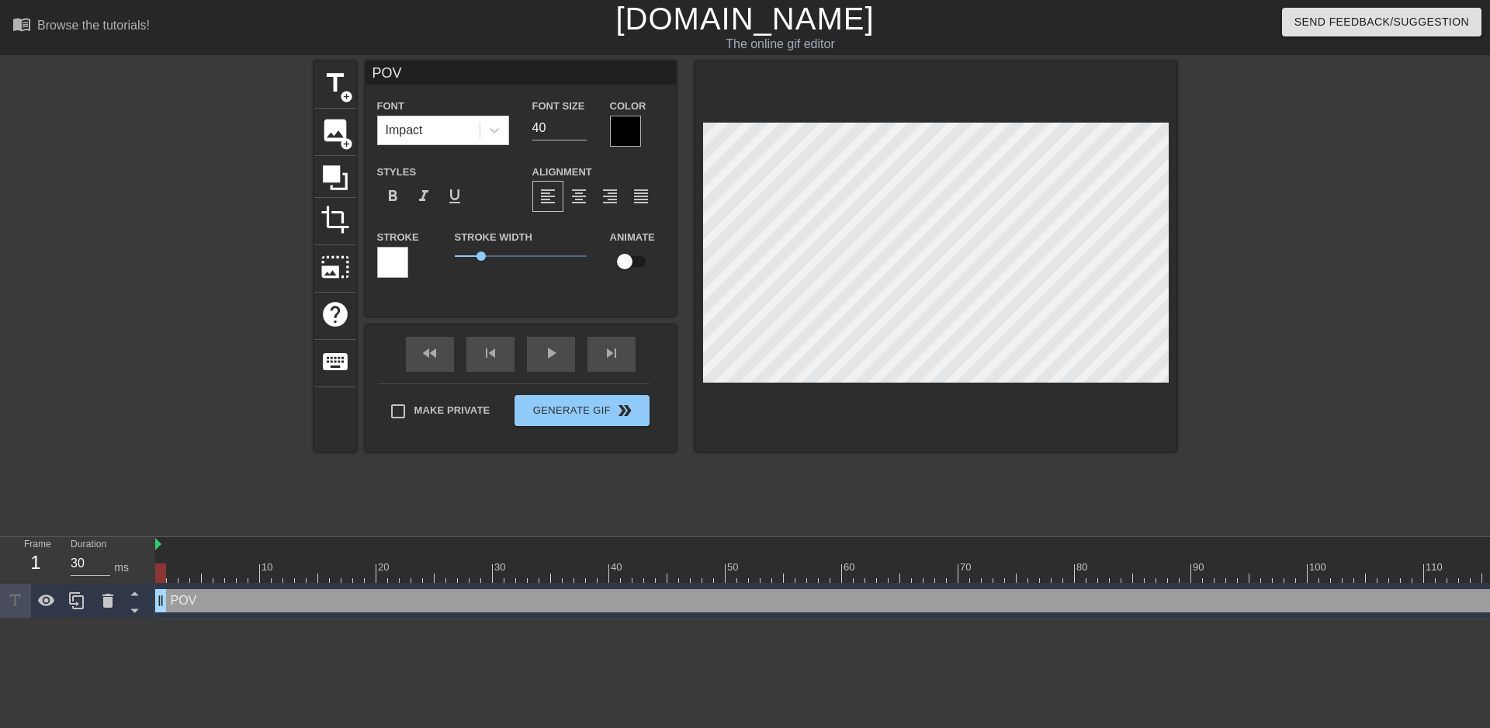
type input "POV"
type textarea "POV"
type input "POV y"
type textarea "POV y"
type input "POV yo"
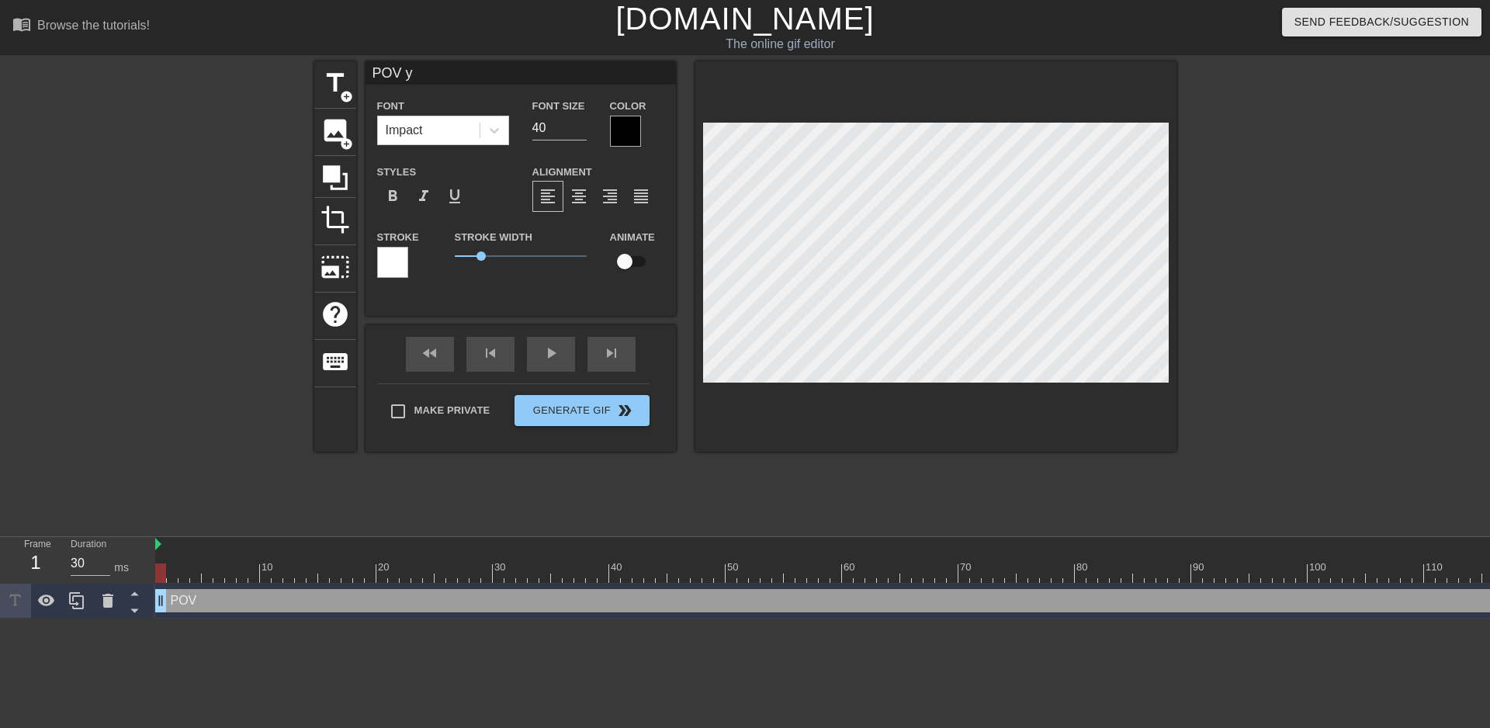
type textarea "POV yo"
type input "POV you"
type textarea "POV you"
type input "POV you"
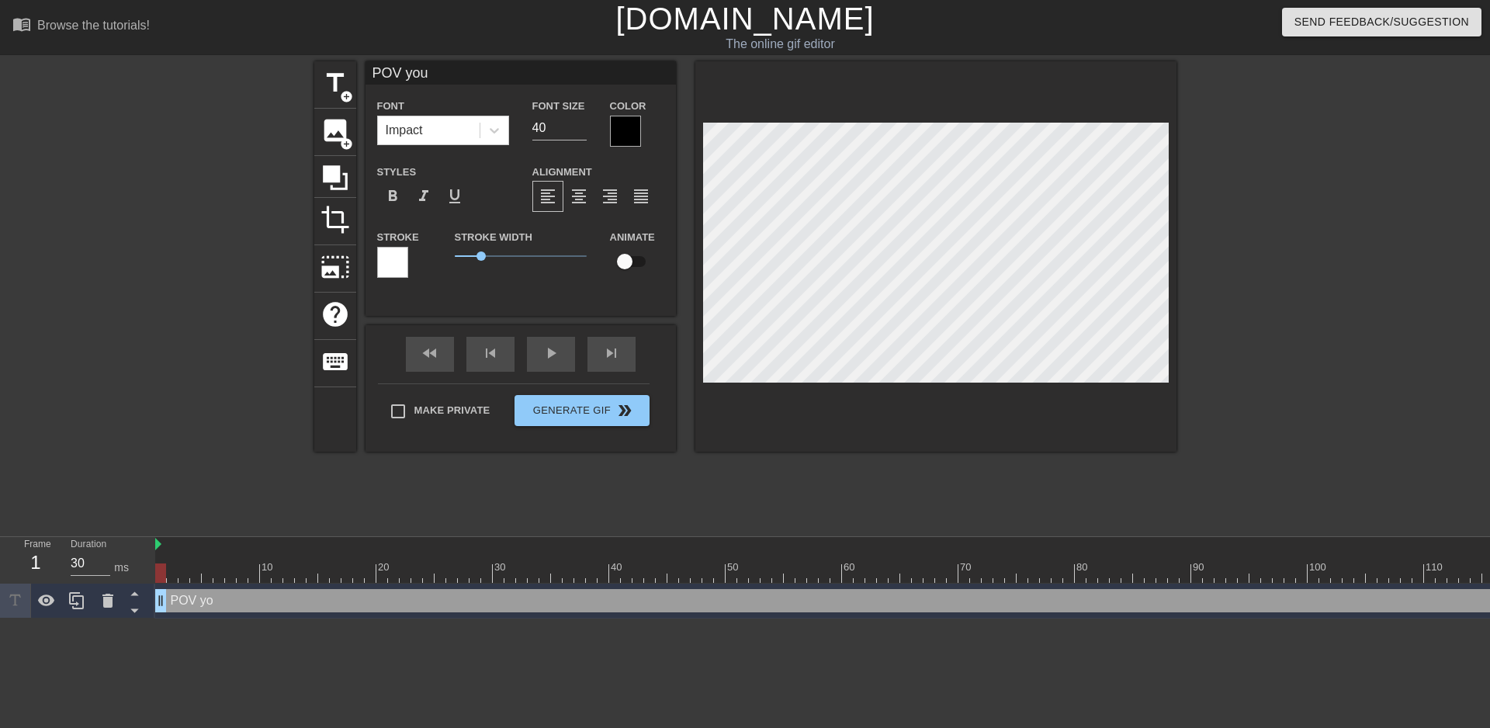
type textarea "POV you"
type input "POV you l"
type textarea "POV you l"
type input "POV you li"
type textarea "POV you li"
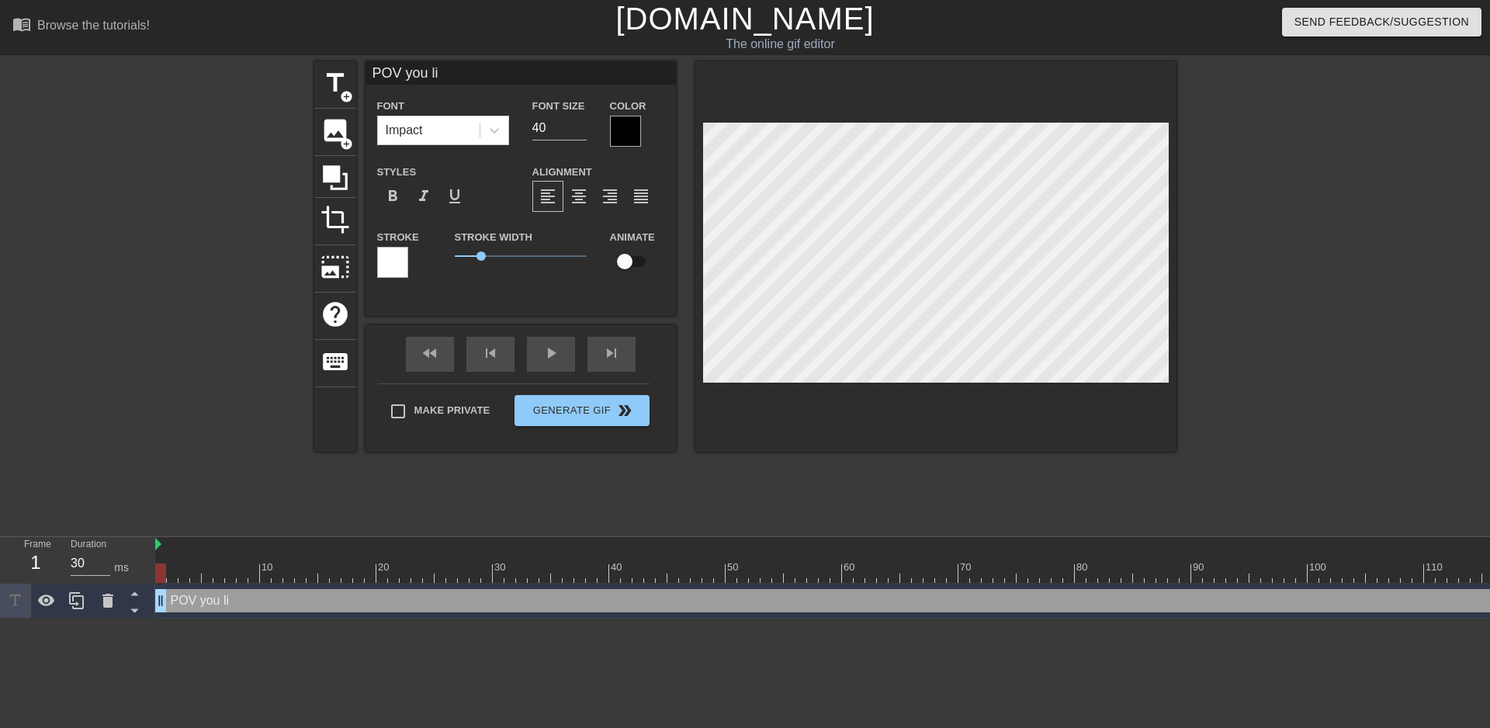
type input "POV you lik"
type textarea "POV you lik"
type input "POV you like"
type textarea "POV you like"
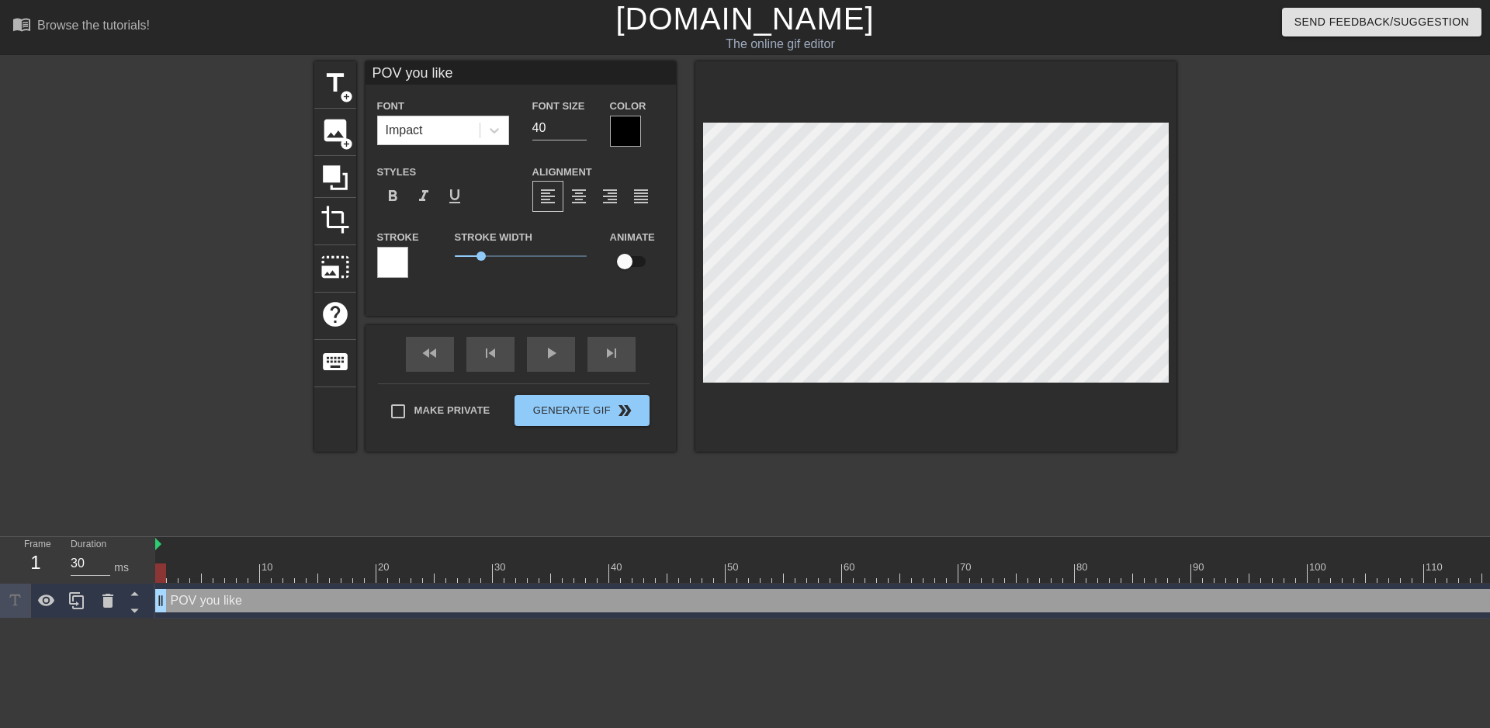
type input "POV you like"
type textarea "POV you like"
type input "POV you like D"
type textarea "POV you like D"
type input "POV you like De"
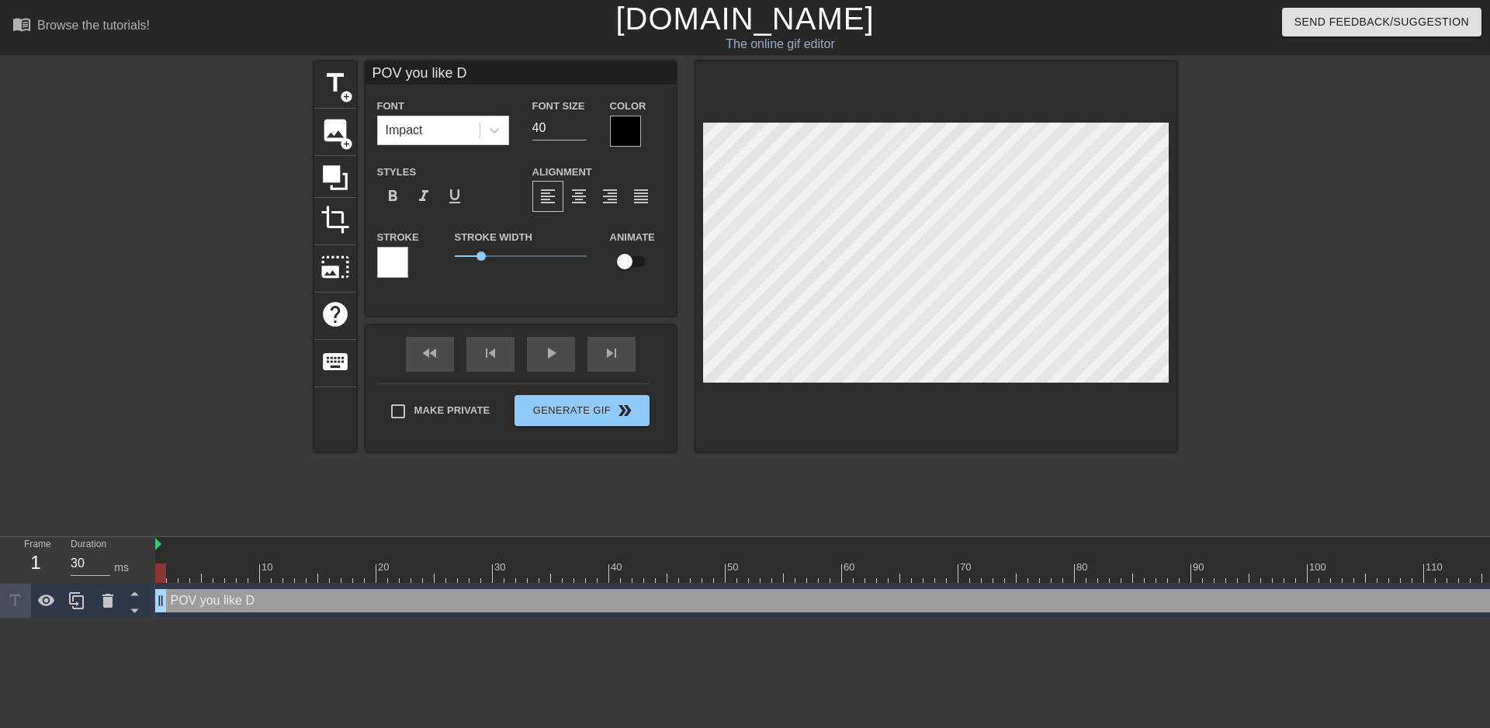
type textarea "POV you like De"
type input "POV you like Det"
type textarea "POV you like Det"
type input "POV you like Dete"
type textarea "POV you like Dete"
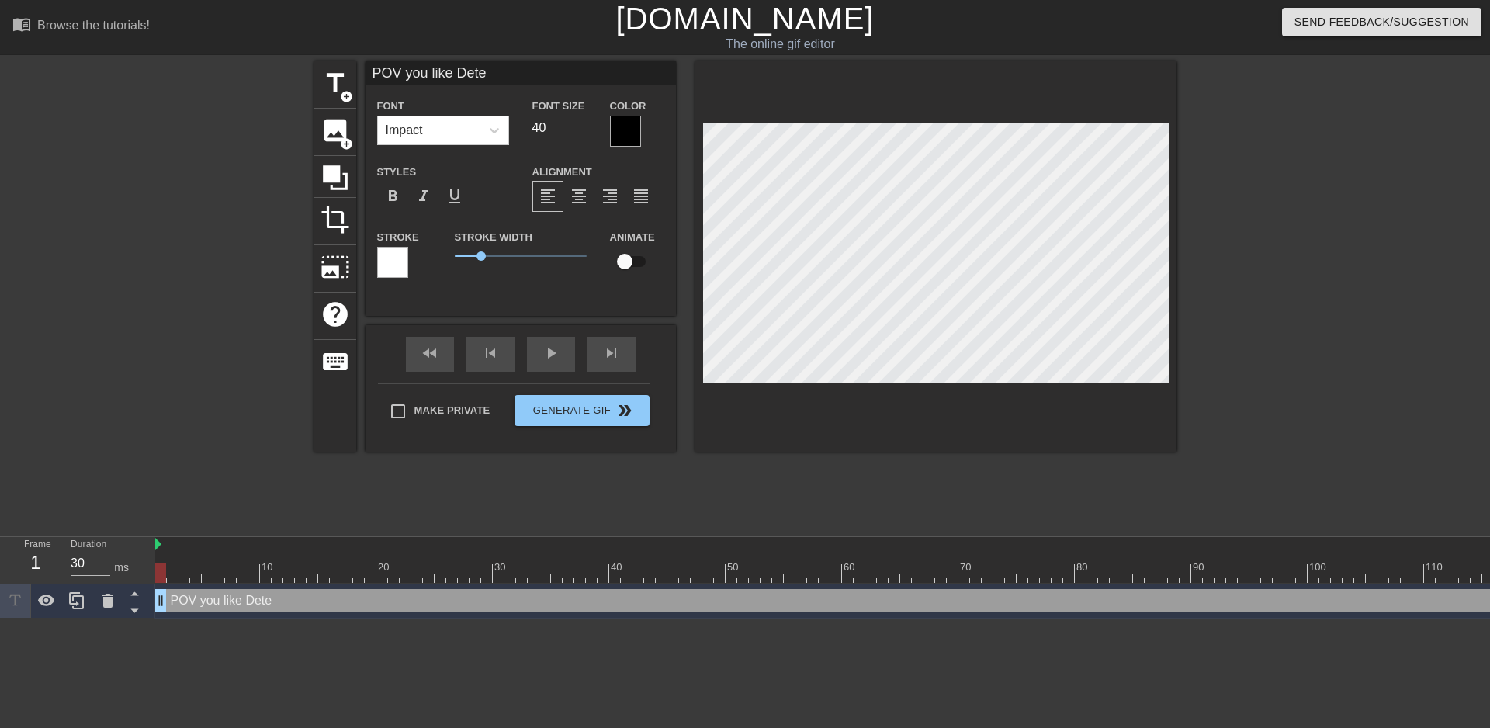
type input "POV you like Detec"
type textarea "POV you like Detec"
type input "POV you like Detect"
type textarea "POV you like Detect"
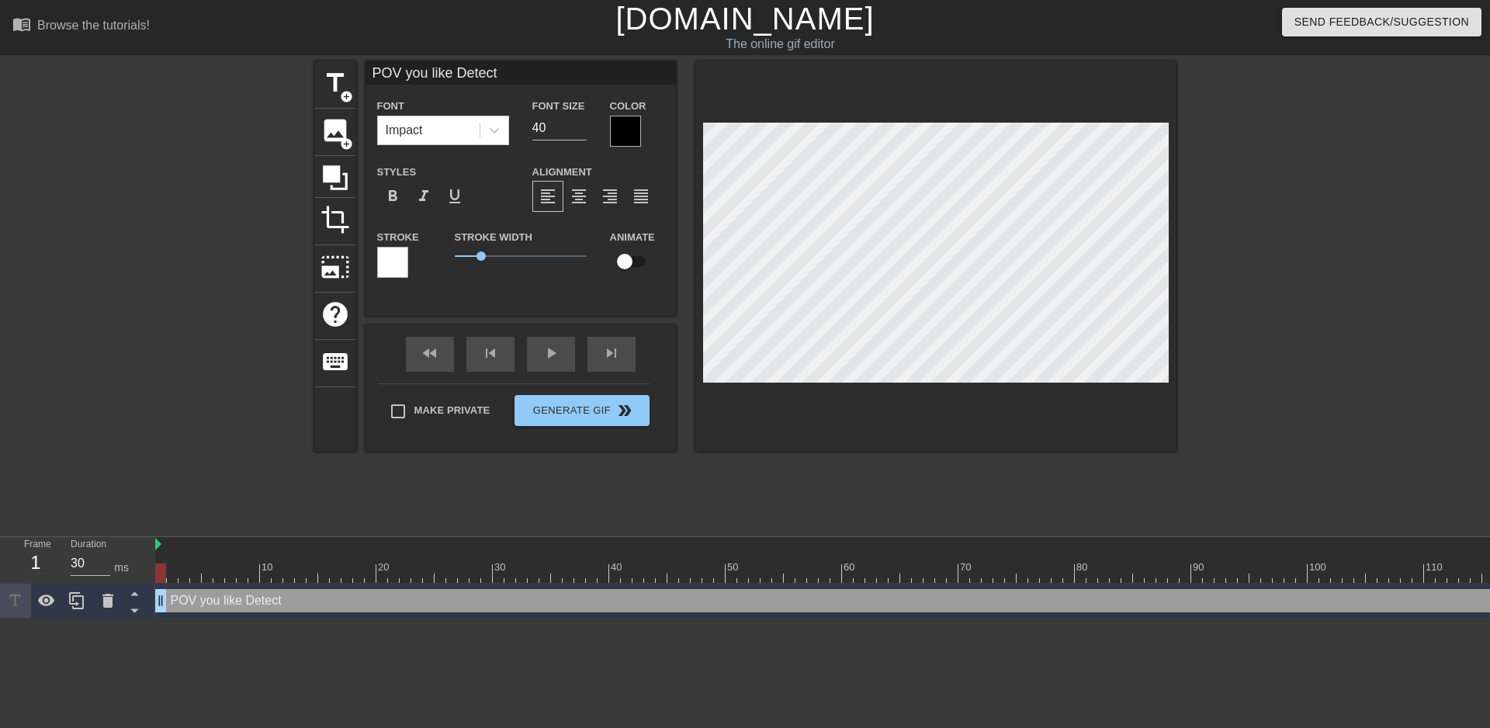
type input "POV you like Detecti"
type textarea "POV you like Detecti"
type input "POV you like Detectiv"
type textarea "POV you like Detectiv"
type input "POV you like Detective"
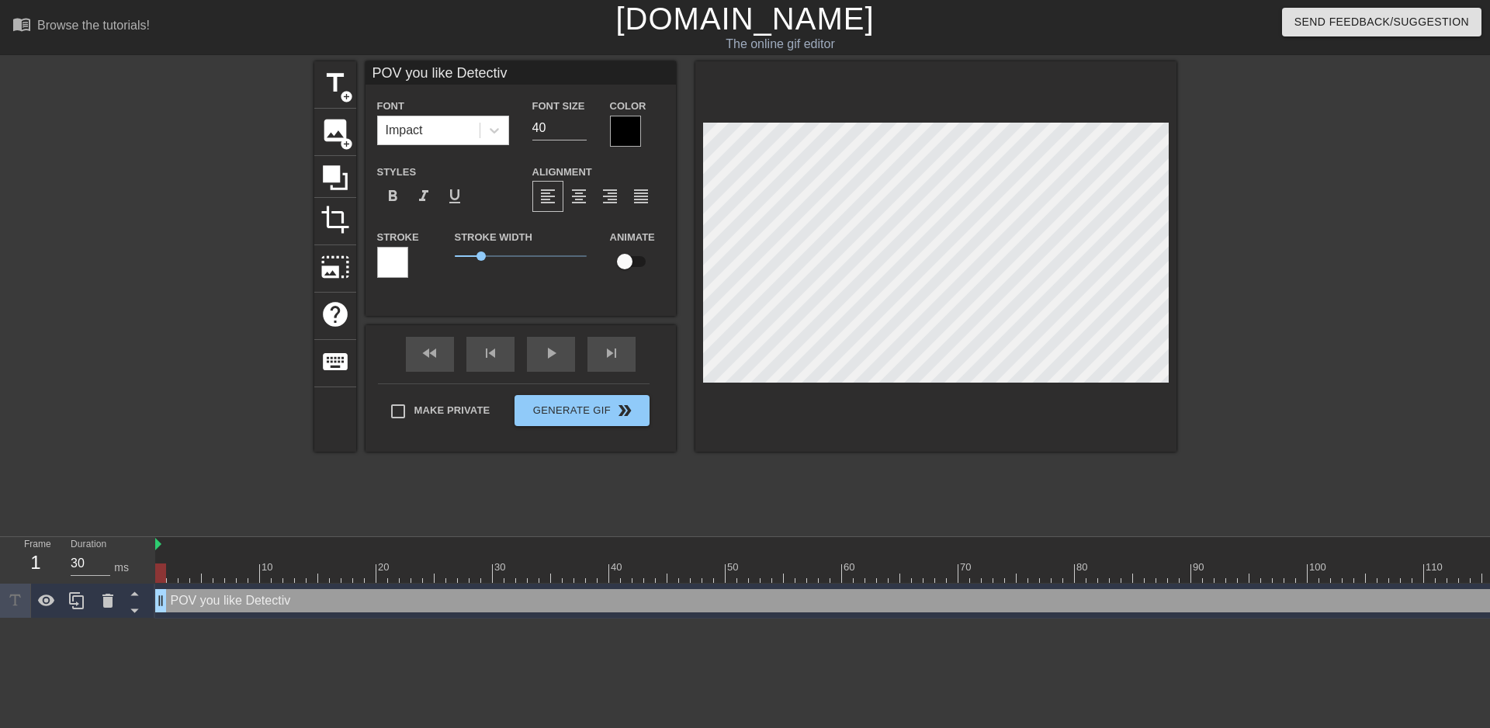
type textarea "POV you like Detective"
type input "POV you like Detective"
type textarea "POV you like Detective"
type input "POV you like Detective C"
type textarea "POV you like Detective C"
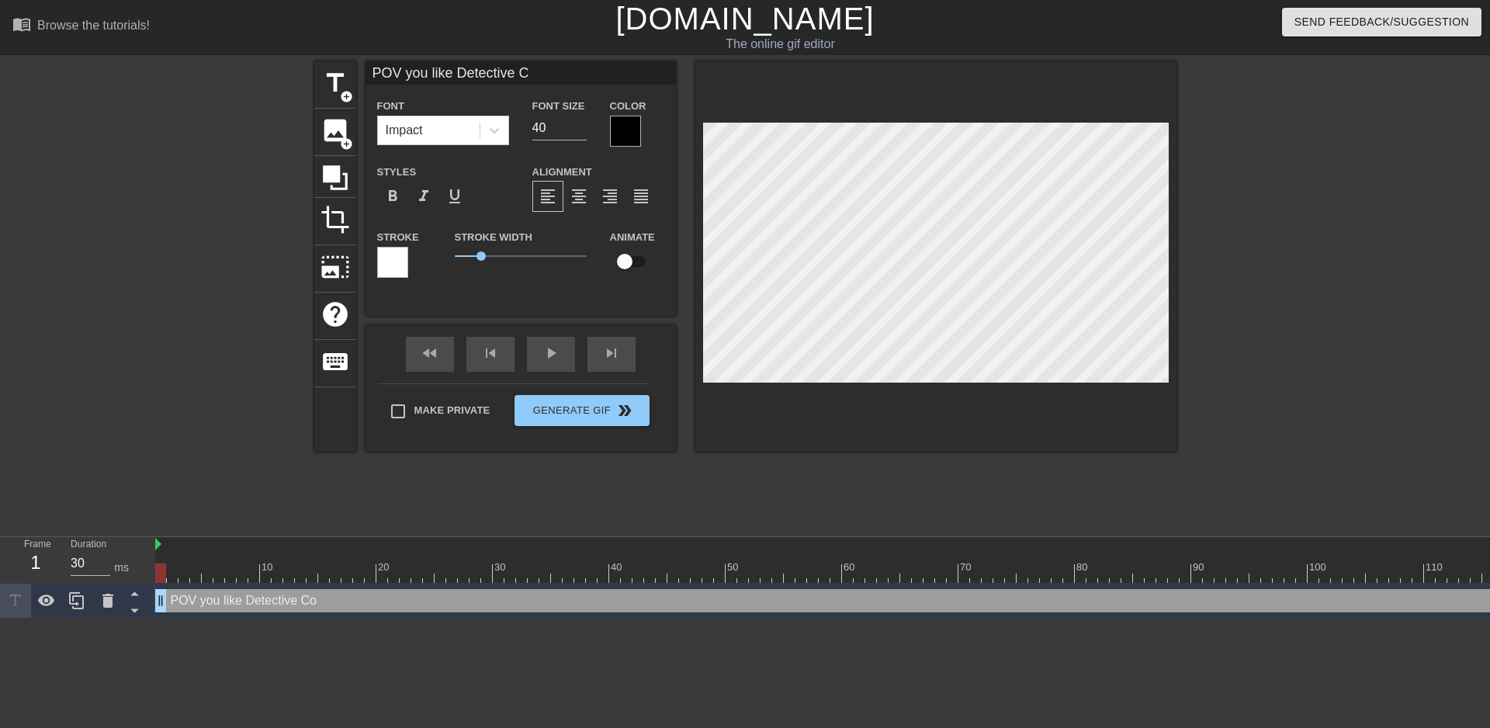
type input "POV you like Detective Co"
type textarea "POV you like Detective Co"
type input "POV you like Detective [PERSON_NAME]"
type textarea "POV you like Detective [PERSON_NAME]"
type input "POV you like Detective [PERSON_NAME]"
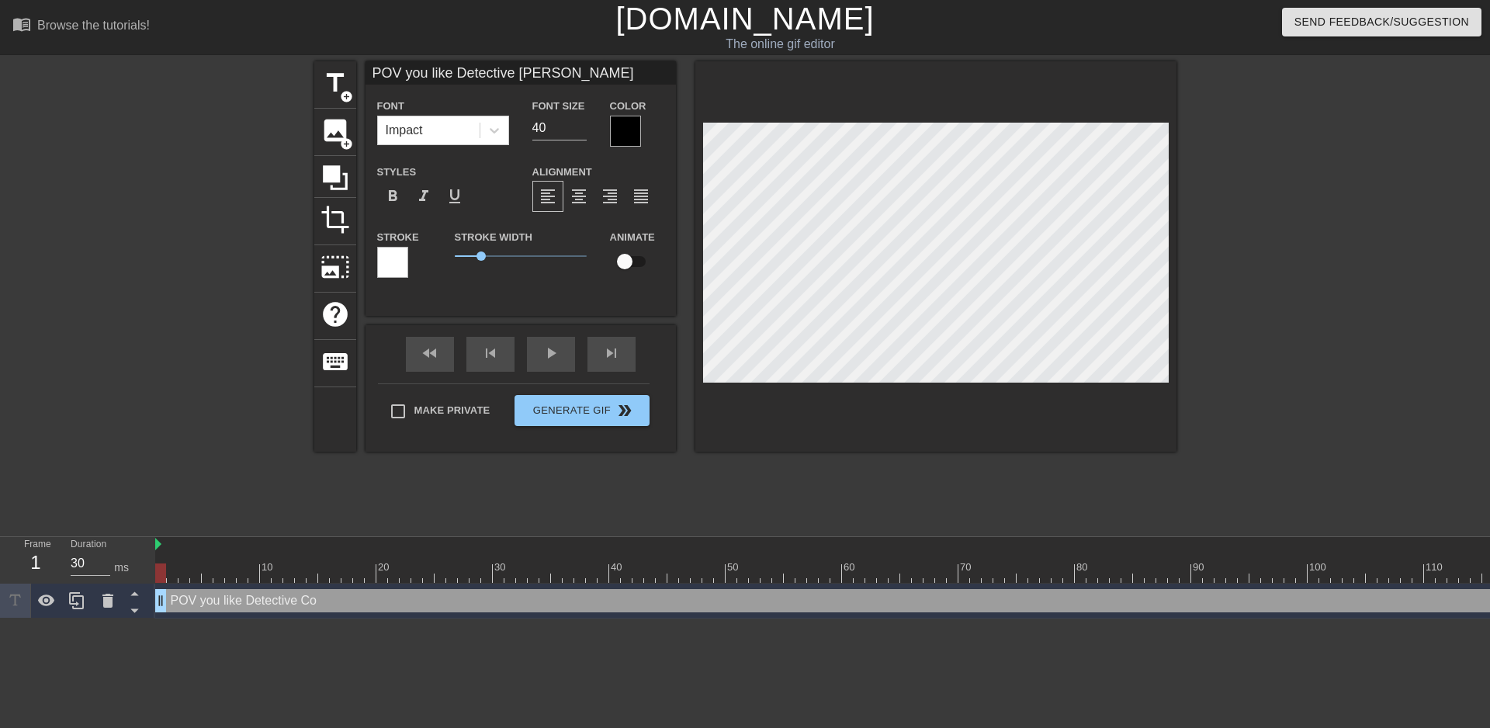
type textarea "POV you like Detective [PERSON_NAME]"
type input "POV you like Detective [PERSON_NAME]"
type textarea "POV you like Detective [PERSON_NAME]"
type input "POV you like Detective [PERSON_NAME]"
type textarea "POV you like Detective [PERSON_NAME]"
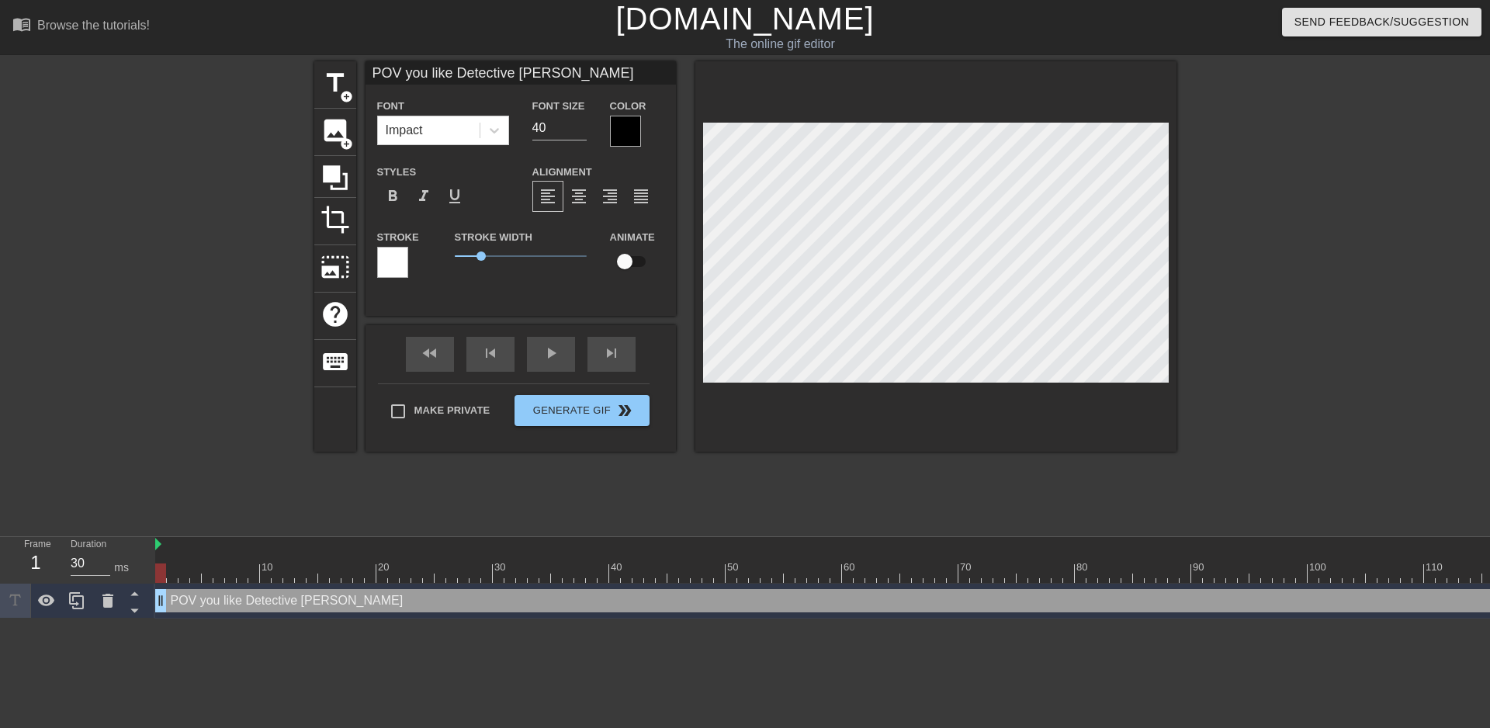
type input "POV you like Detective [PERSON_NAME]"
type textarea "POV you like Detective [PERSON_NAME]"
type input "POV you like Detective [PERSON_NAME] in"
type textarea "POV you like Detective [PERSON_NAME] in"
type input "POV you like Detective [PERSON_NAME] in"
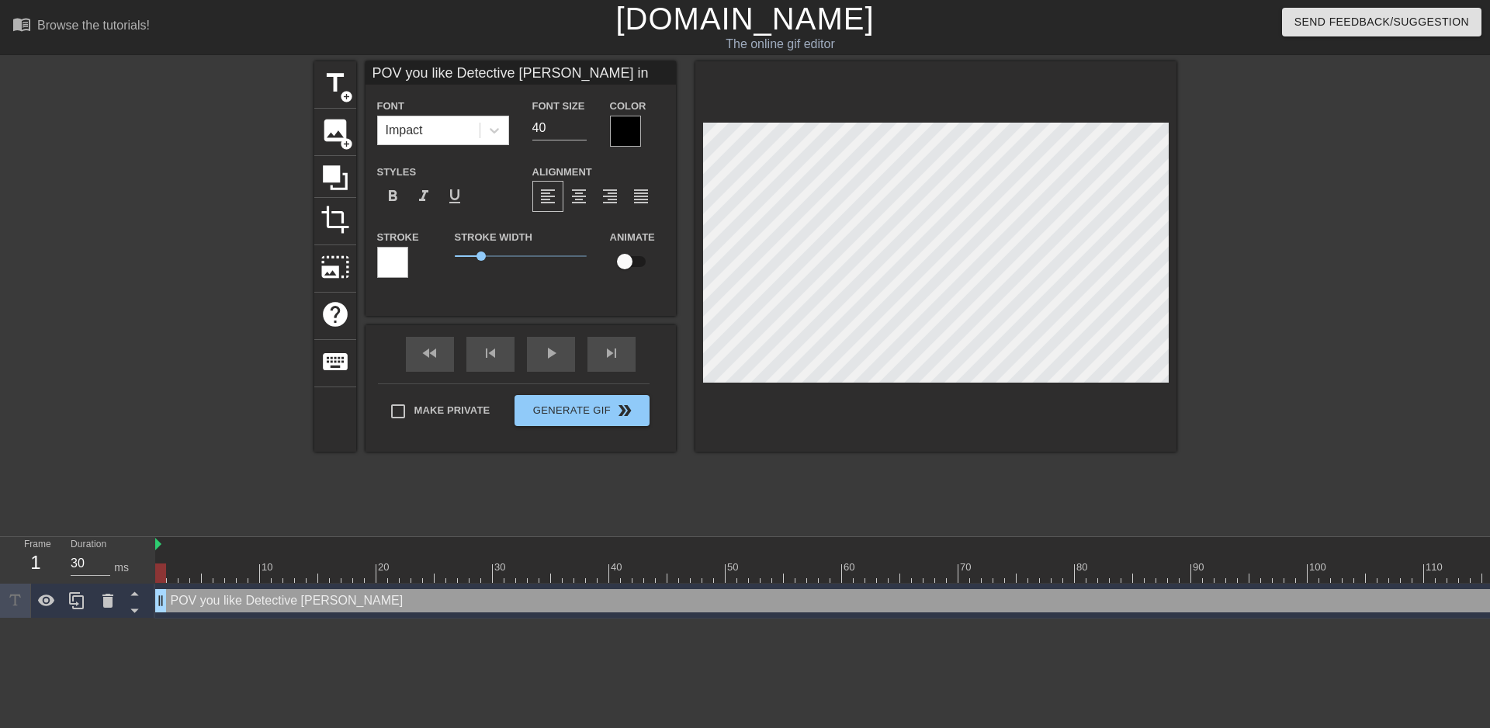
type textarea "POV you like Detective [PERSON_NAME] in"
type input "POV you like Detective [PERSON_NAME] in t"
type textarea "POV you like Detective [PERSON_NAME] in t"
type input "POV you like Detective [PERSON_NAME] in ty"
type textarea "POV you like Detective [PERSON_NAME] in ty"
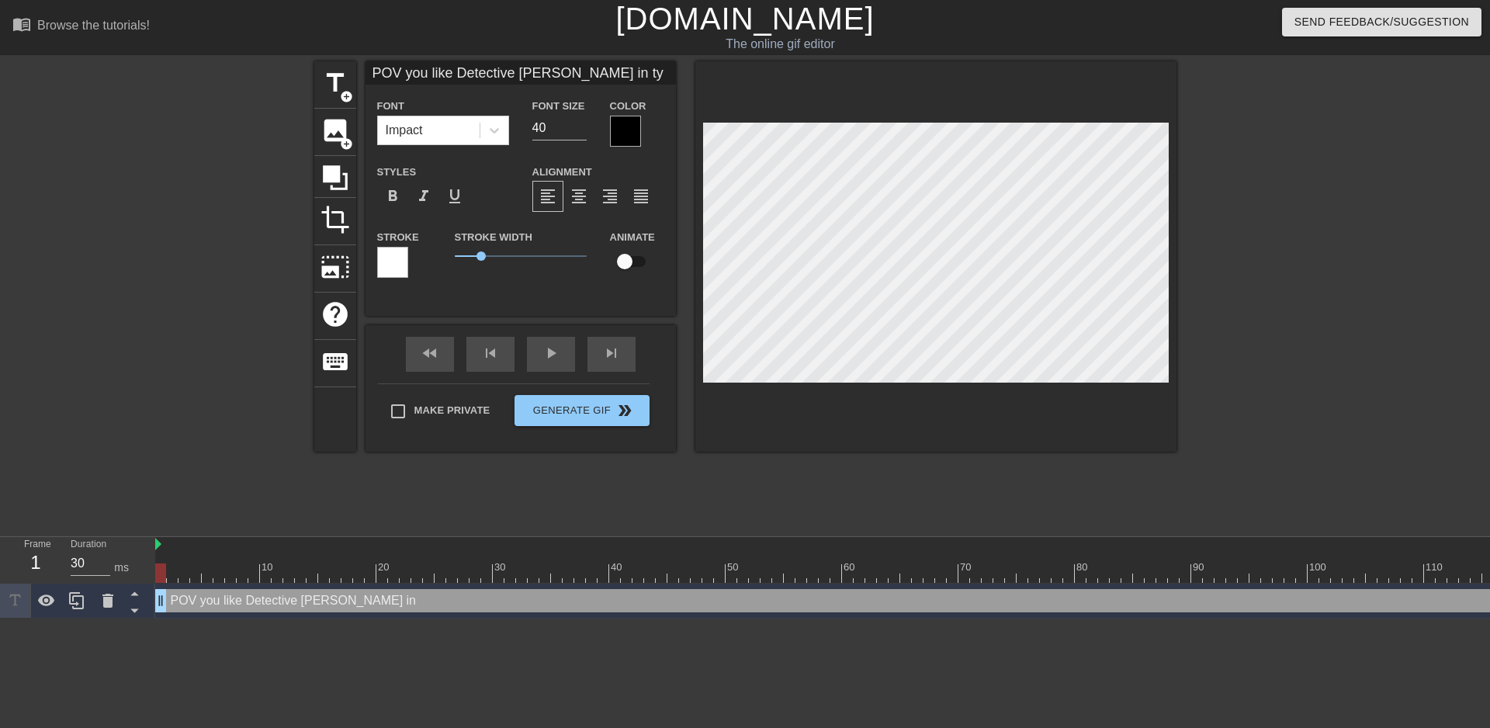
type input "POV you like Detective [PERSON_NAME] in tyh"
type textarea "POV you like Detective [PERSON_NAME] in tyh"
type input "POV you like Detective [PERSON_NAME] in ty"
type textarea "POV you like Detective [PERSON_NAME] in ty"
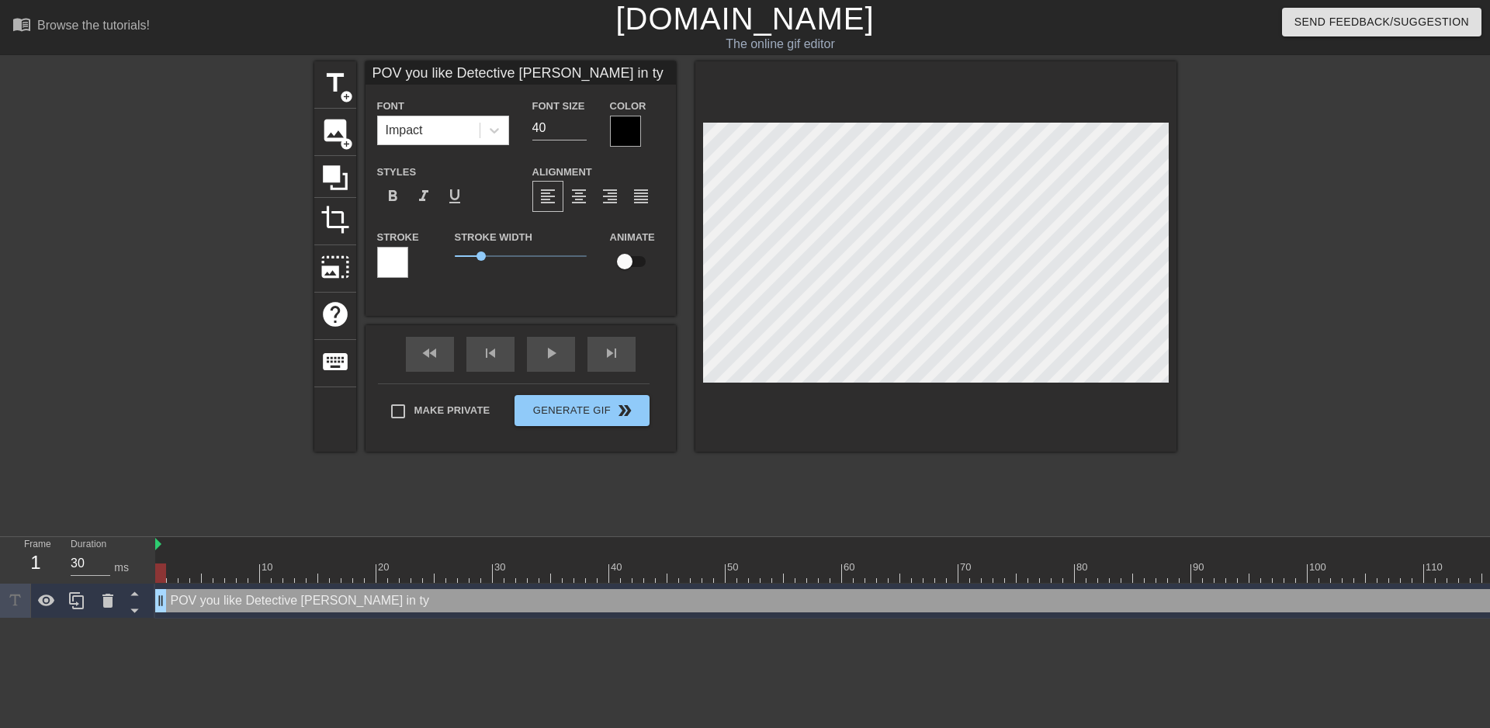
type input "POV you like Detective [PERSON_NAME] in t"
type textarea "POV you like Detective [PERSON_NAME] in t"
type input "POV you like Detective [PERSON_NAME] in th"
type textarea "POV you like Detective [PERSON_NAME] in th"
type input "POV you like Detective [PERSON_NAME] in the"
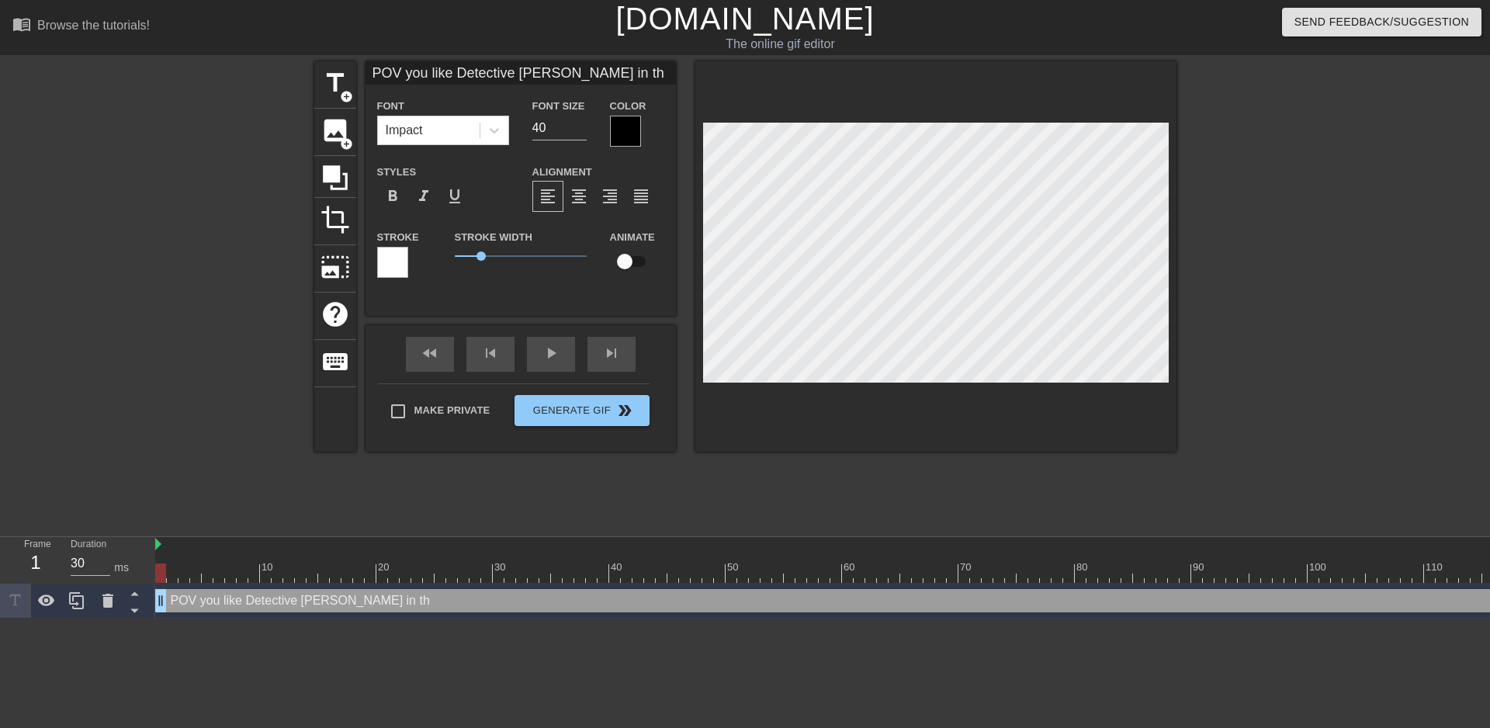
type textarea "POV you like Detective [PERSON_NAME] in the"
type input "POV you like Detective [PERSON_NAME] in th"
type textarea "POV you like Detective [PERSON_NAME] in th"
type input "POV you like Detective [PERSON_NAME] in t"
type textarea "POV you like Detective [PERSON_NAME] in t"
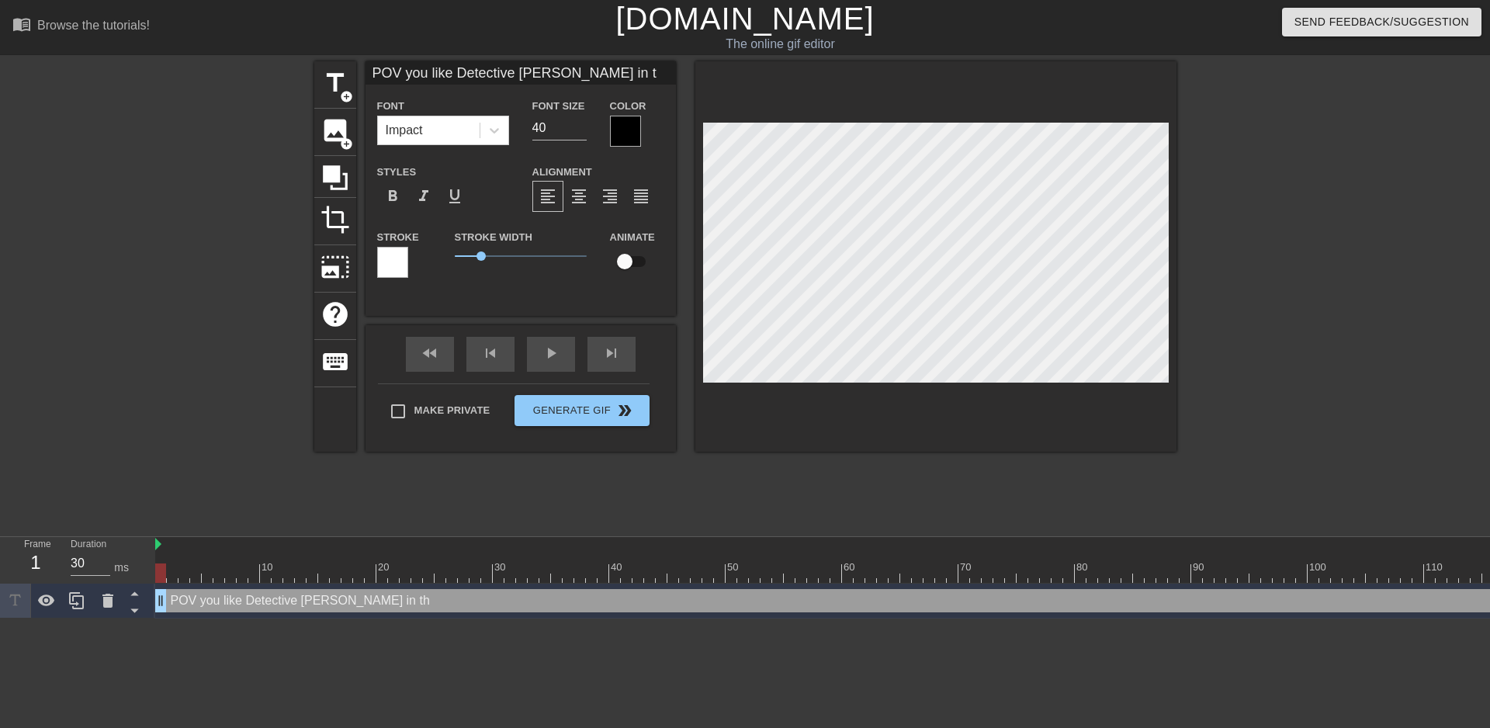
type input "POV you like Detective [PERSON_NAME] in"
type textarea "POV you like Detective [PERSON_NAME] in"
type input "POV you like Detective [PERSON_NAME] in"
type textarea "POV you like Detective [PERSON_NAME] in"
type input "POV you like Detective [PERSON_NAME]"
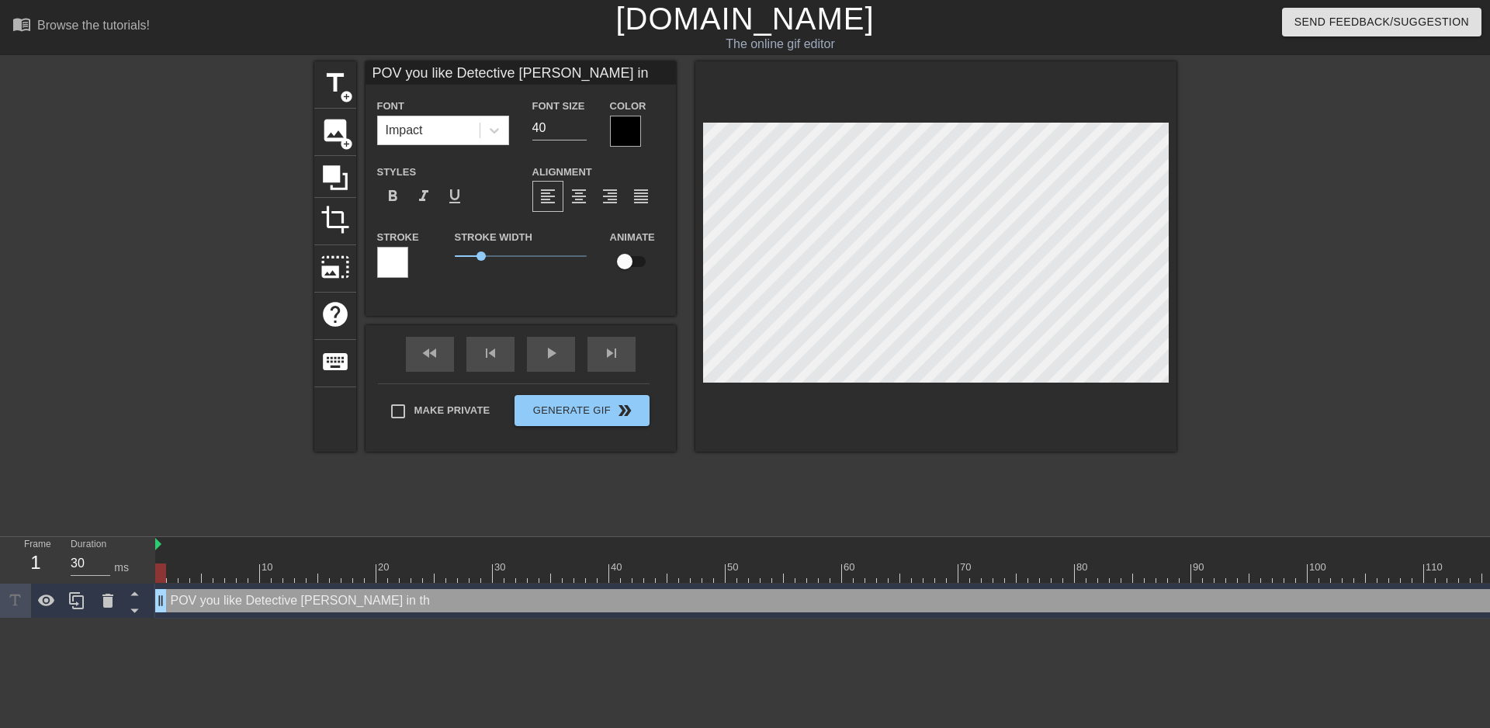
type textarea "POV you like Detective [PERSON_NAME]"
type input "POV you like Detective [PERSON_NAME]"
type textarea "POV you like Detective [PERSON_NAME]"
type input "POV you like Detective [PERSON_NAME]"
type textarea "POV you like Detective [PERSON_NAME]"
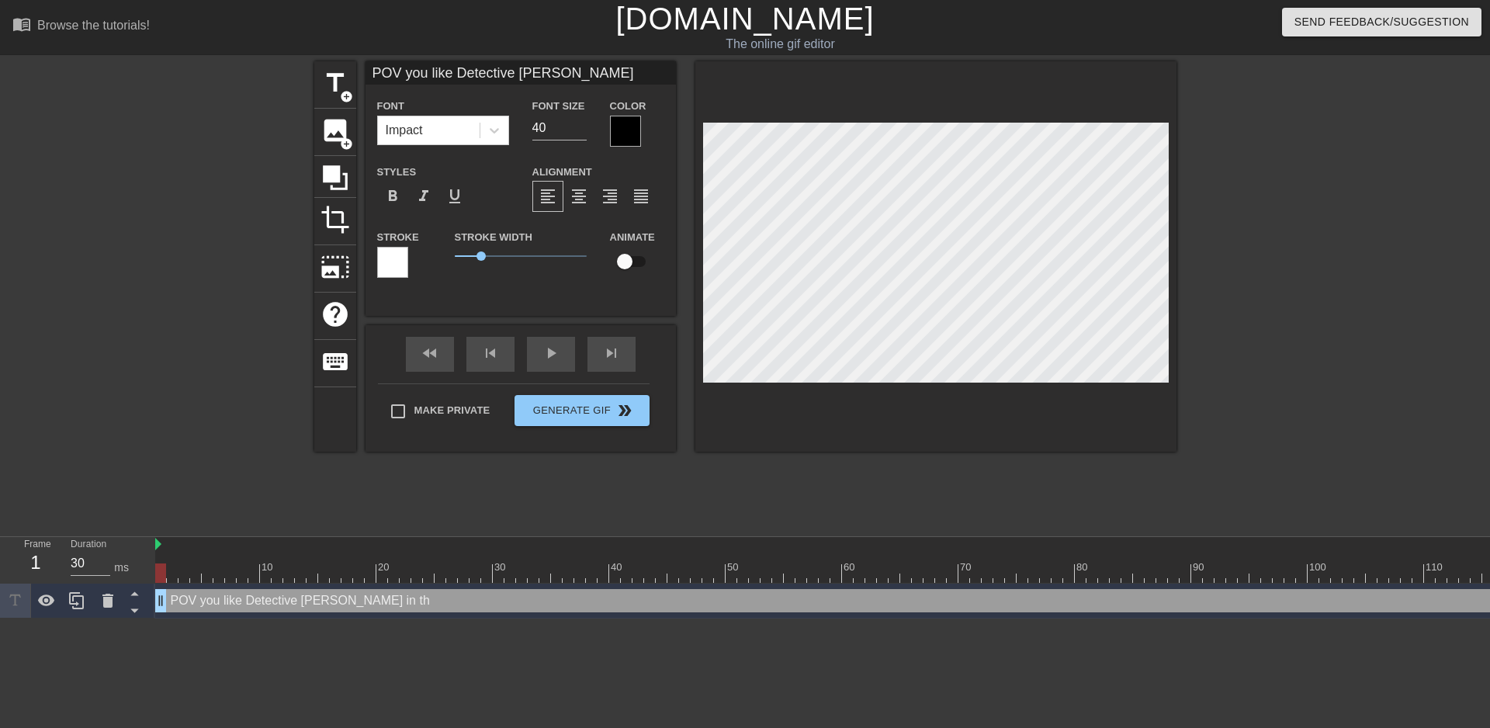
type input "POV you like Detective [PERSON_NAME]"
type textarea "POV you like Detective [PERSON_NAME]"
type input "POV you like Detective [PERSON_NAME]"
type textarea "POV you like Detective [PERSON_NAME]"
type input "POV you like Detective Co"
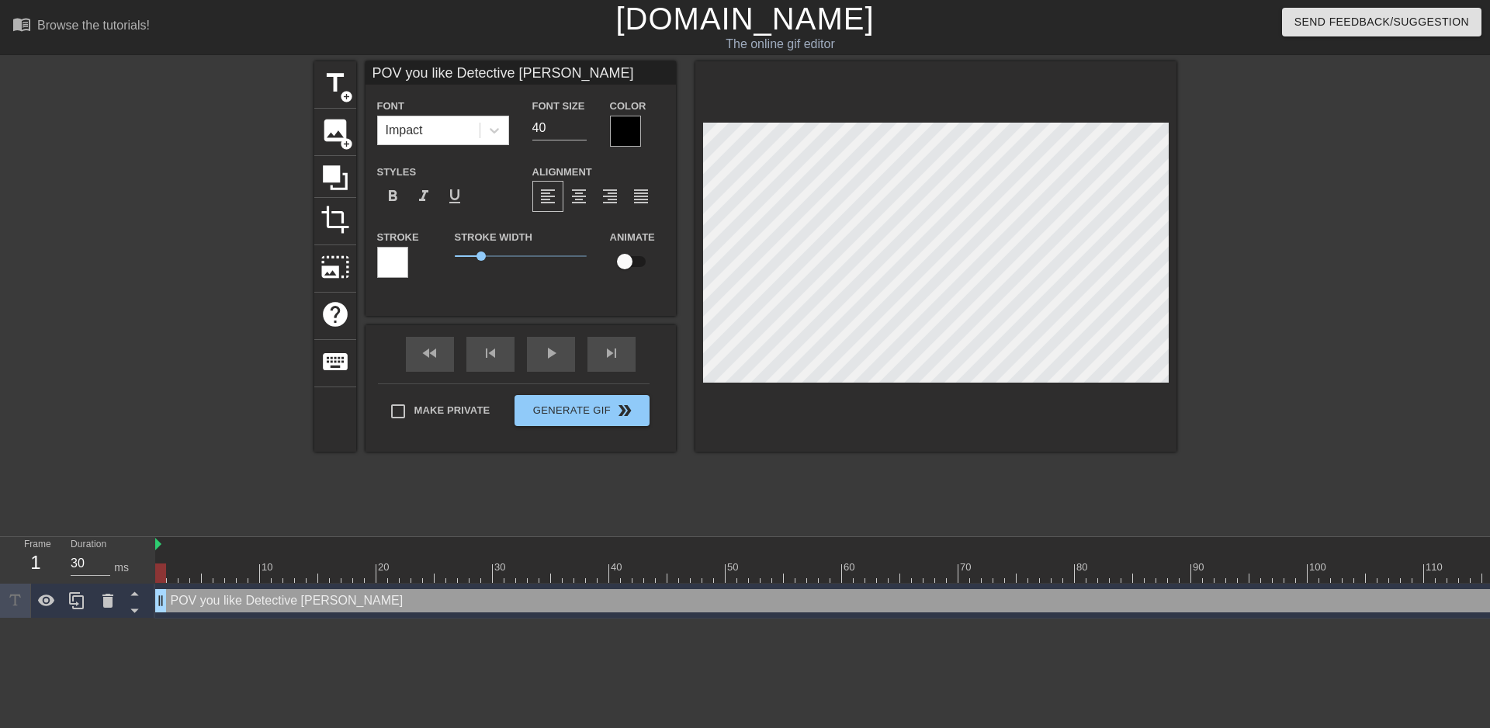
type textarea "POV you like Detective Co"
type input "POV you like Detective C"
click at [698, 131] on div at bounding box center [935, 256] width 481 height 390
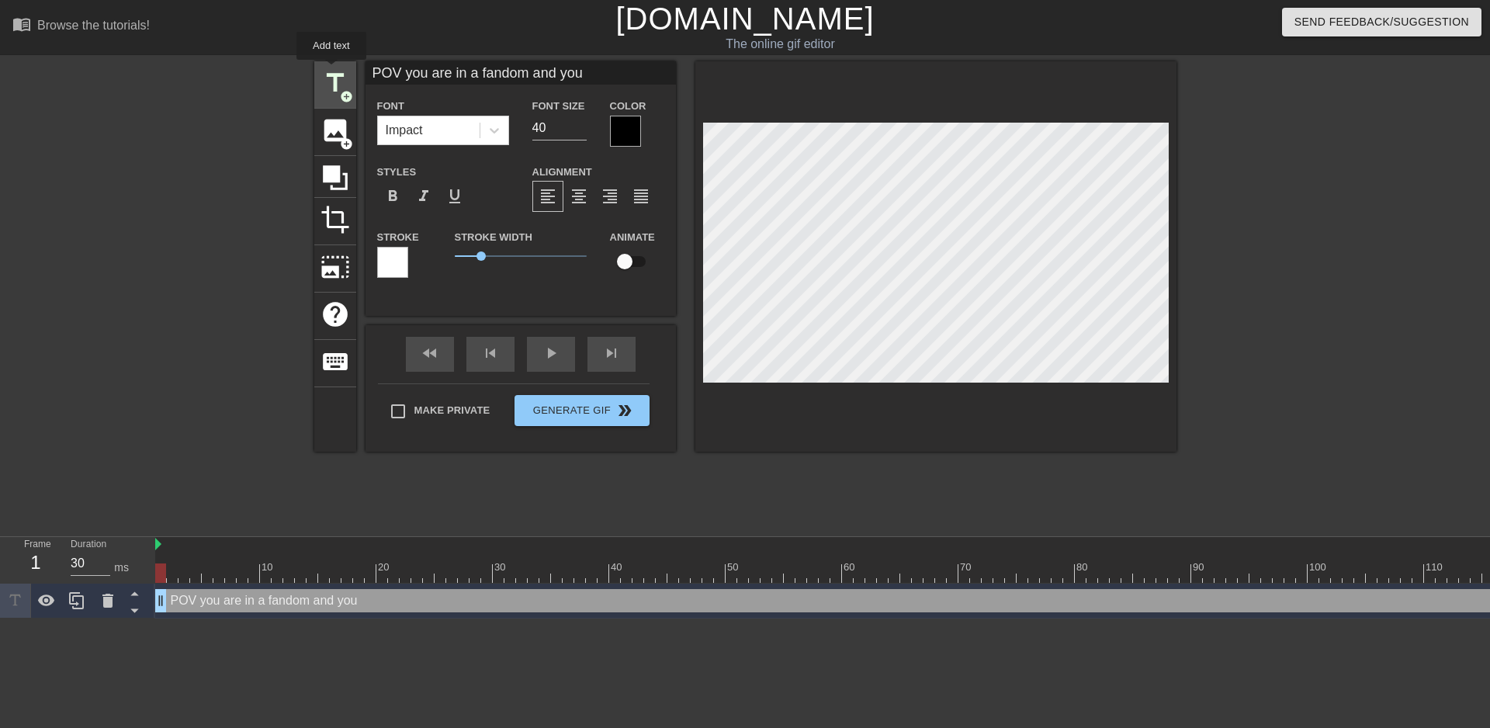
click at [331, 71] on span "title" at bounding box center [335, 82] width 29 height 29
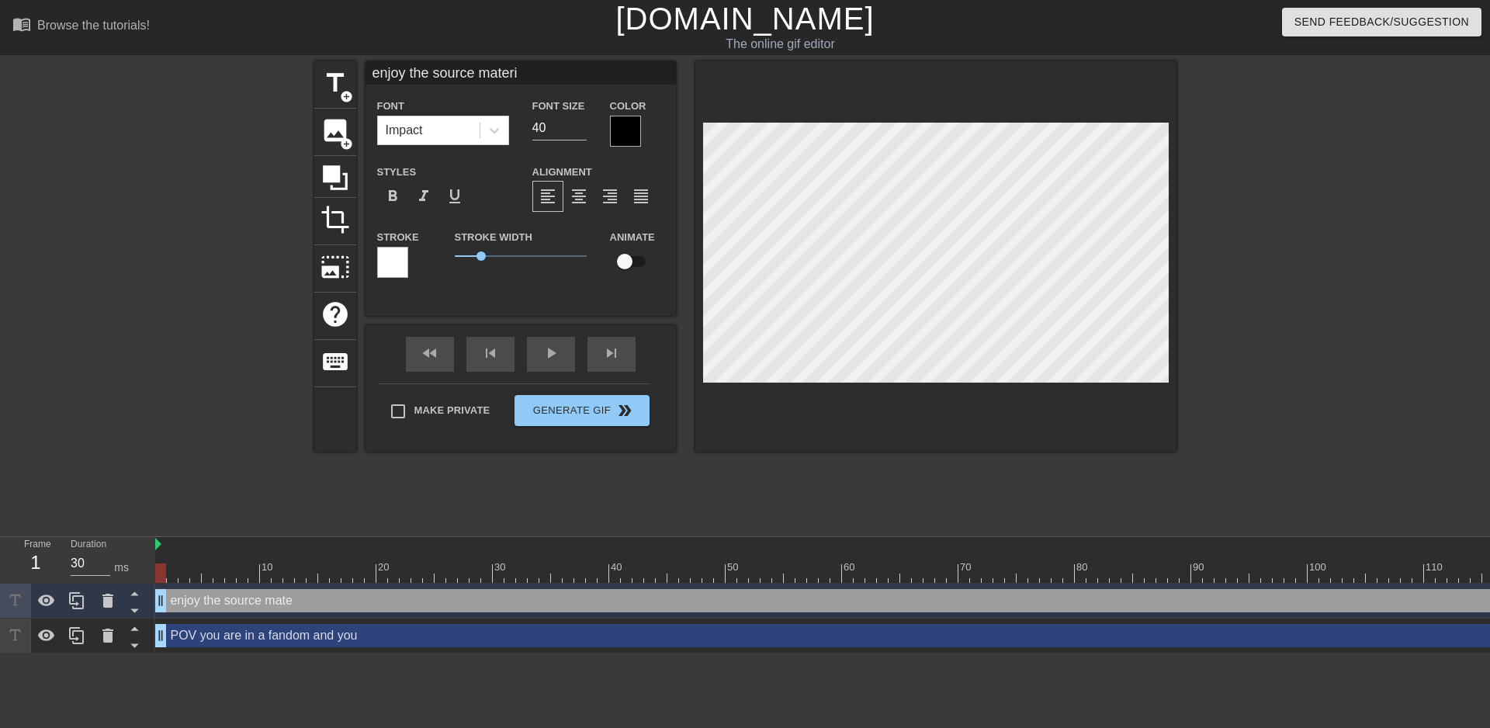
scroll to position [1, 9]
click at [1424, 352] on div at bounding box center [1311, 294] width 233 height 466
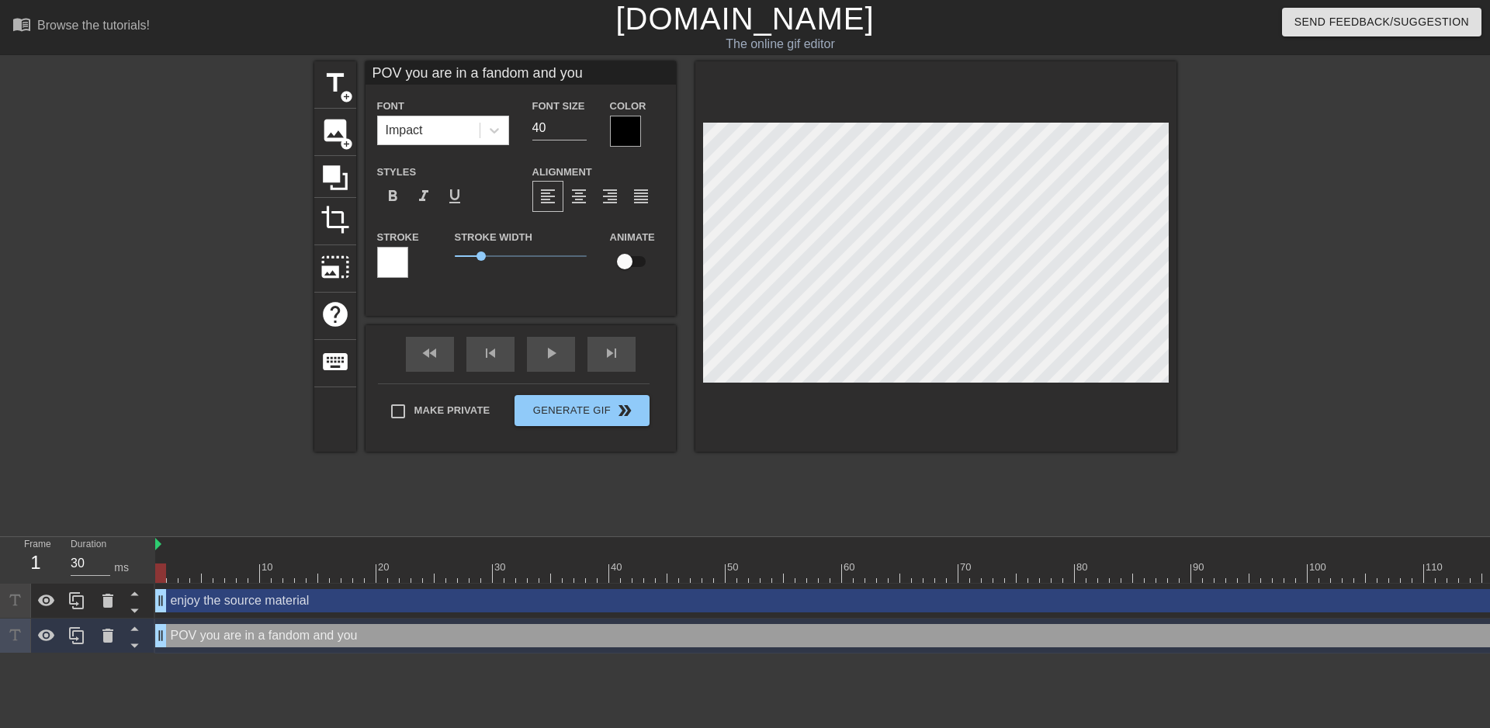
scroll to position [2, 12]
click at [343, 311] on span "help" at bounding box center [335, 314] width 29 height 29
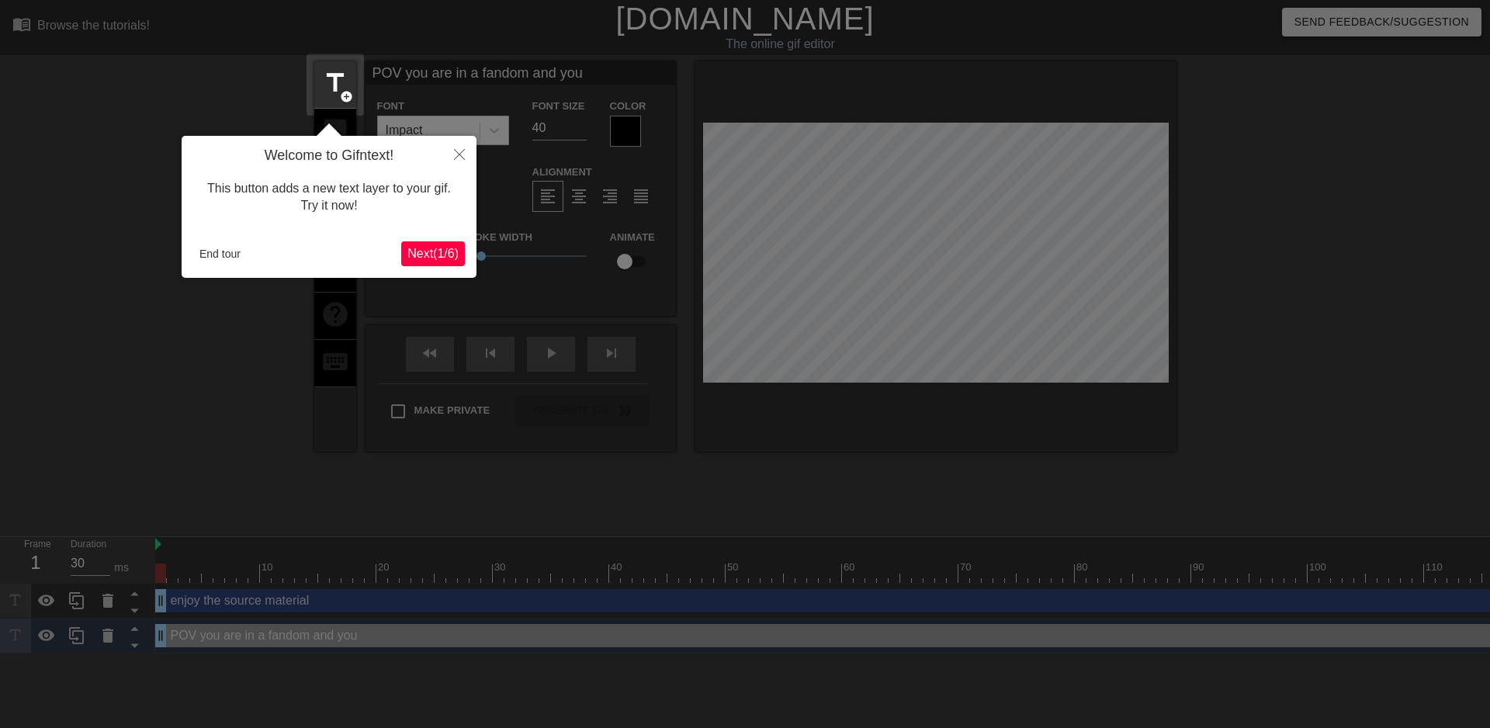
click at [434, 248] on span "Next ( 1 / 6 )" at bounding box center [432, 253] width 51 height 13
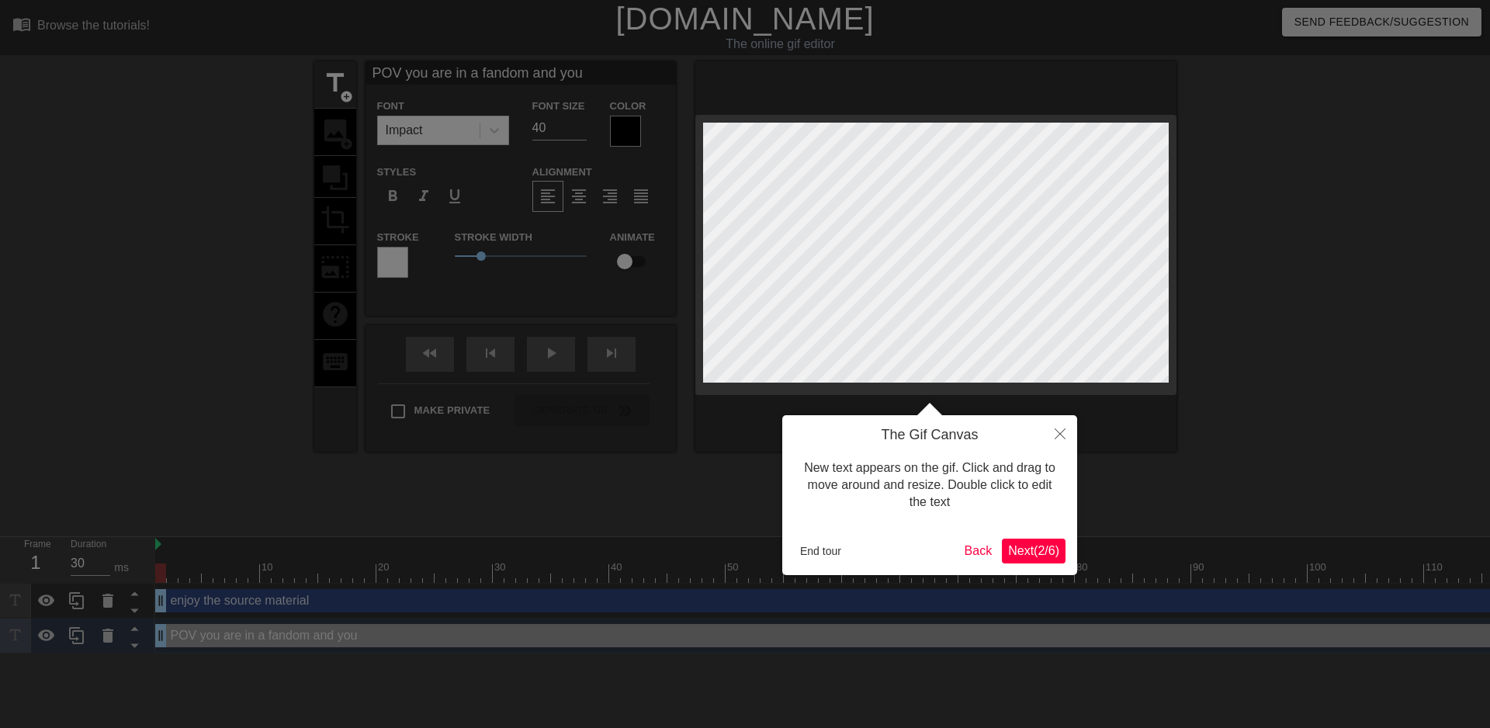
click at [1048, 548] on span "Next ( 2 / 6 )" at bounding box center [1033, 550] width 51 height 13
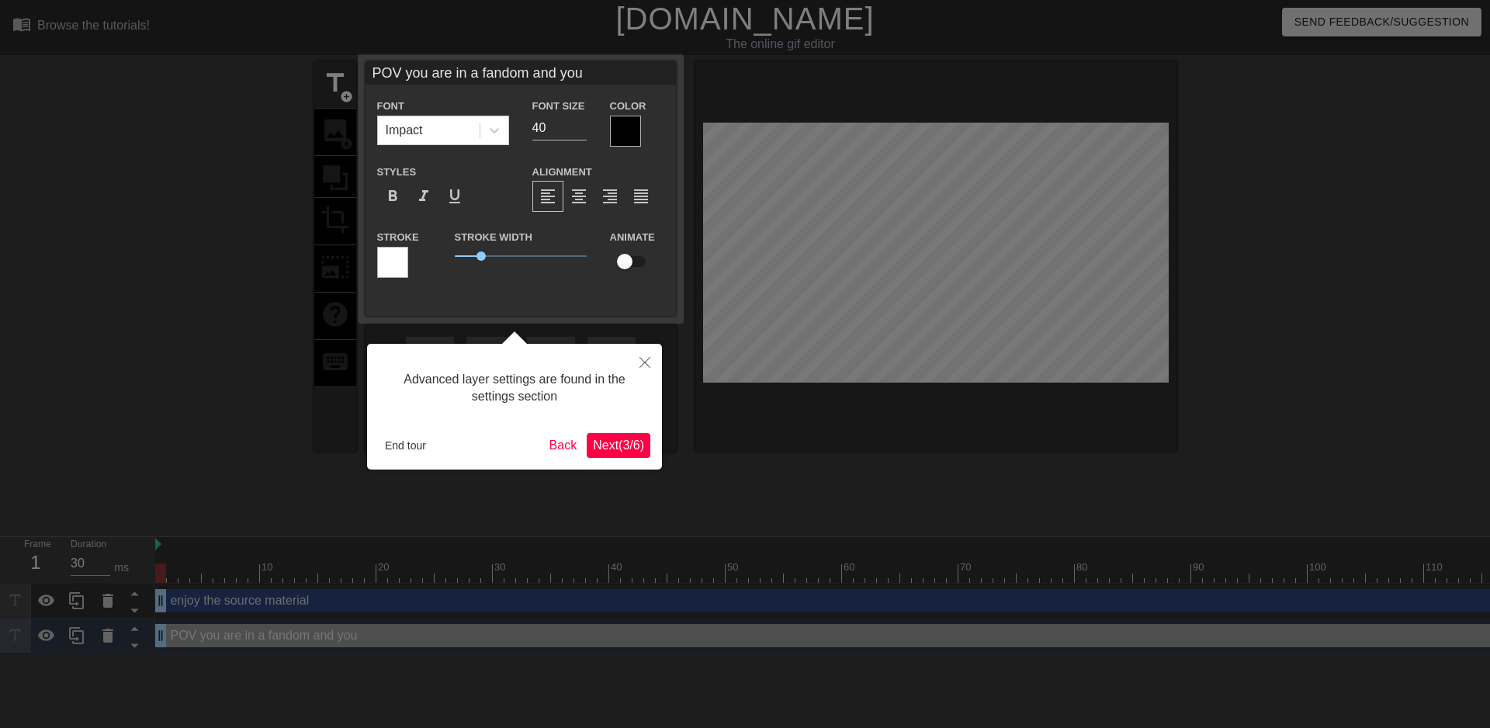
click at [614, 438] on span "Next ( 3 / 6 )" at bounding box center [618, 444] width 51 height 13
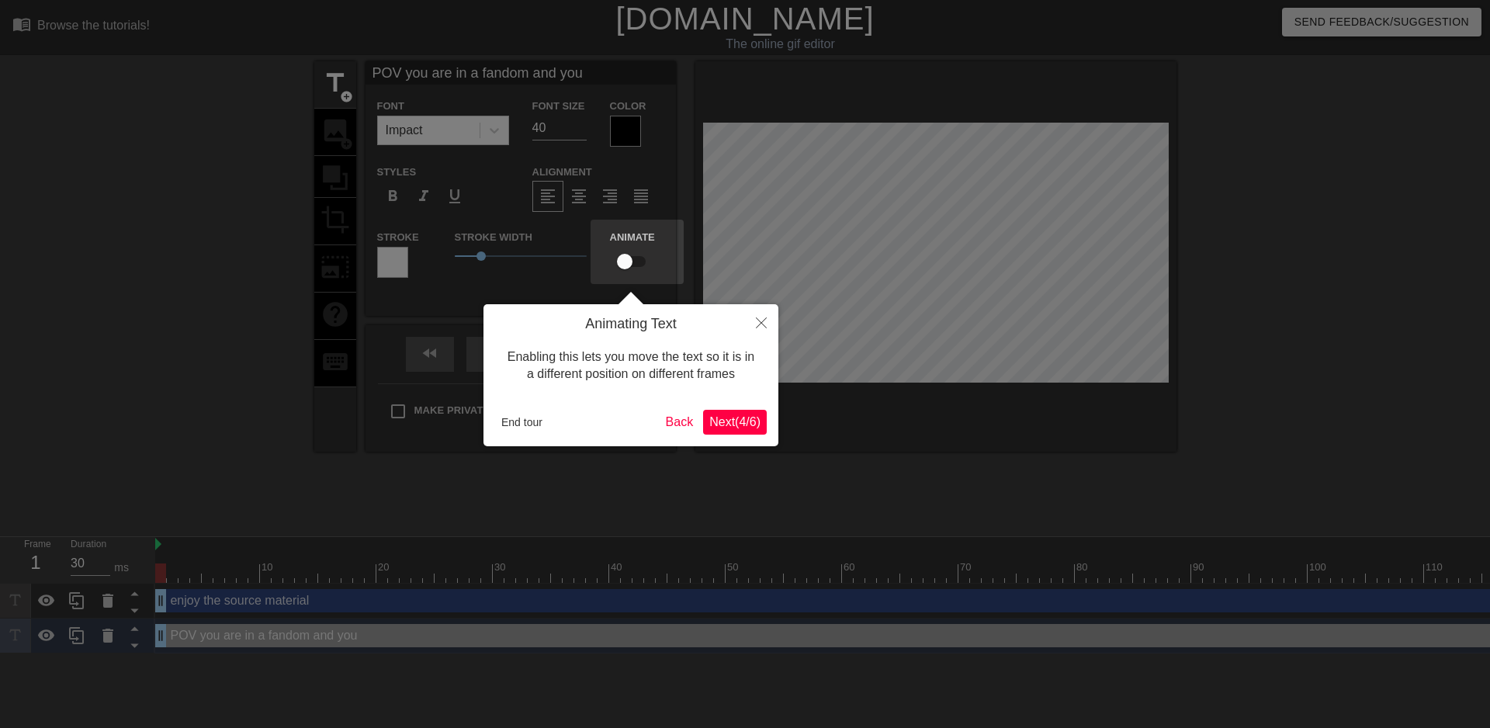
click at [754, 413] on button "Next ( 4 / 6 )" at bounding box center [735, 422] width 64 height 25
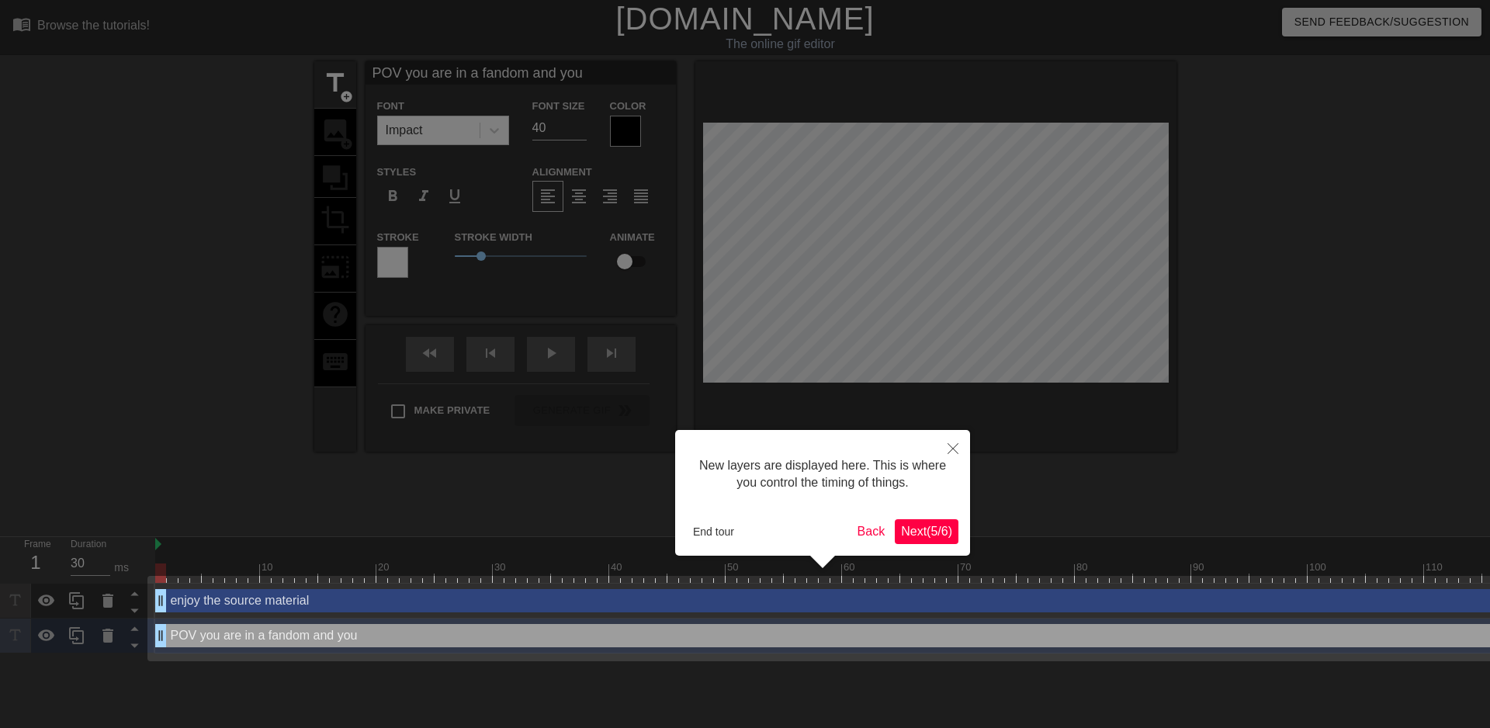
click at [932, 537] on span "Next ( 5 / 6 )" at bounding box center [926, 531] width 51 height 13
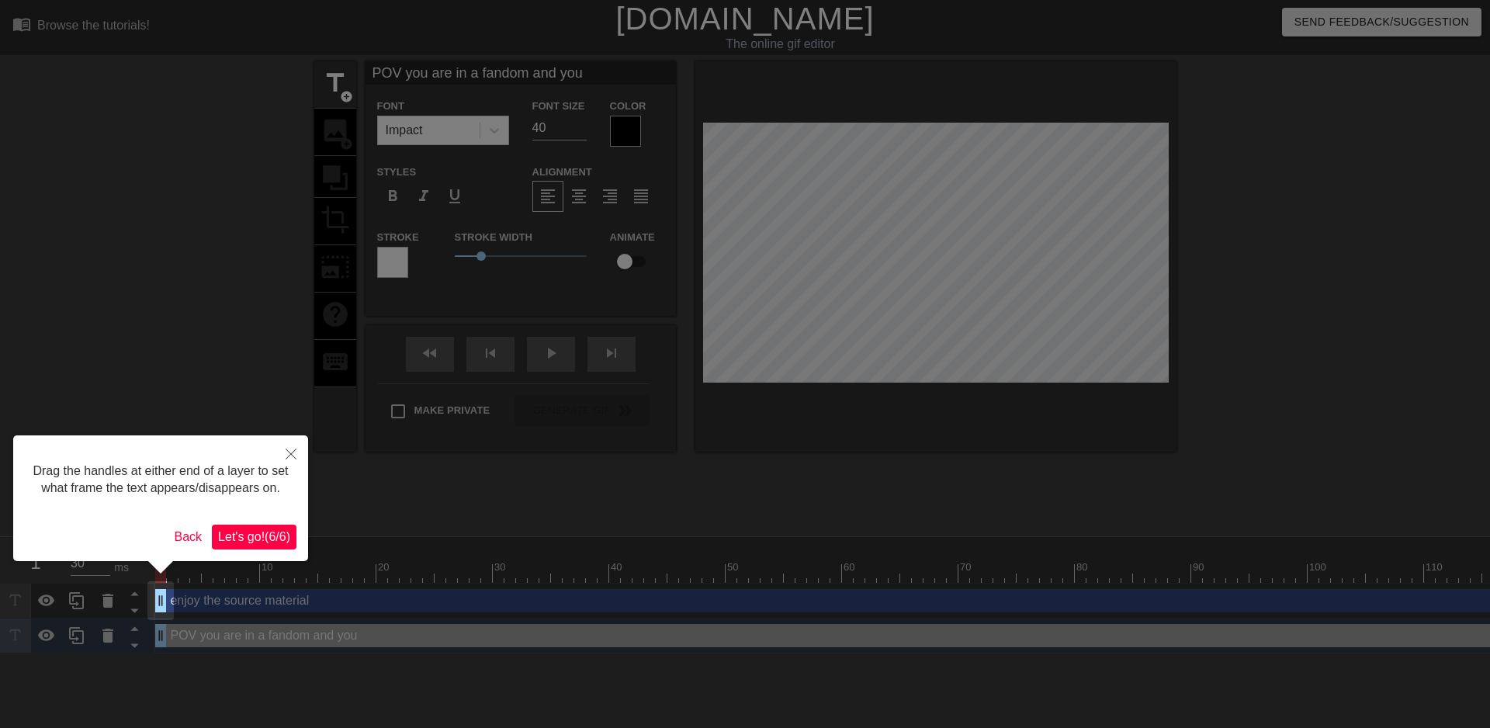
click at [262, 530] on span "Let's go! ( 6 / 6 )" at bounding box center [254, 536] width 72 height 13
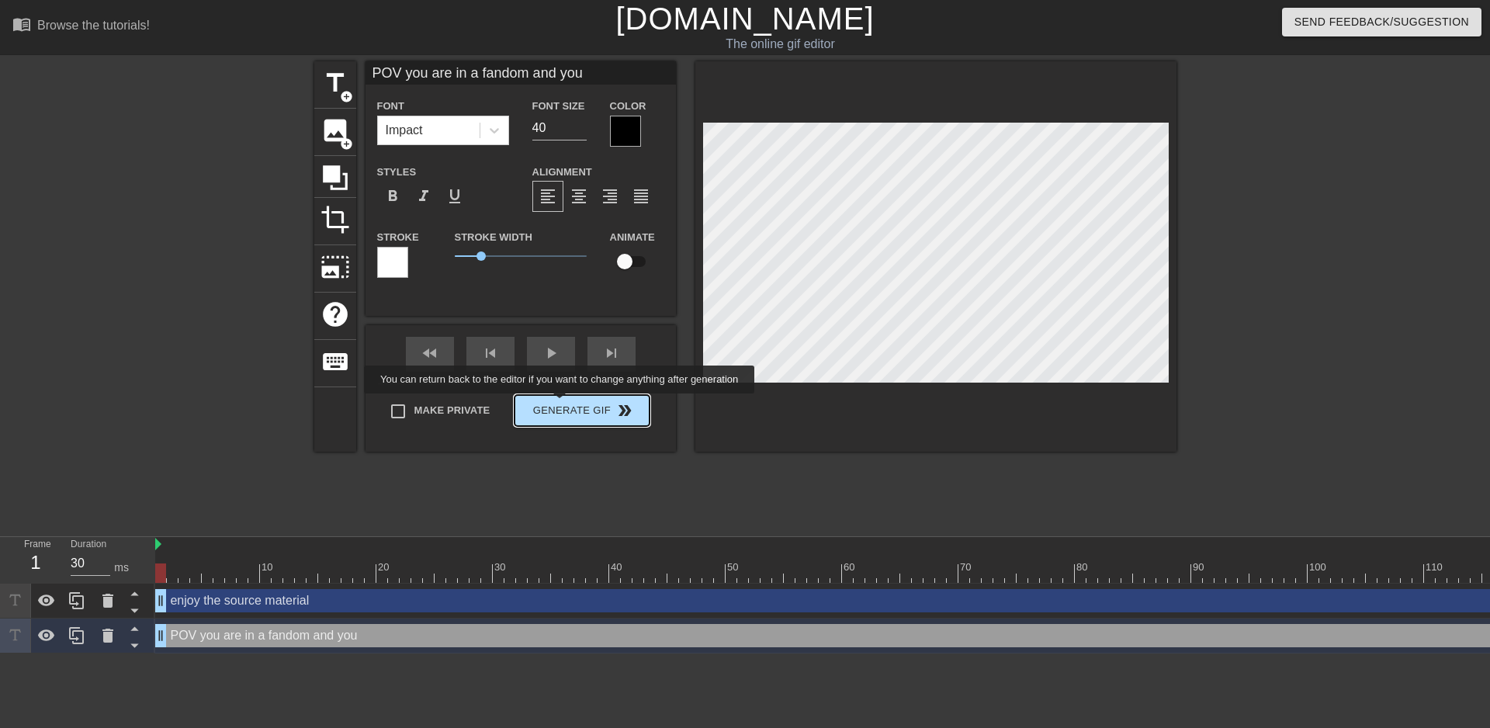
click at [561, 404] on div "Make Private Generate Gif double_arrow" at bounding box center [514, 413] width 272 height 61
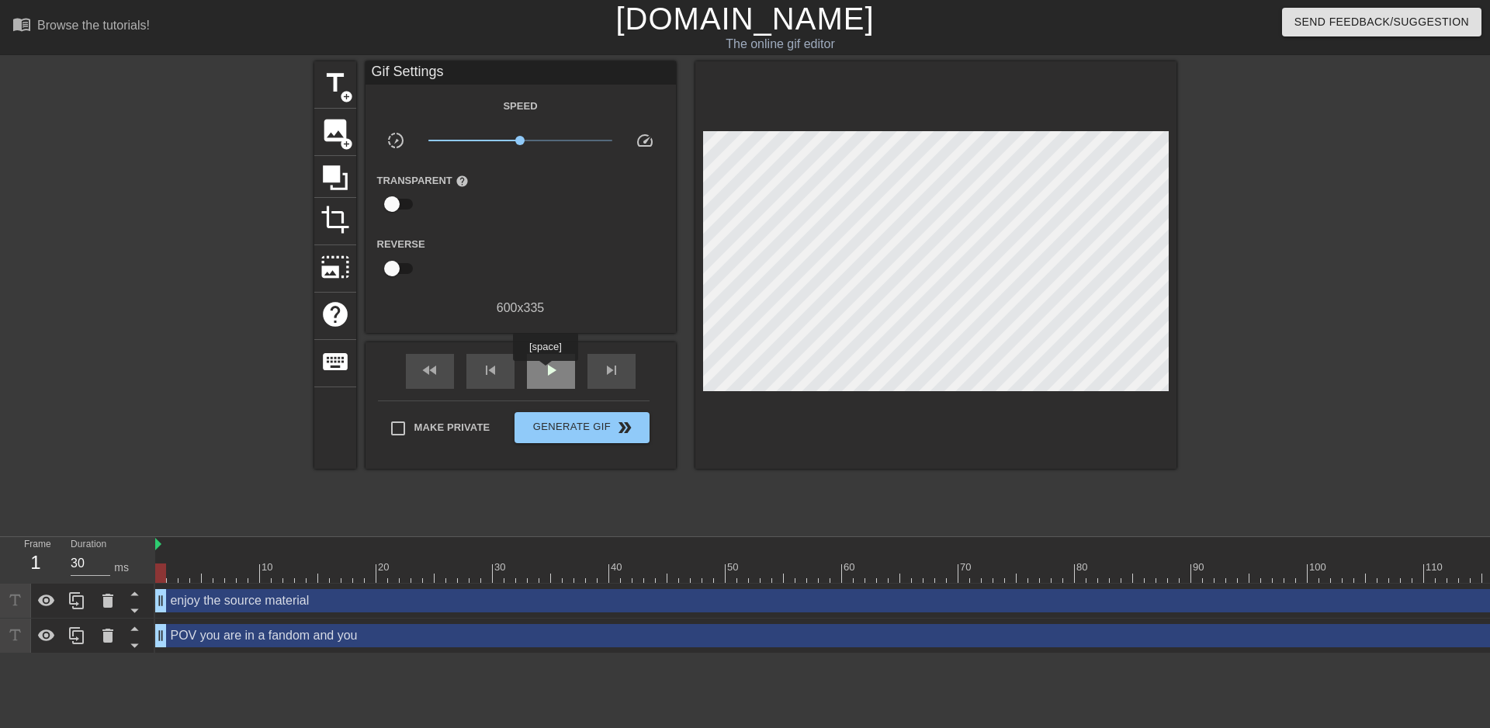
click at [547, 372] on span "play_arrow" at bounding box center [551, 370] width 19 height 19
drag, startPoint x: 525, startPoint y: 140, endPoint x: 603, endPoint y: 133, distance: 78.7
click at [603, 133] on span "x7.94" at bounding box center [520, 140] width 184 height 19
click at [572, 427] on span "Generate Gif double_arrow" at bounding box center [582, 427] width 122 height 19
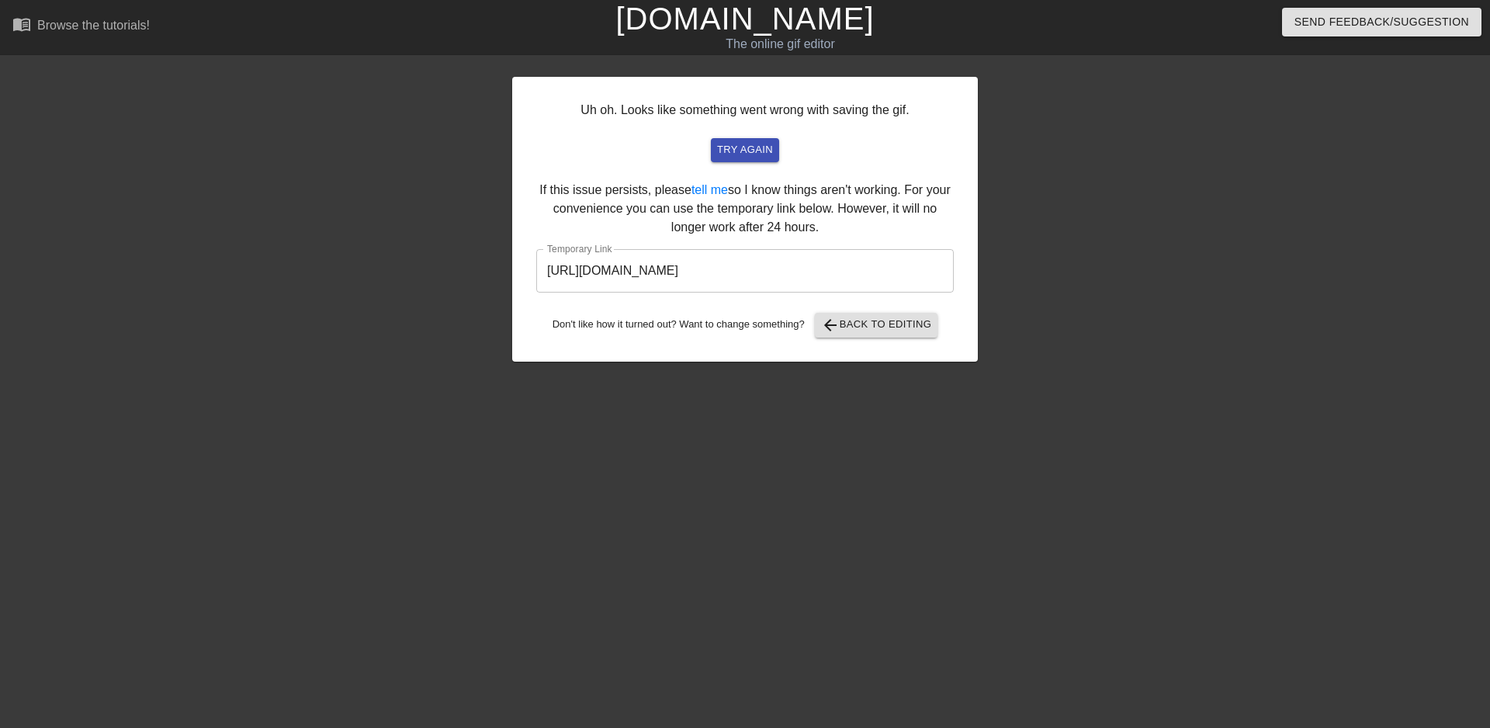
click at [780, 266] on input "[URL][DOMAIN_NAME]" at bounding box center [745, 270] width 418 height 43
drag, startPoint x: 890, startPoint y: 270, endPoint x: 518, endPoint y: 237, distance: 374.0
click at [484, 245] on div "Uh oh. Looks like something went wrong with saving the gif. try again If this i…" at bounding box center [745, 294] width 1490 height 466
drag, startPoint x: 804, startPoint y: 271, endPoint x: 802, endPoint y: 279, distance: 8.8
click at [875, 324] on span "arrow_back Back to Editing" at bounding box center [876, 325] width 111 height 19
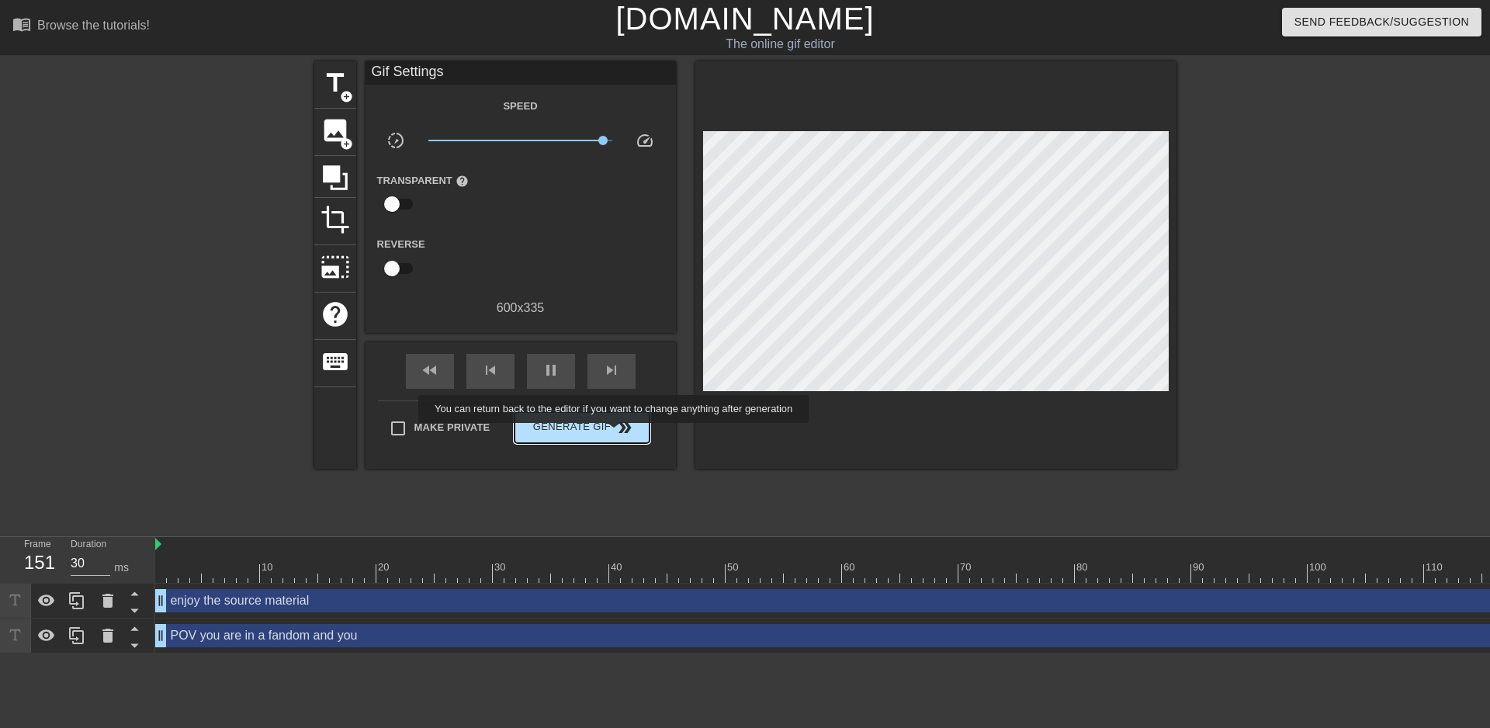
click at [615, 434] on span "double_arrow" at bounding box center [624, 427] width 19 height 19
